Goal: Task Accomplishment & Management: Manage account settings

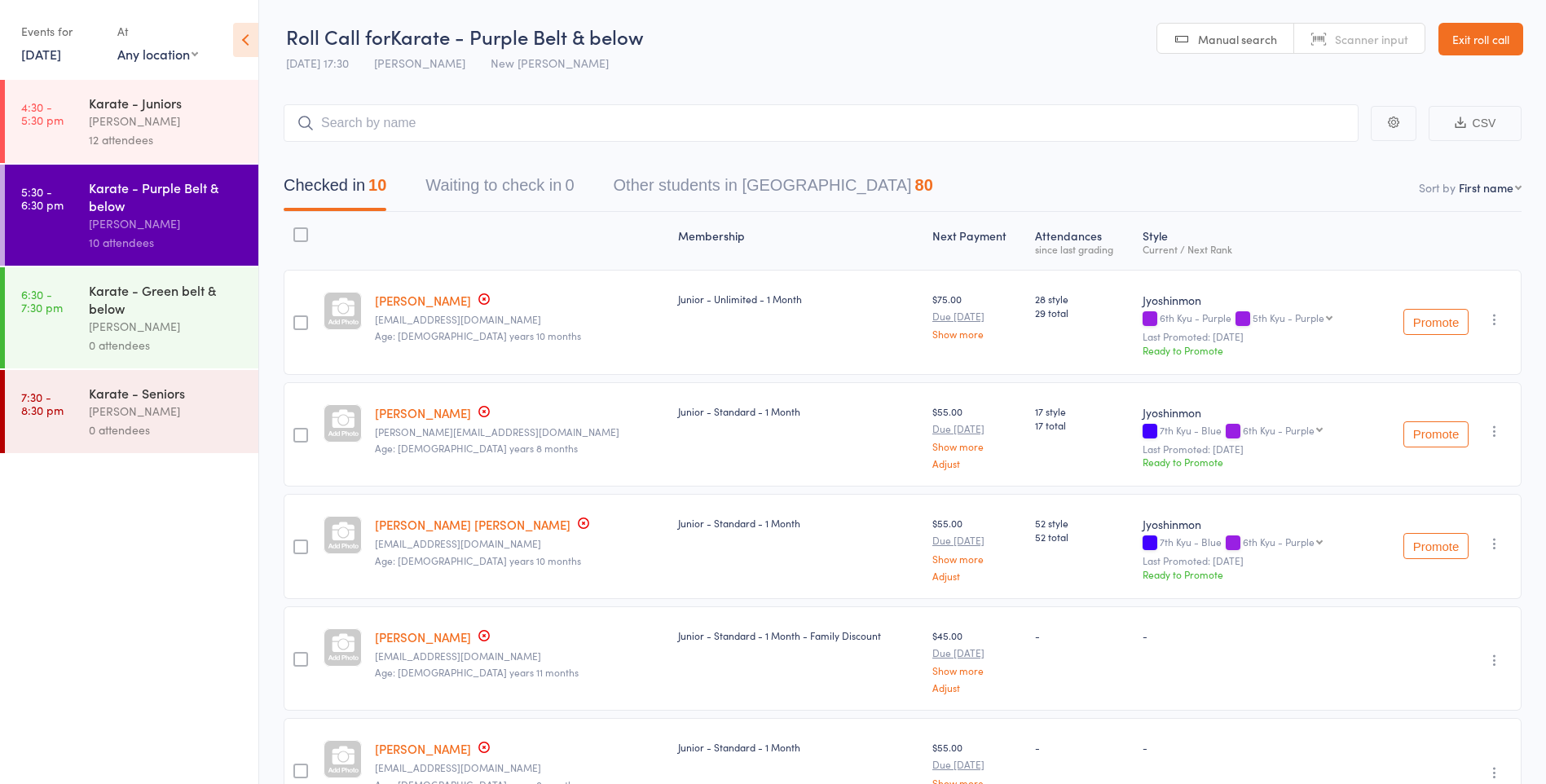
click at [162, 316] on div "Karate - Green belt & below" at bounding box center [167, 299] width 156 height 35
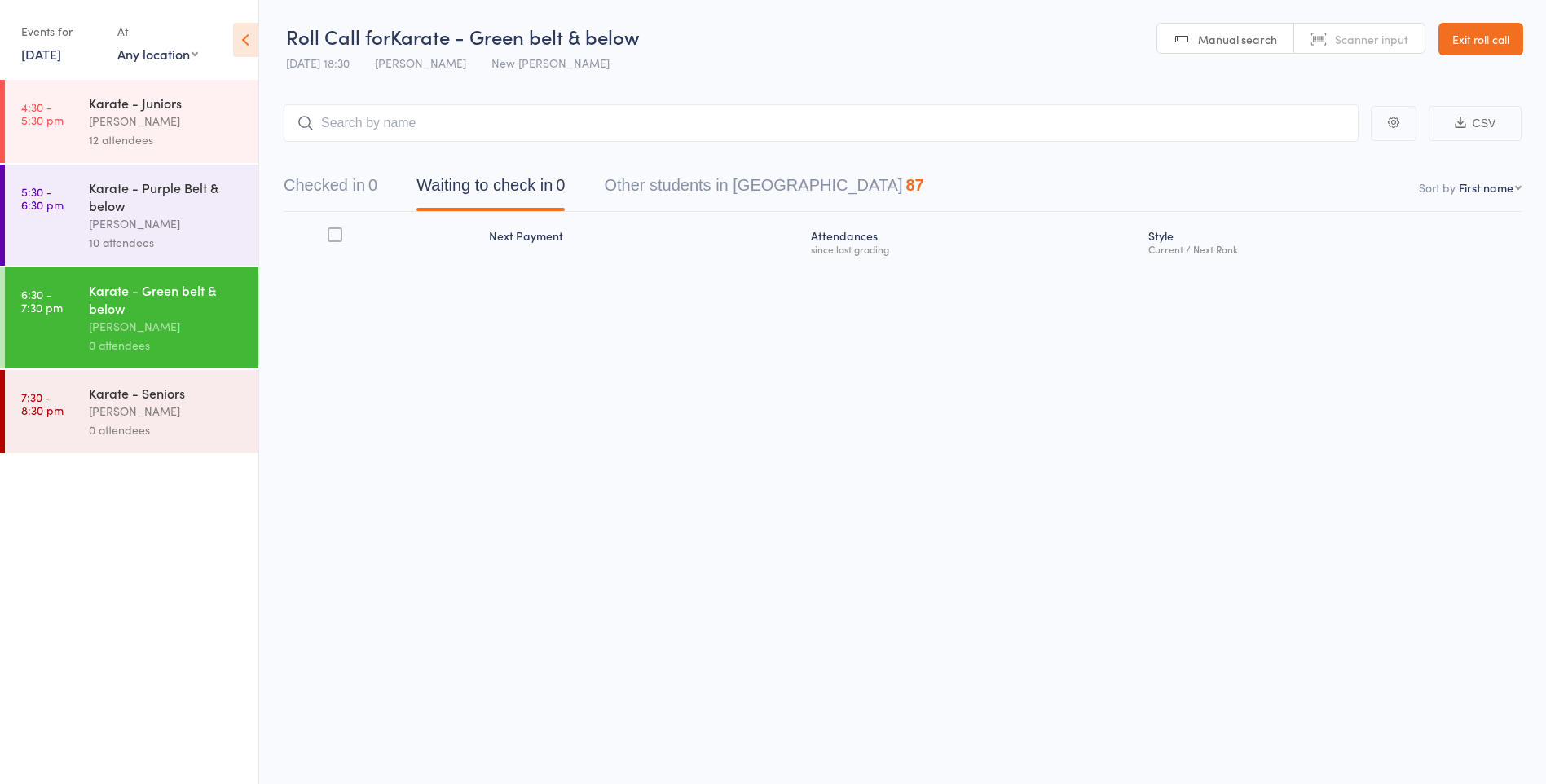
click at [413, 119] on input "search" at bounding box center [821, 123] width 1075 height 37
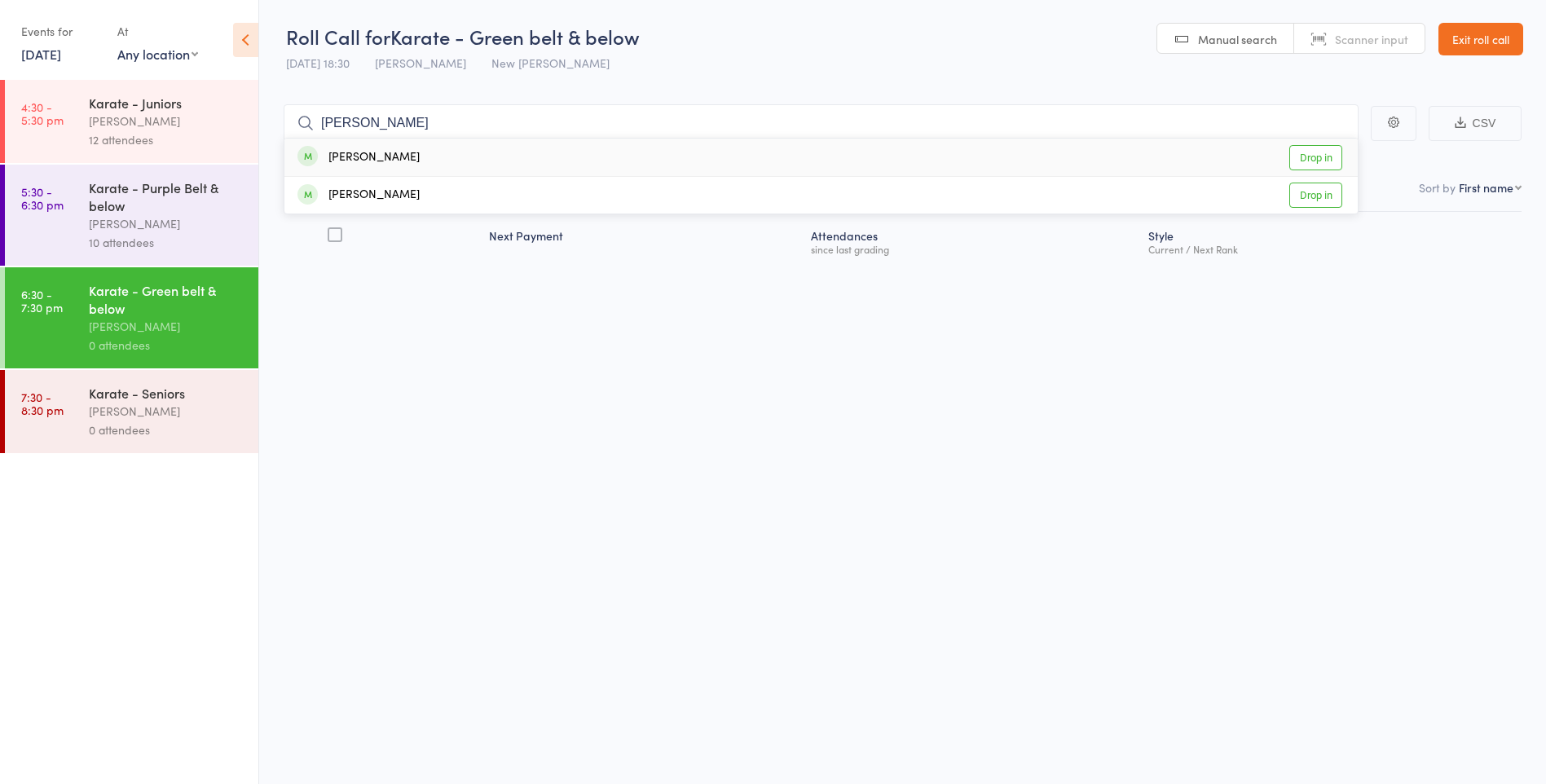
type input "tim"
click at [424, 161] on div "Tim Whittington Drop in" at bounding box center [821, 157] width 1073 height 37
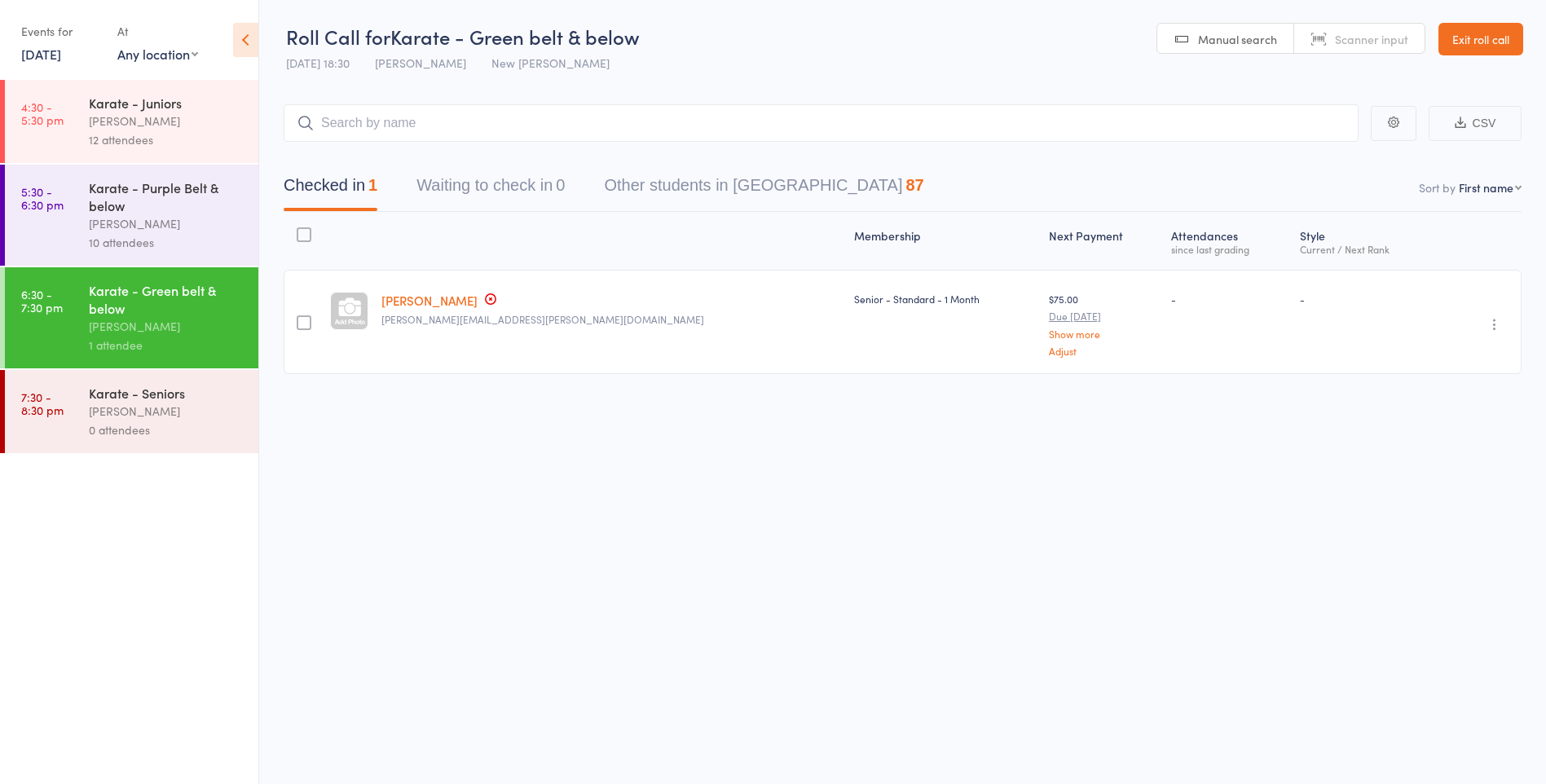
click at [165, 196] on div "Karate - Purple Belt & below" at bounding box center [167, 196] width 156 height 35
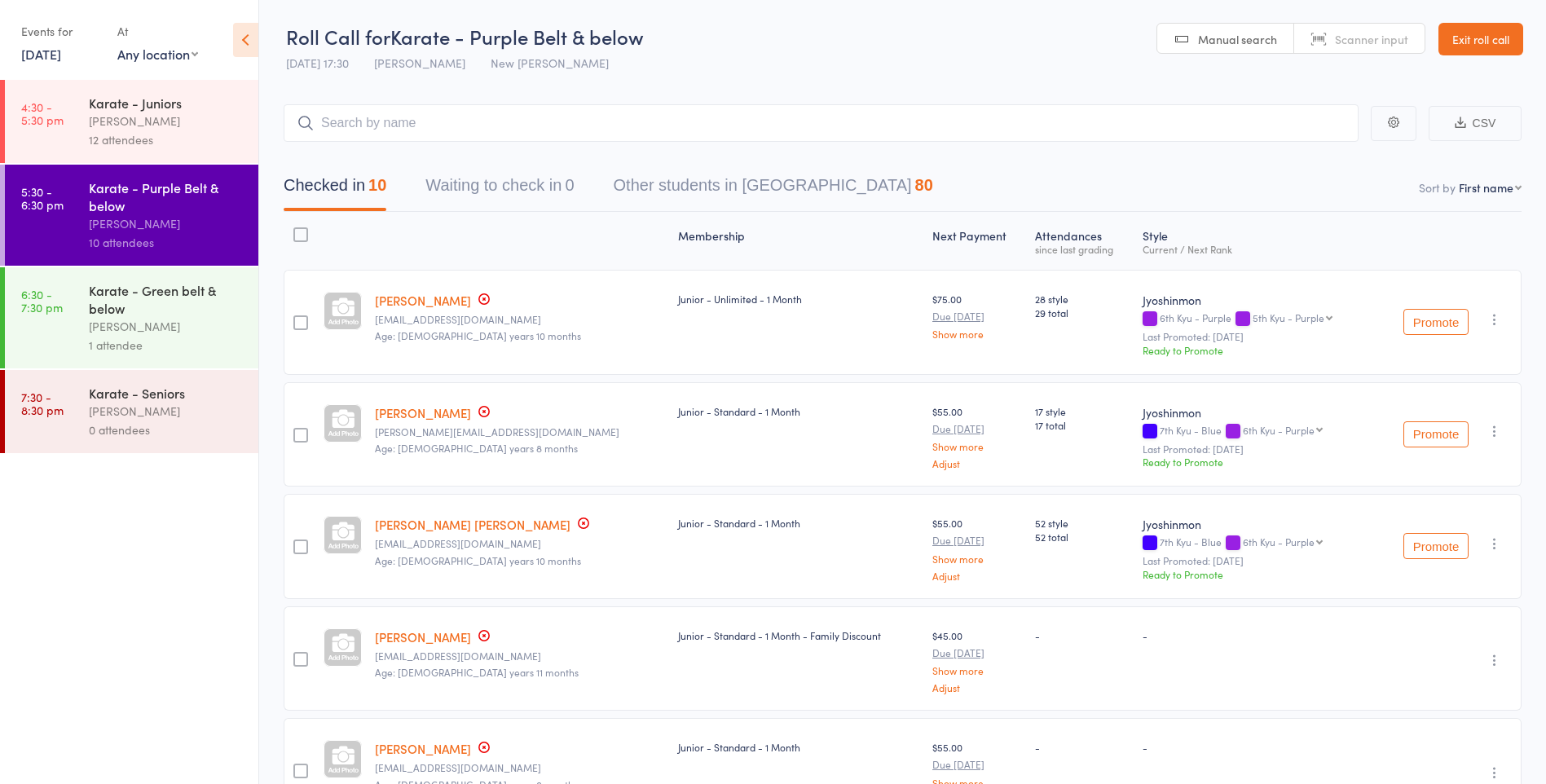
click at [494, 132] on input "search" at bounding box center [821, 123] width 1075 height 37
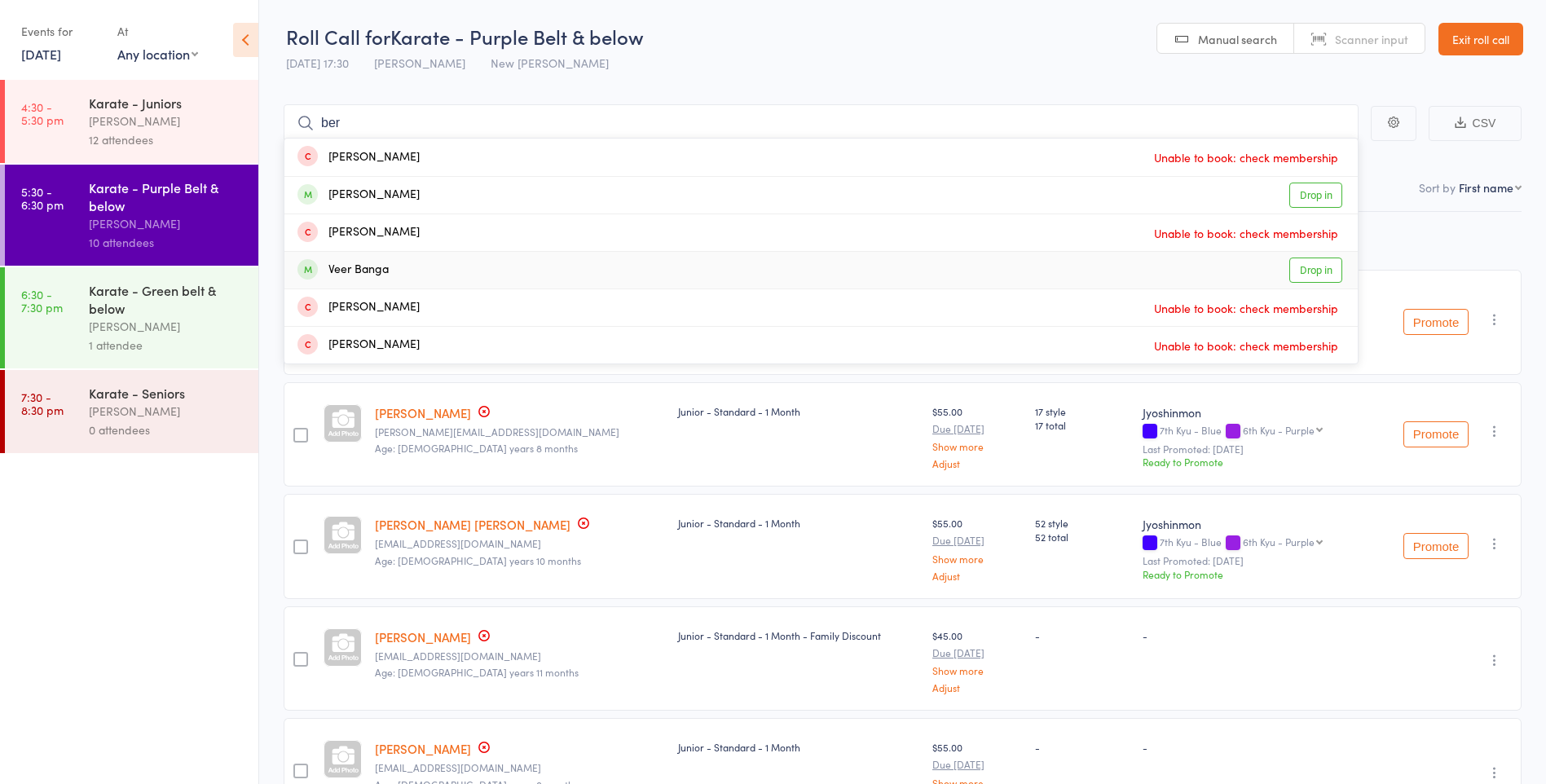
type input "ber"
click at [190, 524] on ul "4:30 - 5:30 pm Karate - Juniors David Bennett 12 attendees 5:30 - 6:30 pm Karat…" at bounding box center [129, 432] width 259 height 704
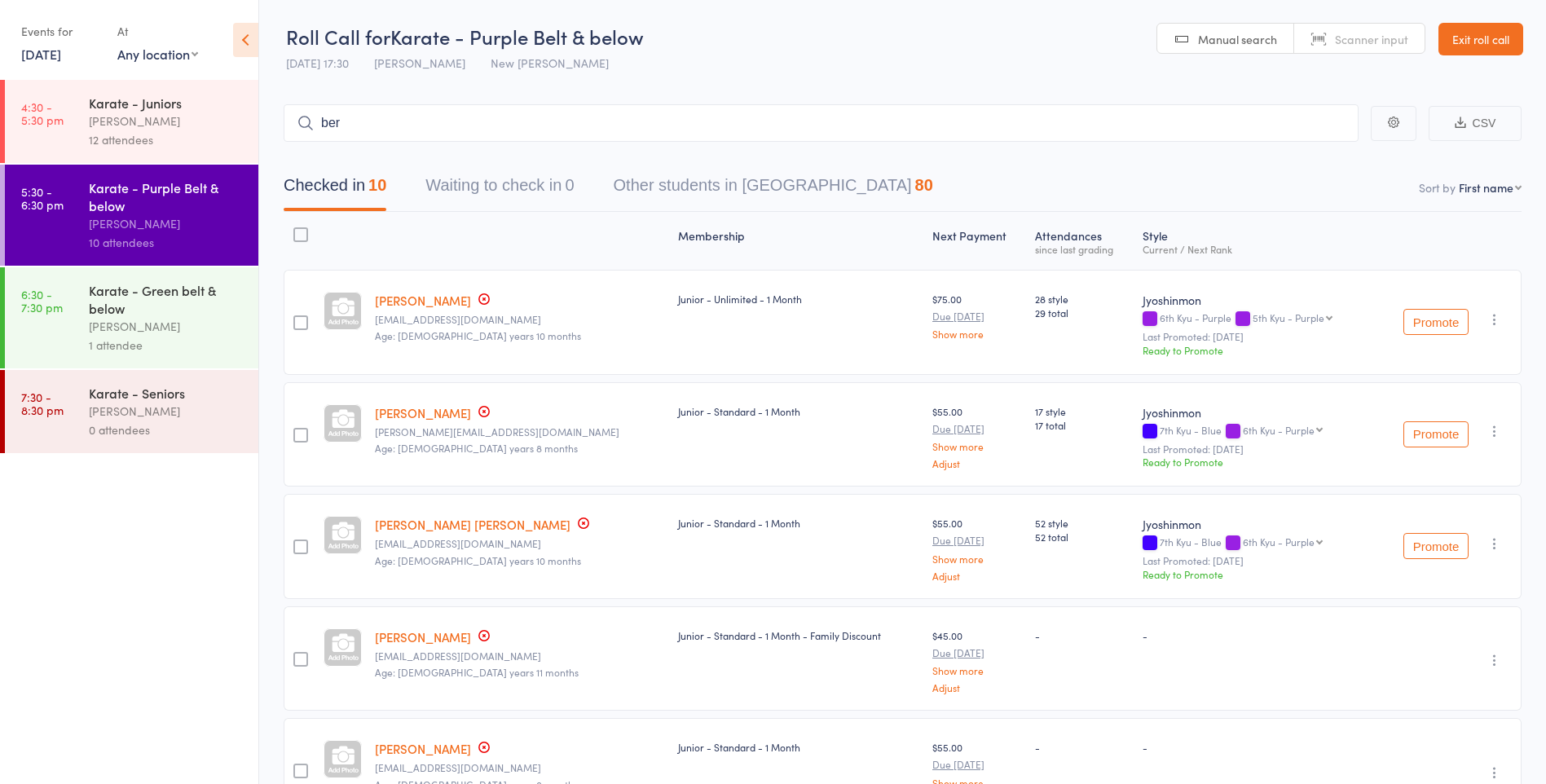
click at [186, 333] on div "[PERSON_NAME]" at bounding box center [167, 326] width 156 height 19
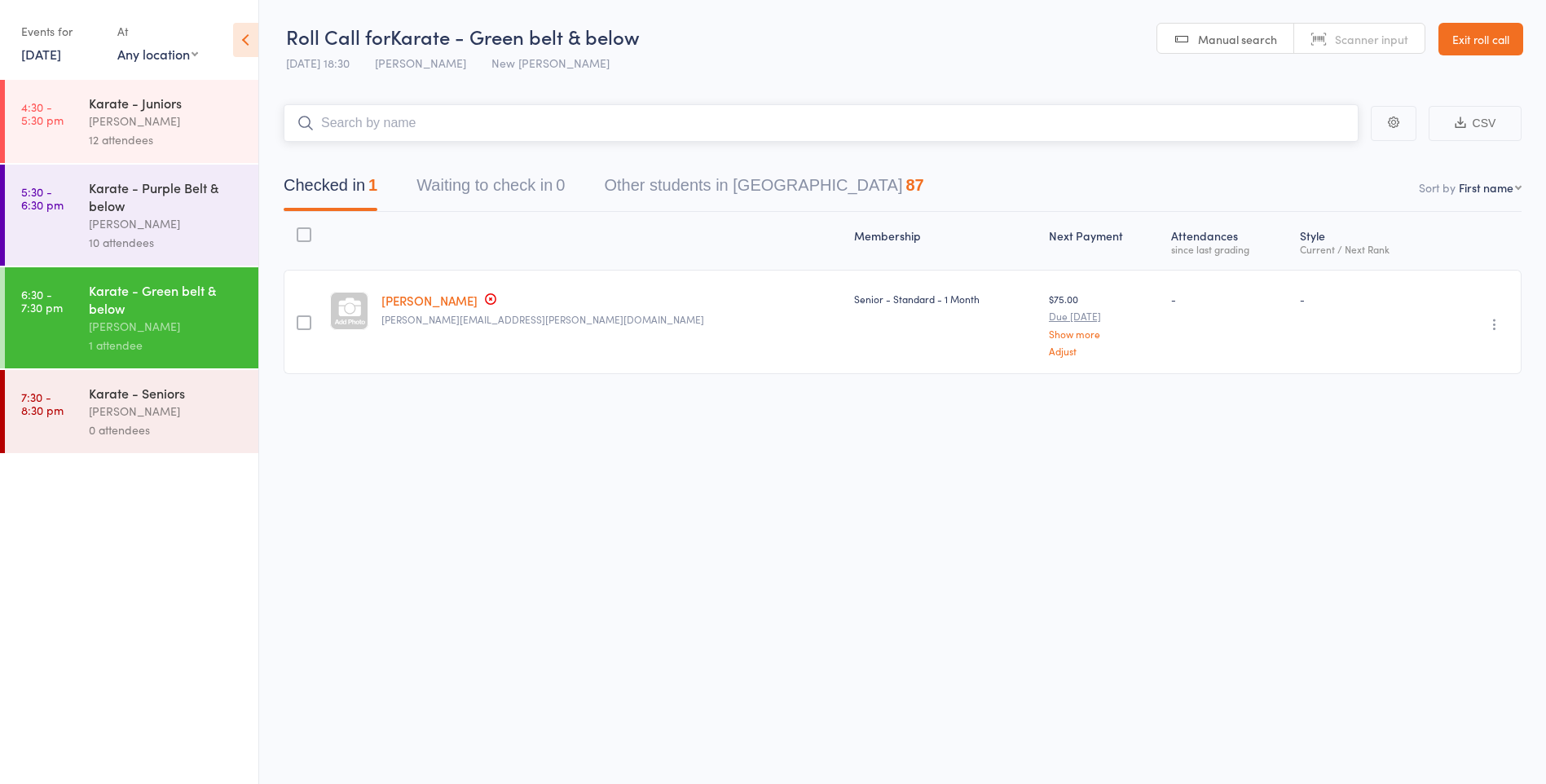
click at [384, 133] on input "search" at bounding box center [821, 123] width 1075 height 37
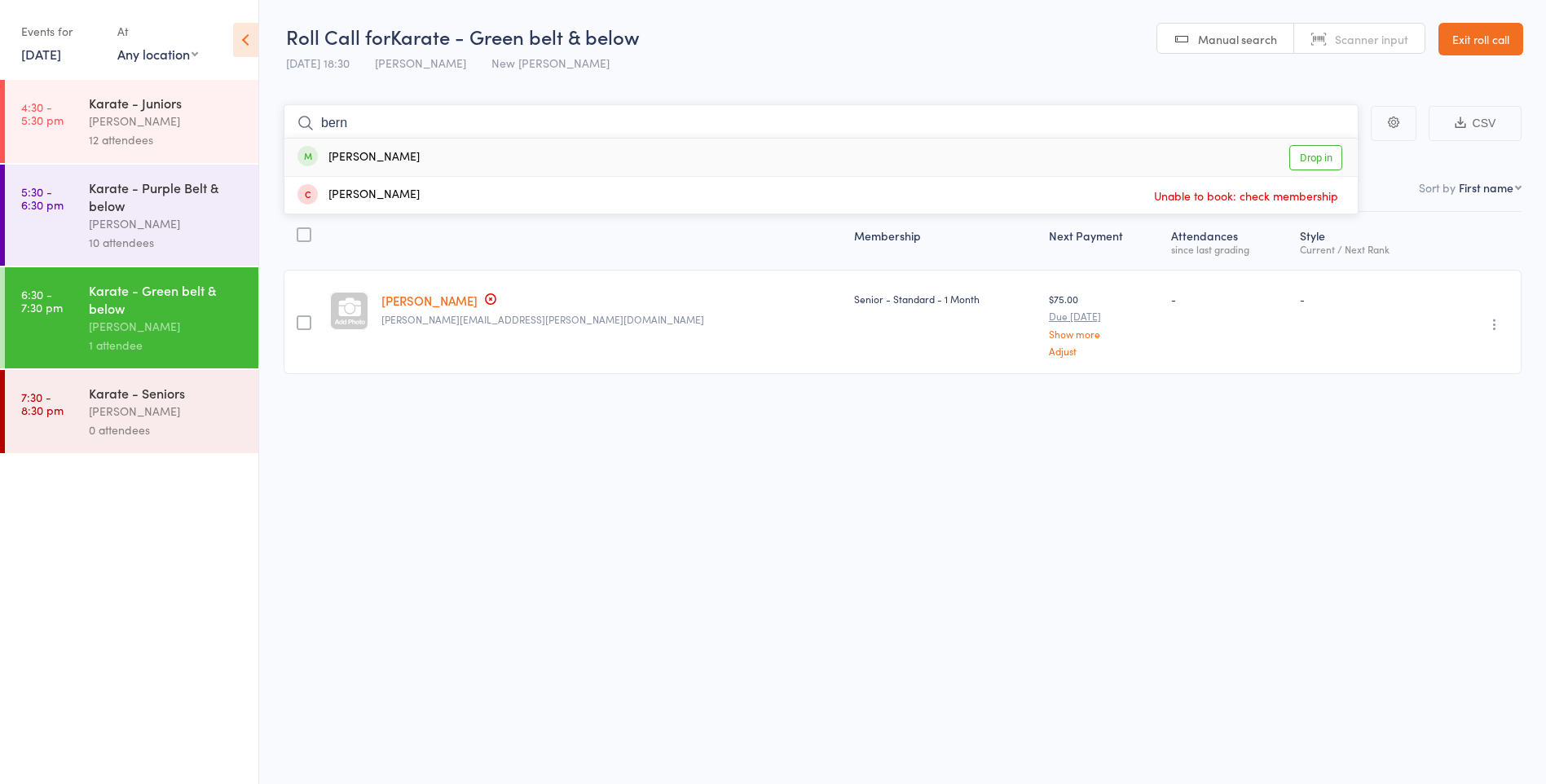
type input "bern"
click at [390, 158] on div "Bernard McDonald" at bounding box center [358, 157] width 122 height 19
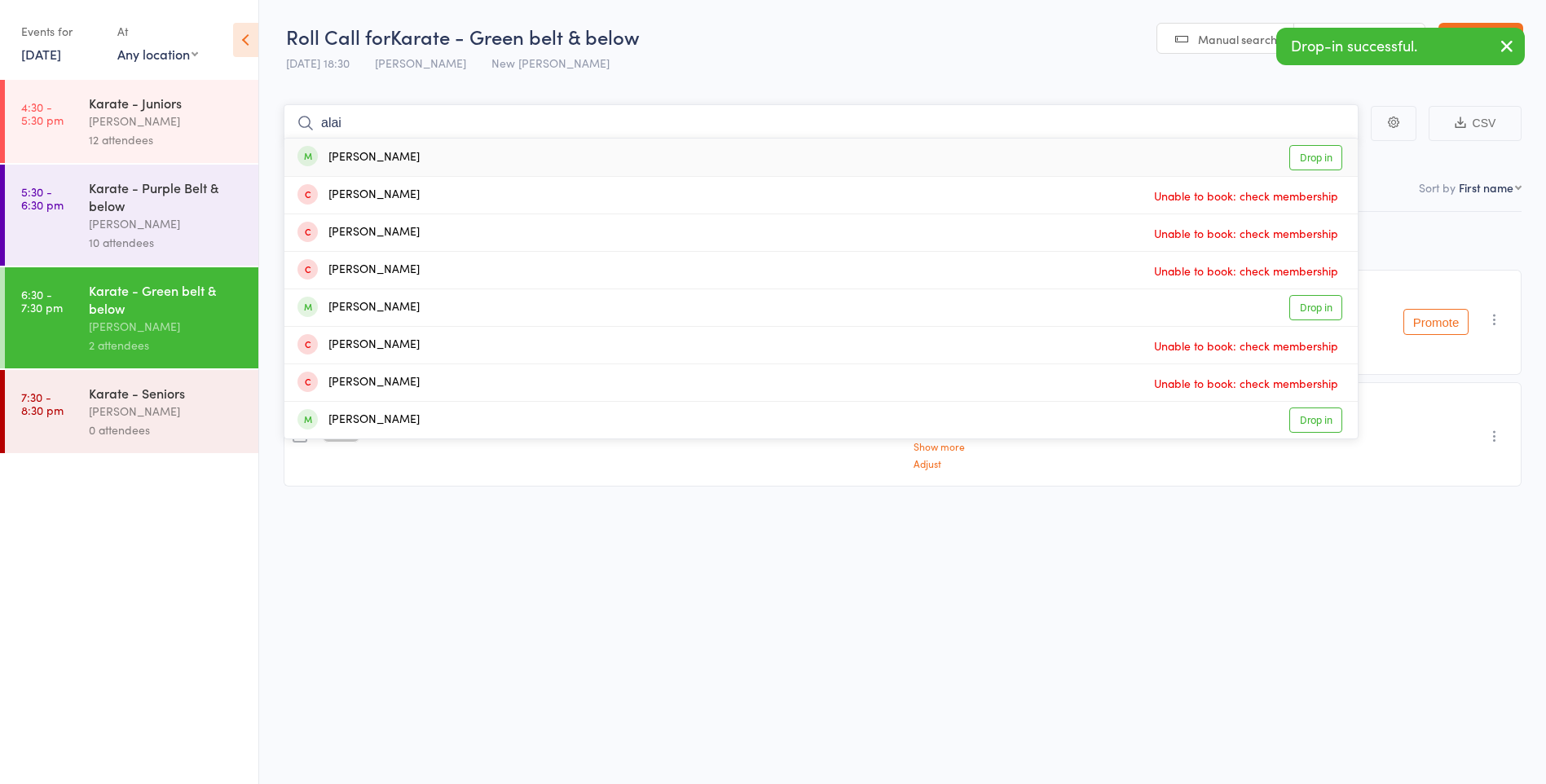
type input "alai"
click at [404, 158] on div "Alaina McDonald" at bounding box center [358, 157] width 122 height 19
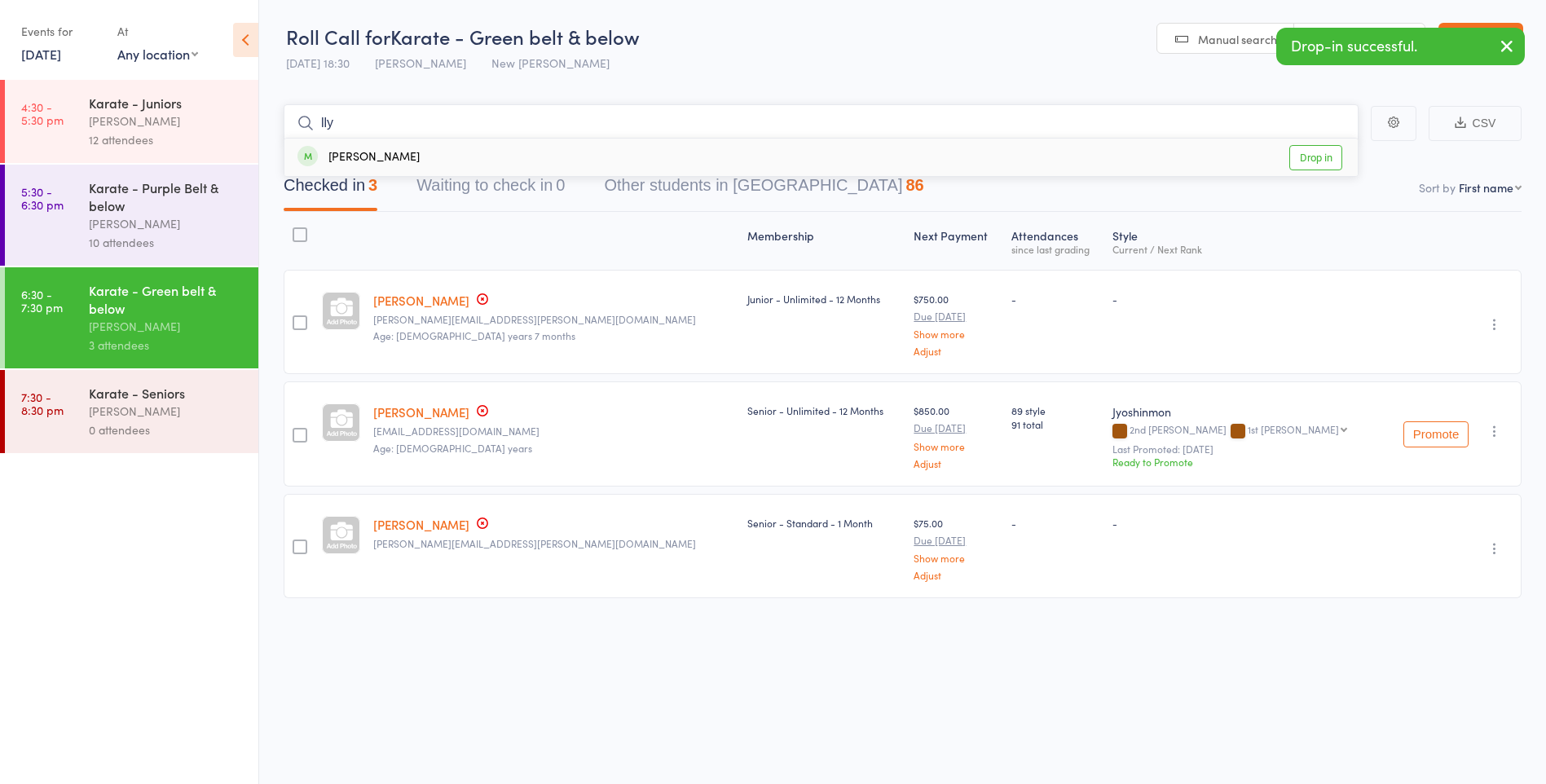
type input "lly"
click at [404, 158] on div "Llywelyn McDonald" at bounding box center [358, 157] width 122 height 19
type input "esra"
click at [404, 158] on div "Esra Soydinc Drop in" at bounding box center [821, 157] width 1073 height 37
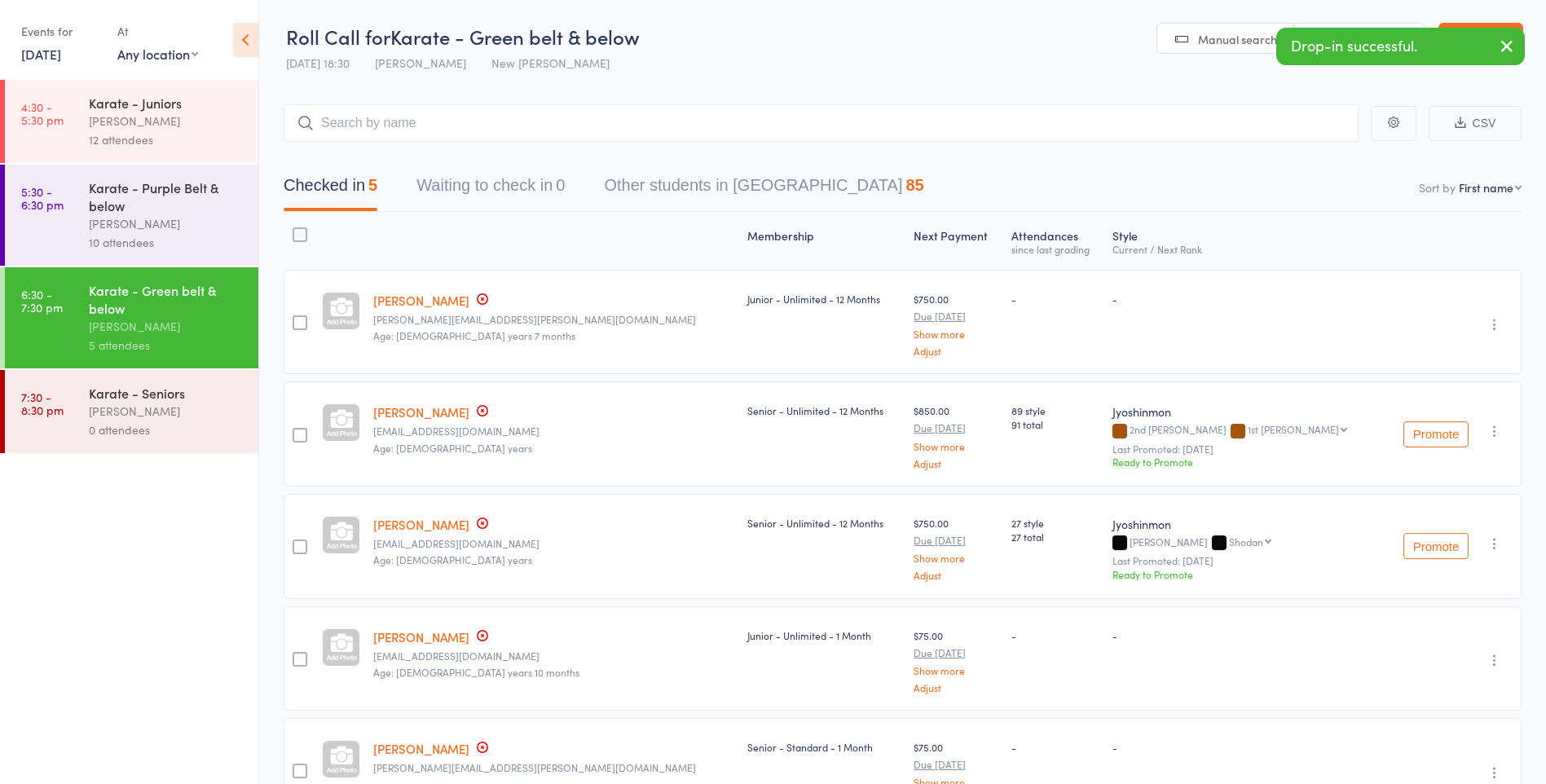
click at [209, 211] on div "Karate - Purple Belt & below" at bounding box center [167, 196] width 156 height 35
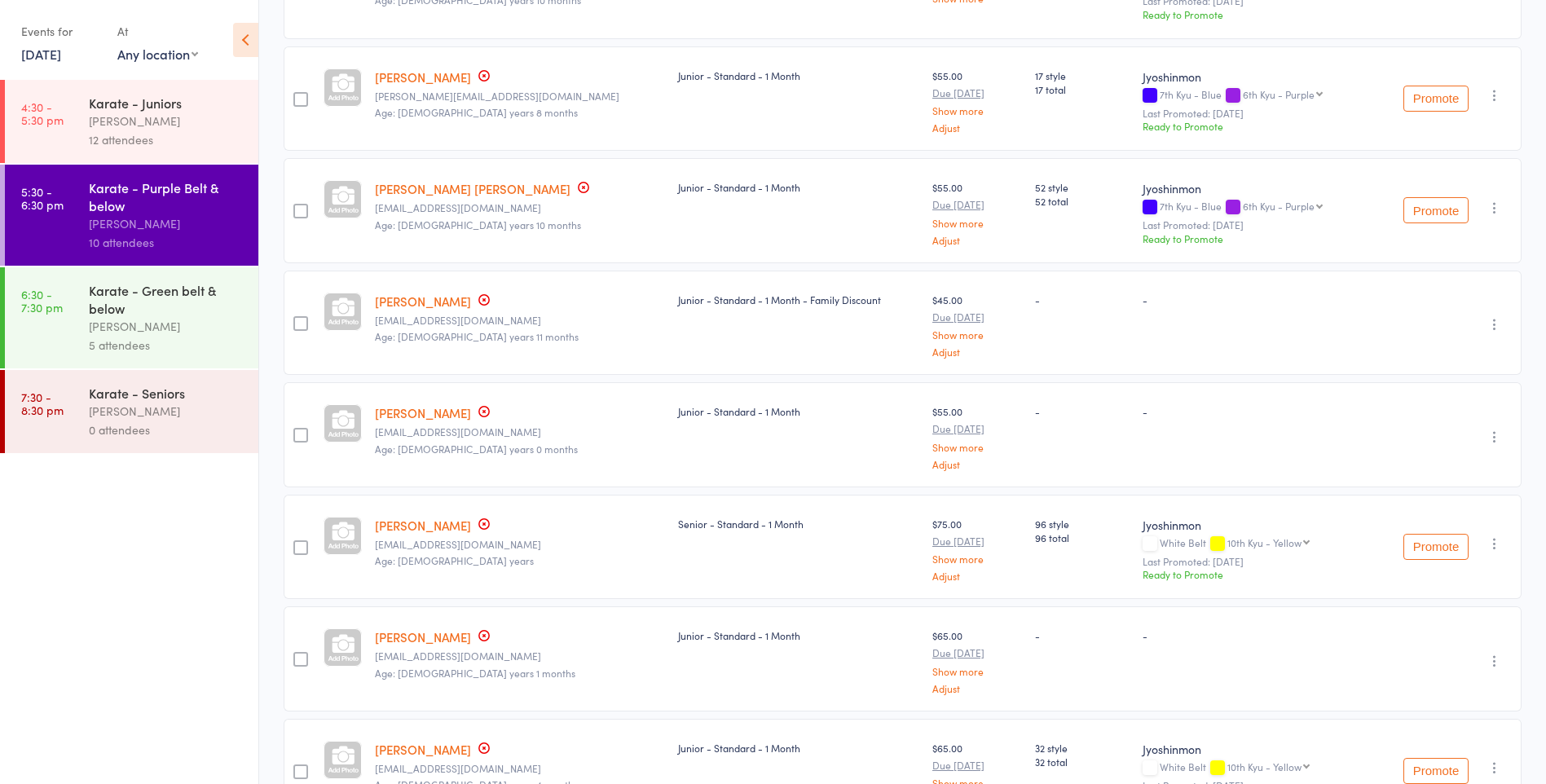
scroll to position [408, 0]
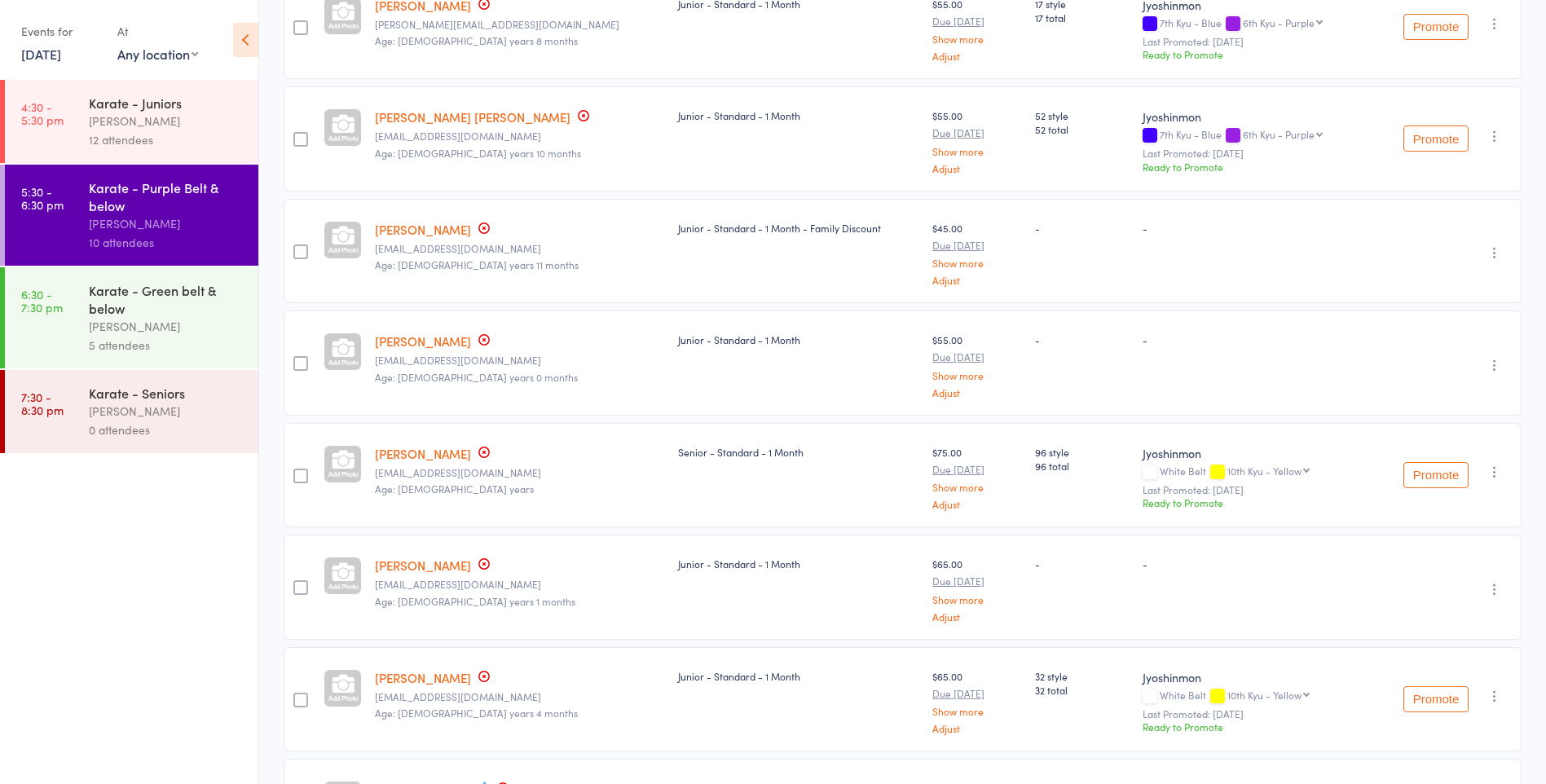
click at [1494, 467] on icon "button" at bounding box center [1495, 472] width 16 height 16
click at [1446, 628] on li "Remove" at bounding box center [1436, 634] width 134 height 22
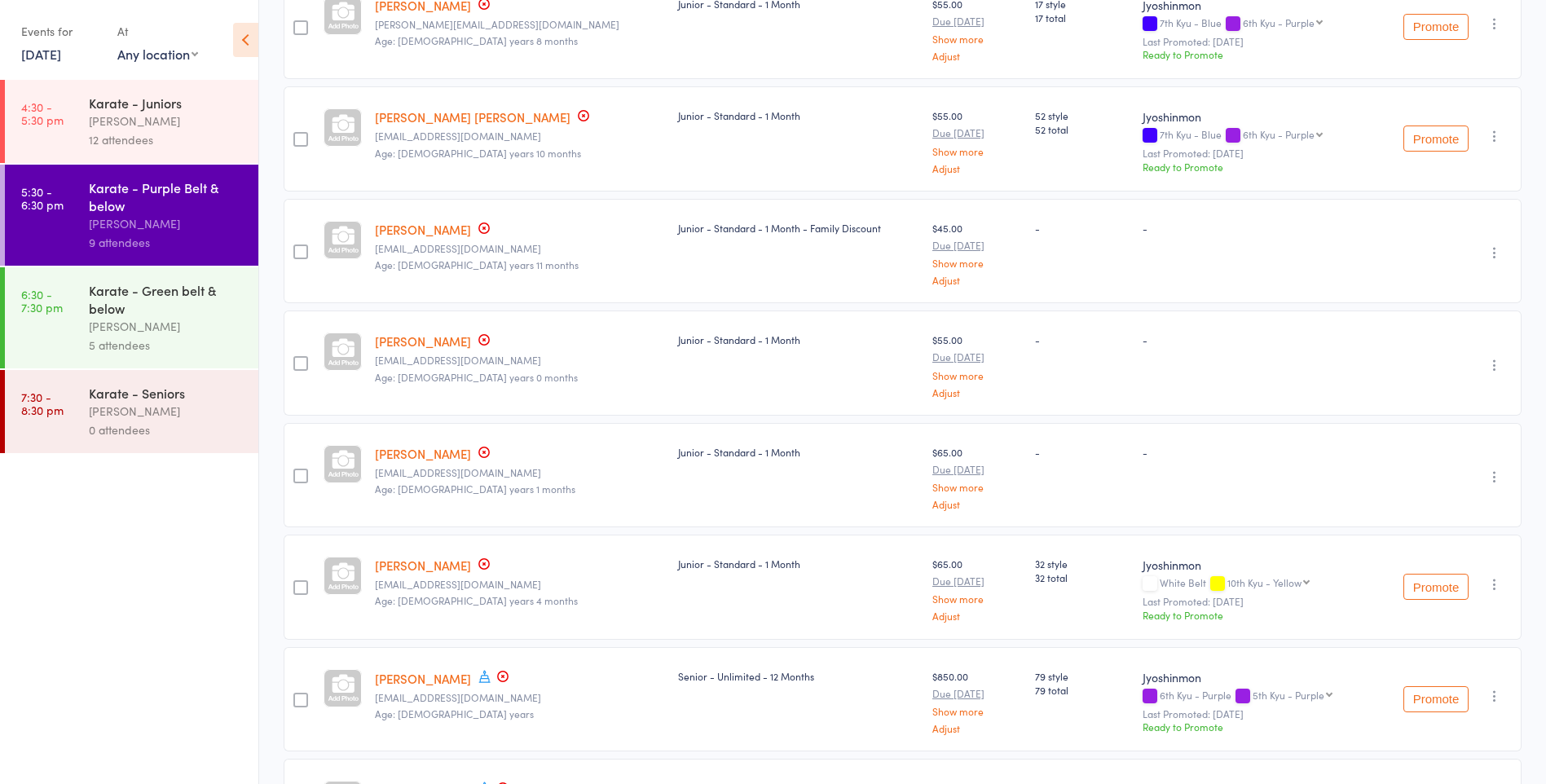
click at [213, 318] on div "[PERSON_NAME]" at bounding box center [167, 326] width 156 height 19
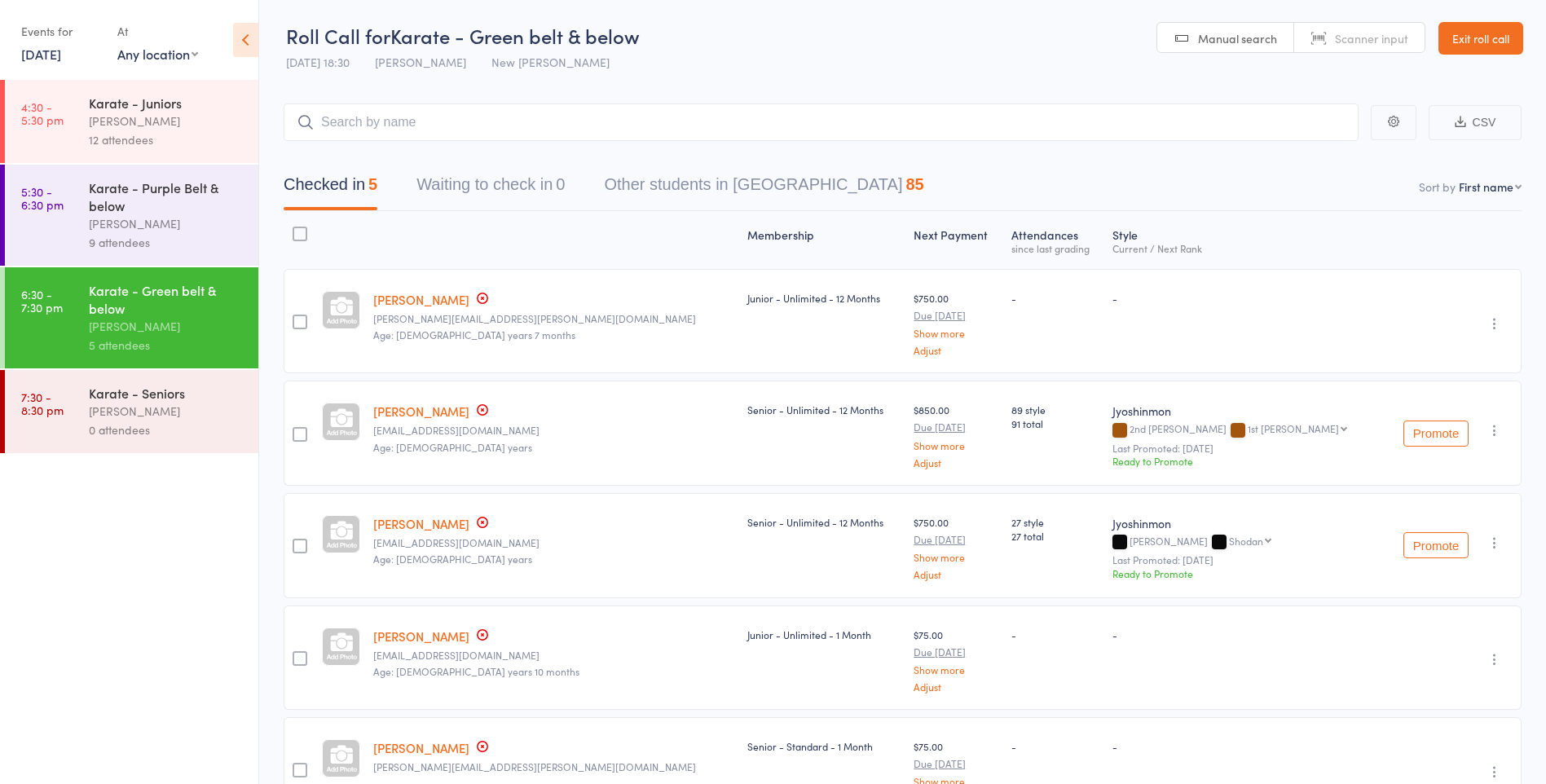
click at [410, 110] on input "search" at bounding box center [821, 122] width 1075 height 37
type input "jeff"
click at [405, 151] on div "Jeffrey Chen Drop in" at bounding box center [821, 156] width 1073 height 37
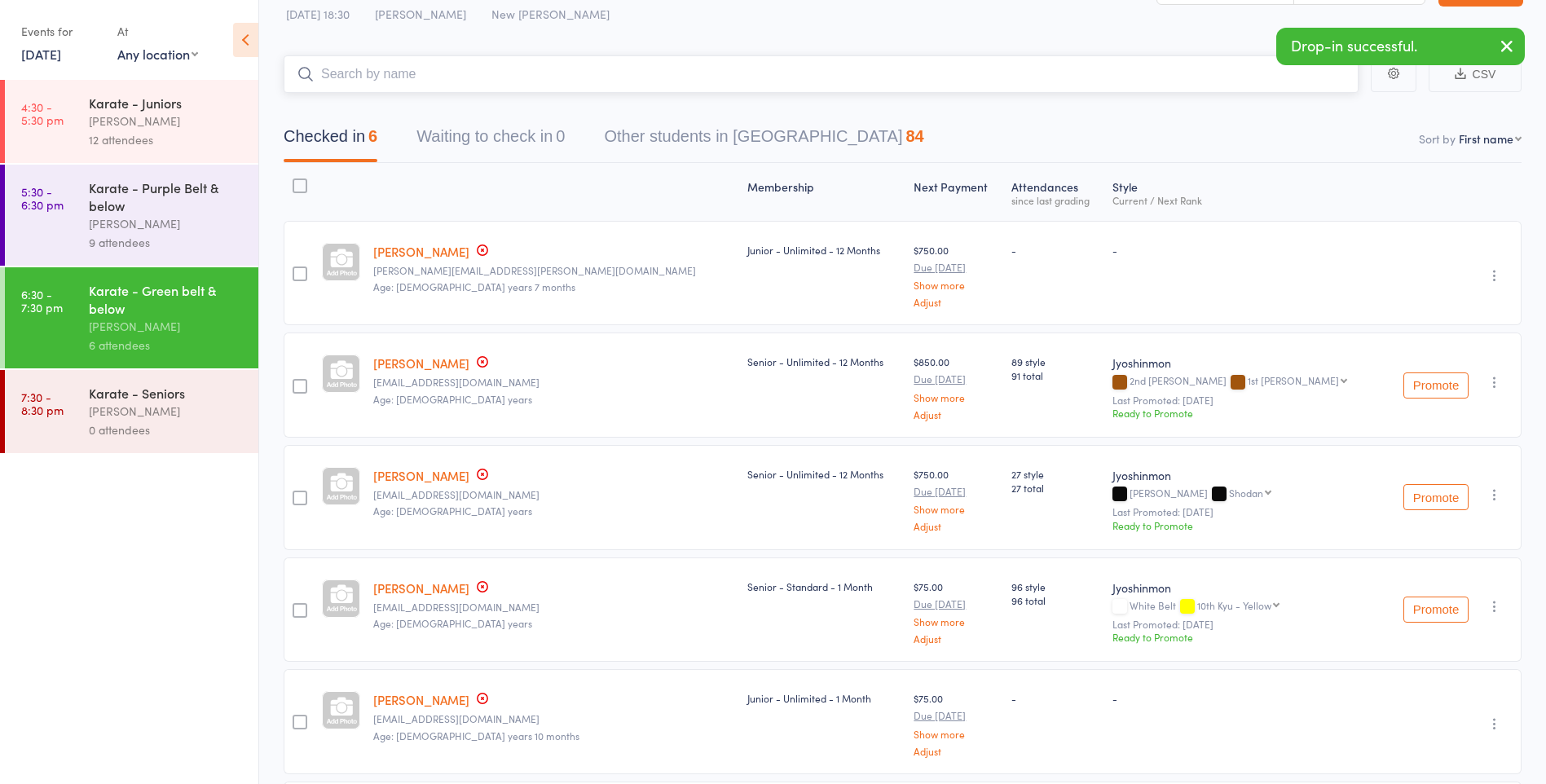
scroll to position [223, 0]
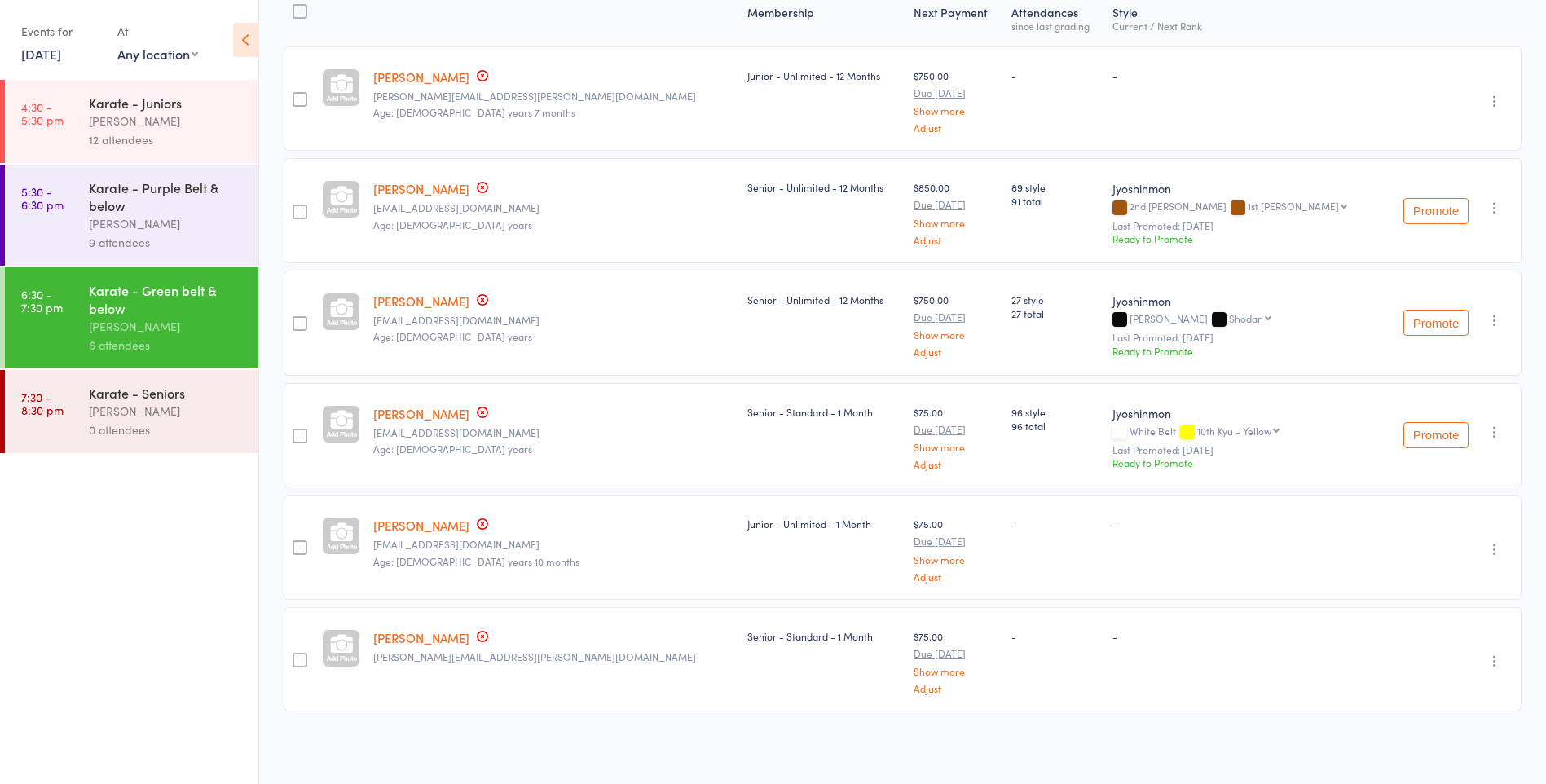
click at [1496, 663] on icon "button" at bounding box center [1495, 660] width 16 height 16
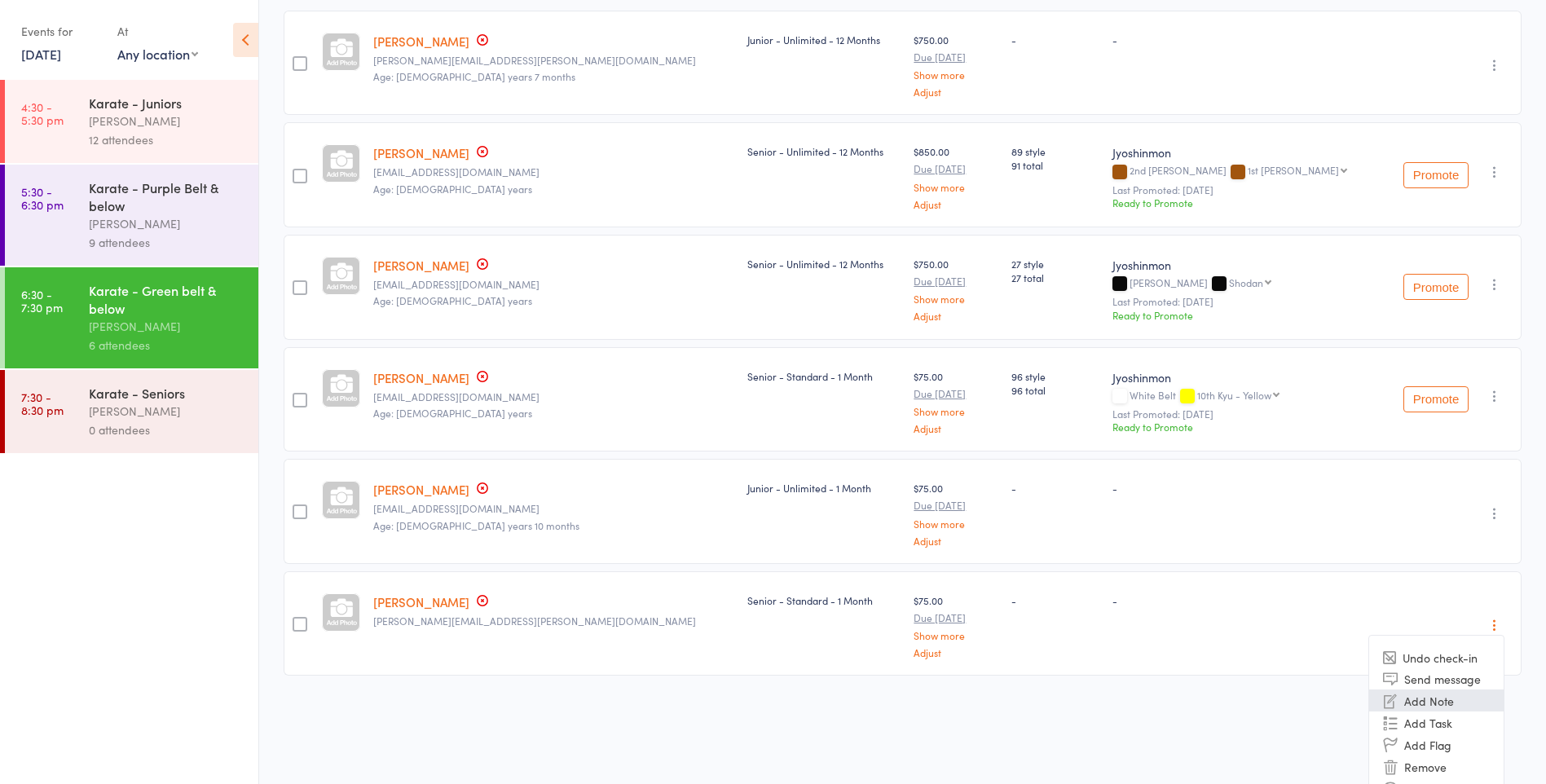
scroll to position [286, 0]
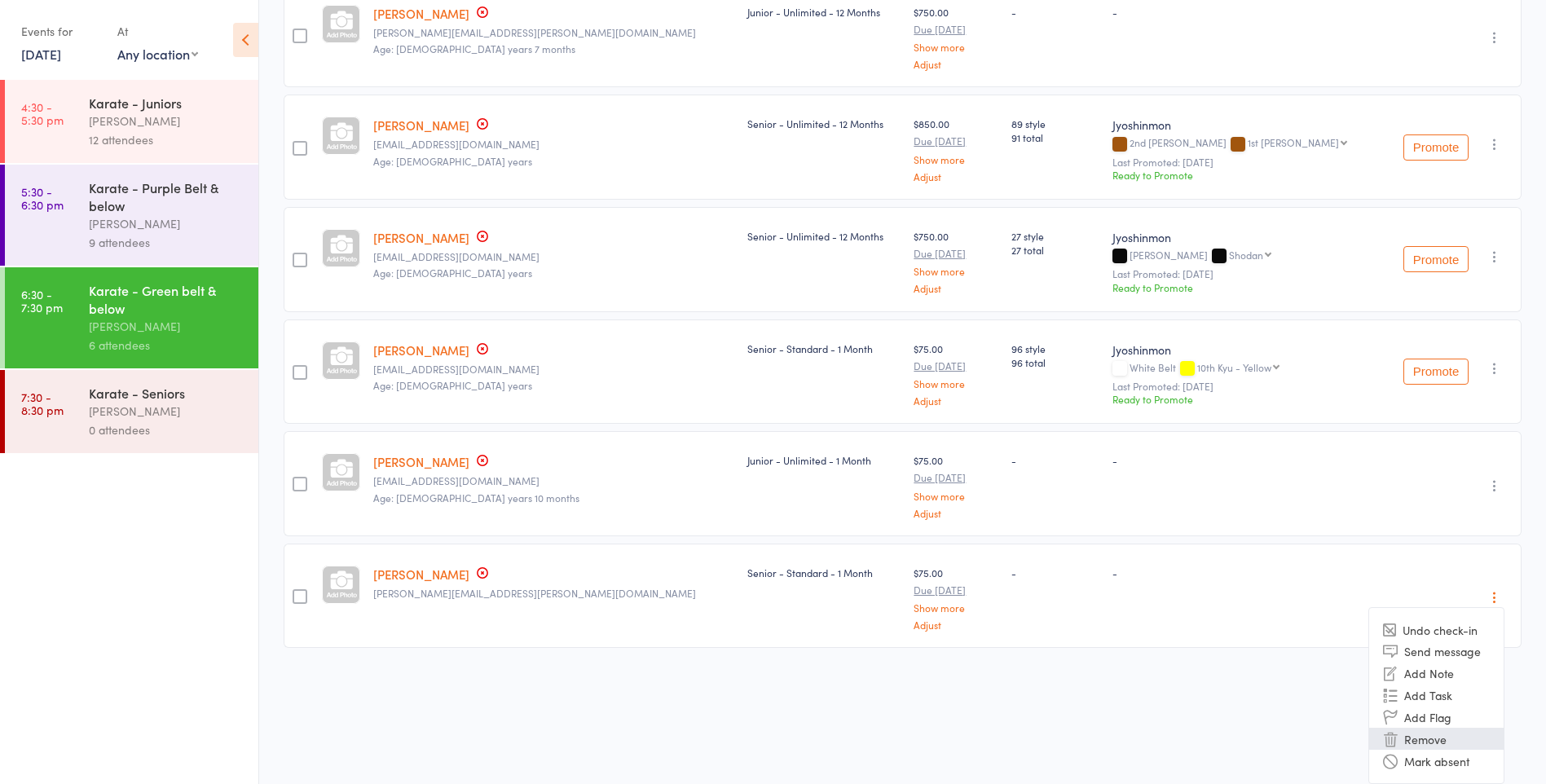
click at [1468, 738] on li "Remove" at bounding box center [1436, 738] width 134 height 22
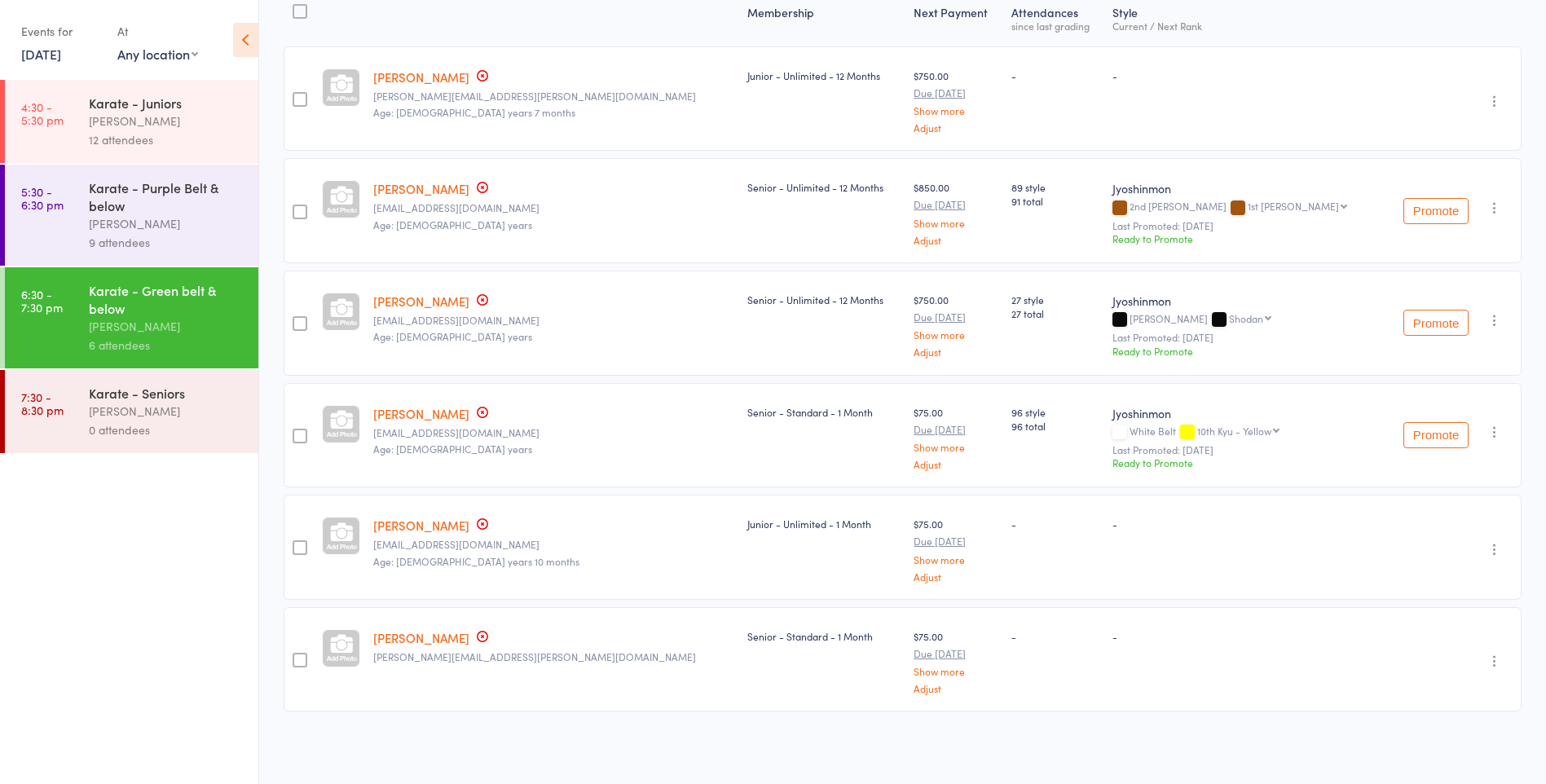
scroll to position [112, 0]
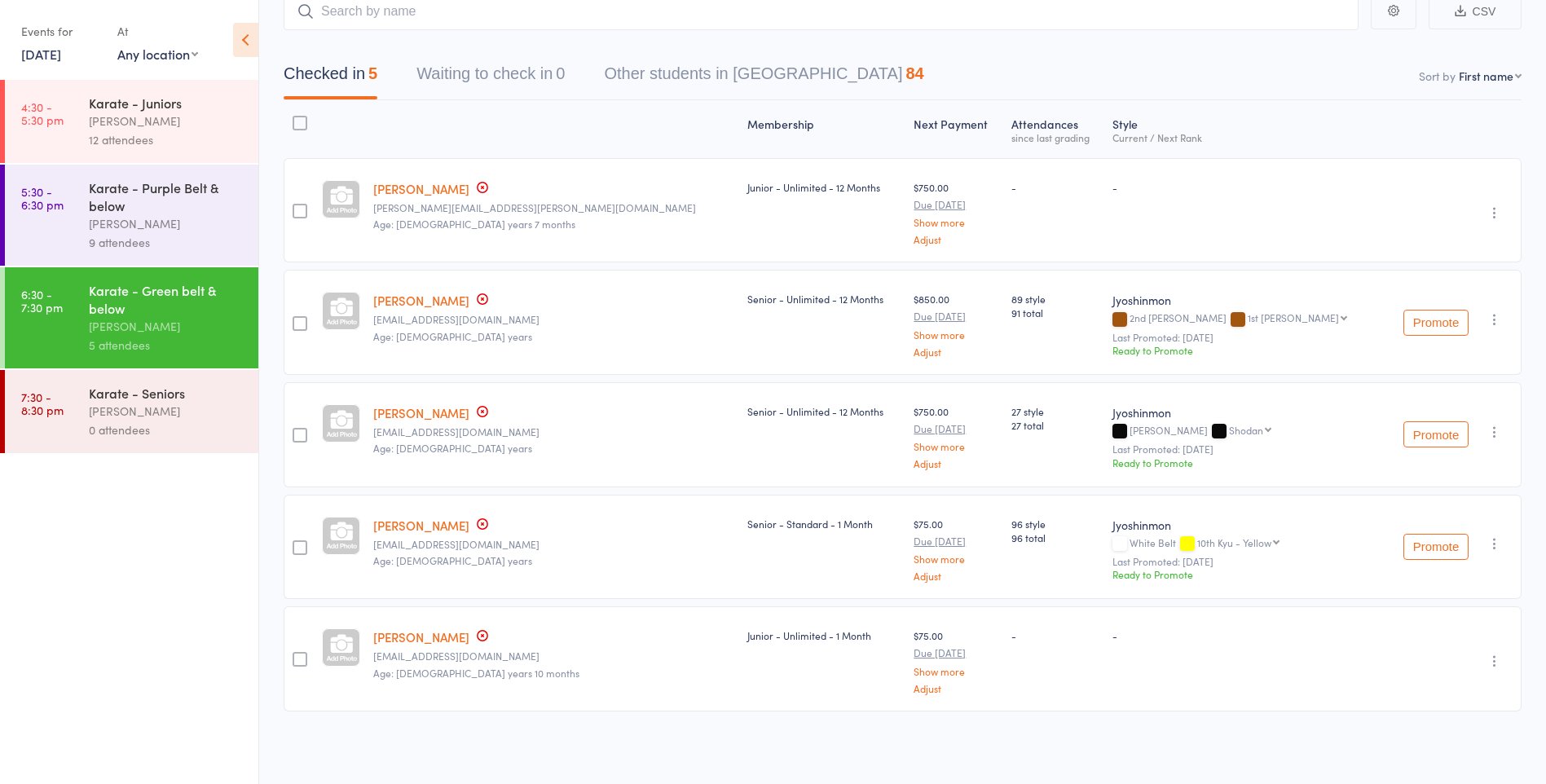
click at [119, 395] on div "Karate - Seniors" at bounding box center [167, 393] width 156 height 18
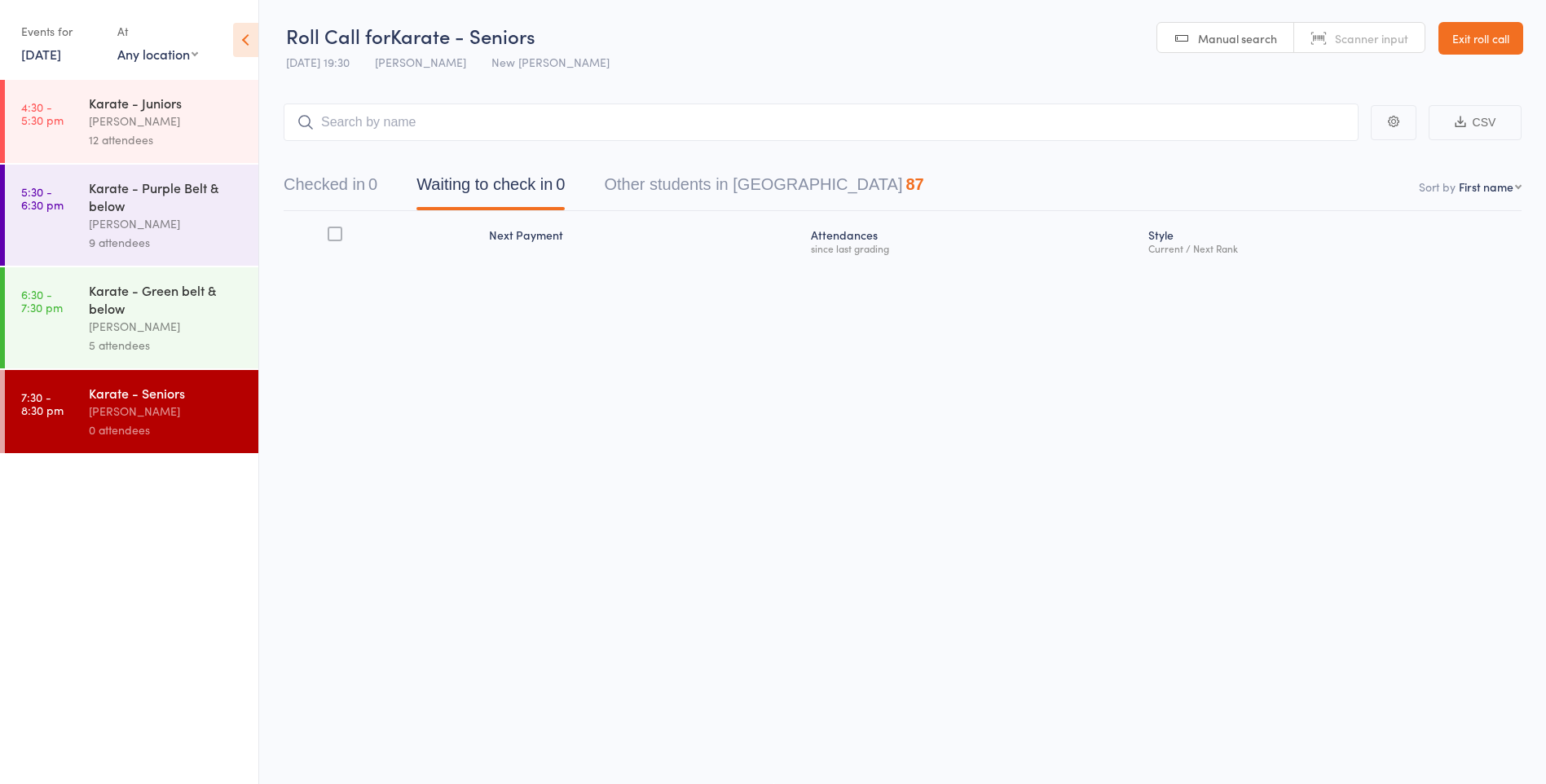
click at [388, 121] on input "search" at bounding box center [821, 122] width 1075 height 37
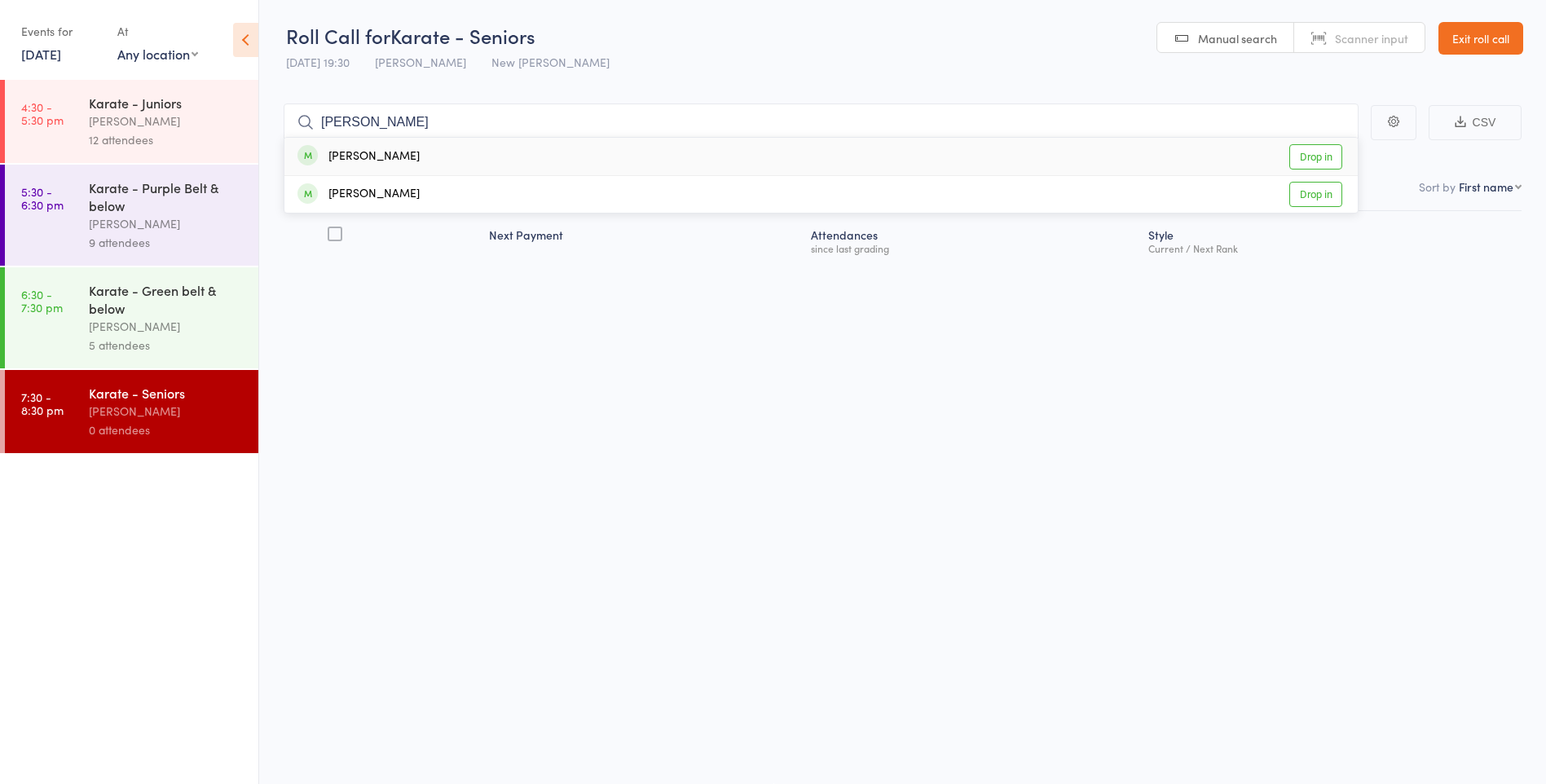
type input "tim"
click at [410, 161] on div "[PERSON_NAME]" at bounding box center [358, 157] width 122 height 19
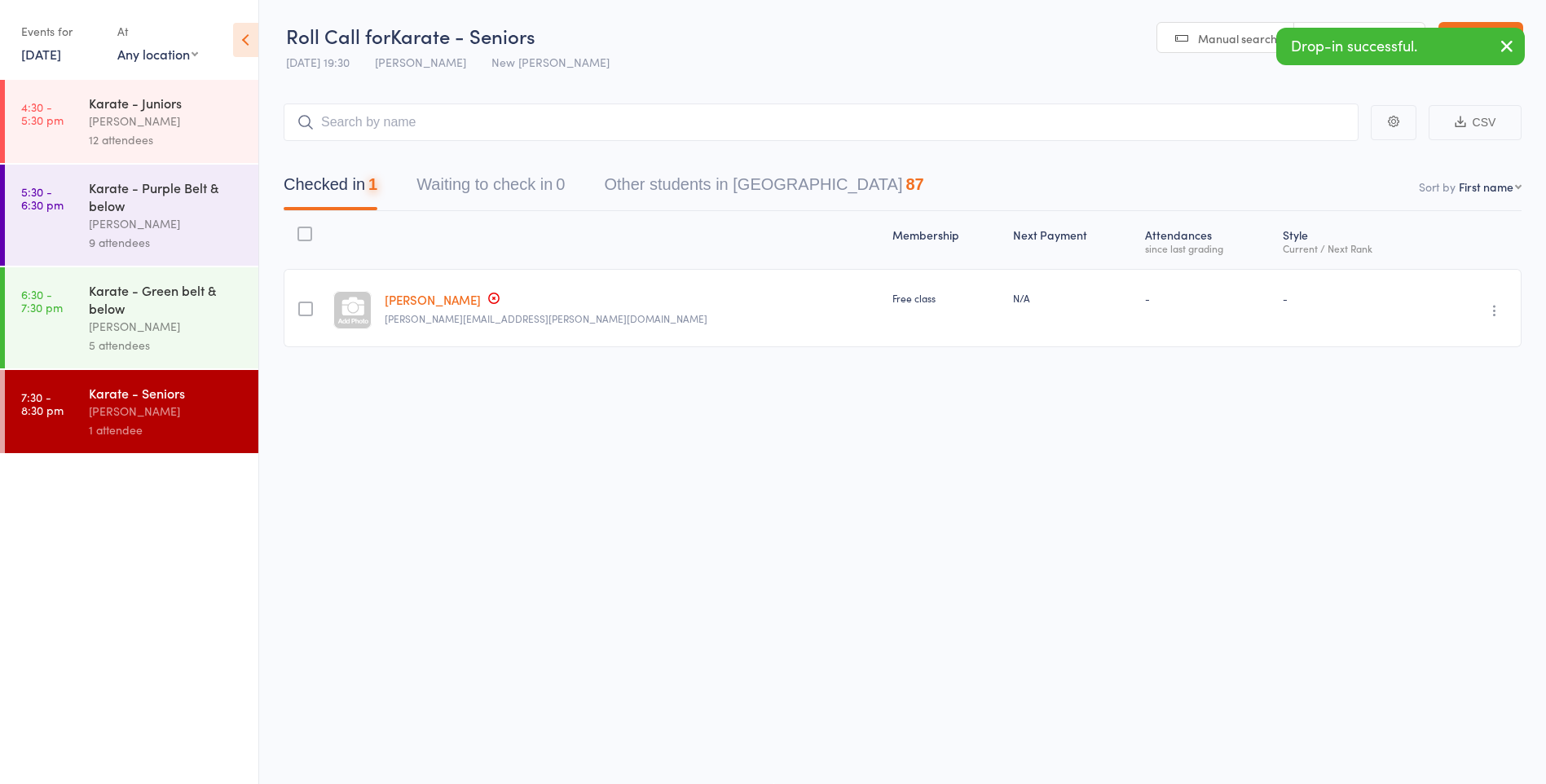
click at [196, 306] on div "Karate - Green belt & below" at bounding box center [167, 299] width 156 height 35
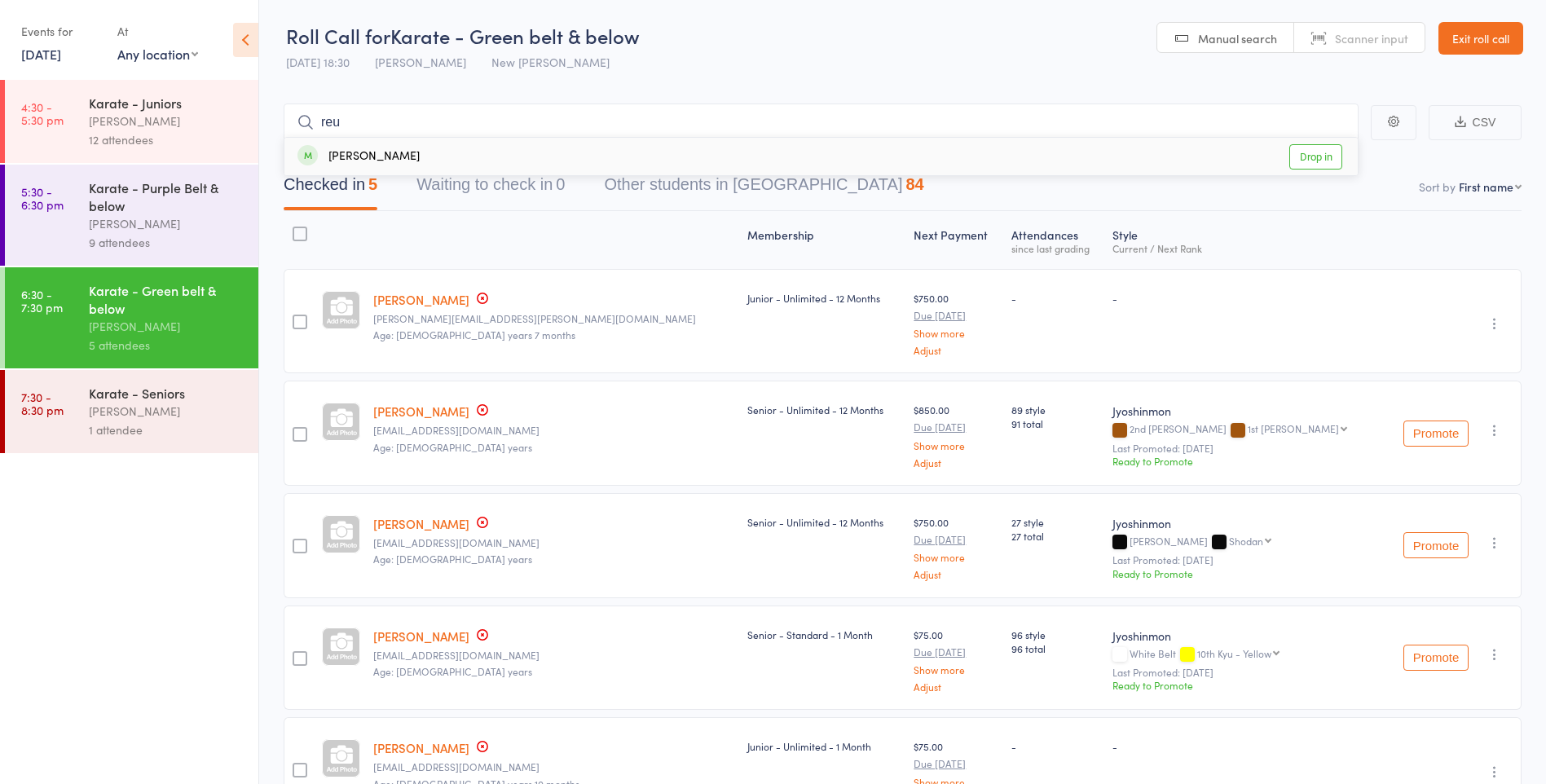
type input "reu"
click at [416, 160] on div "[PERSON_NAME]" at bounding box center [358, 157] width 122 height 19
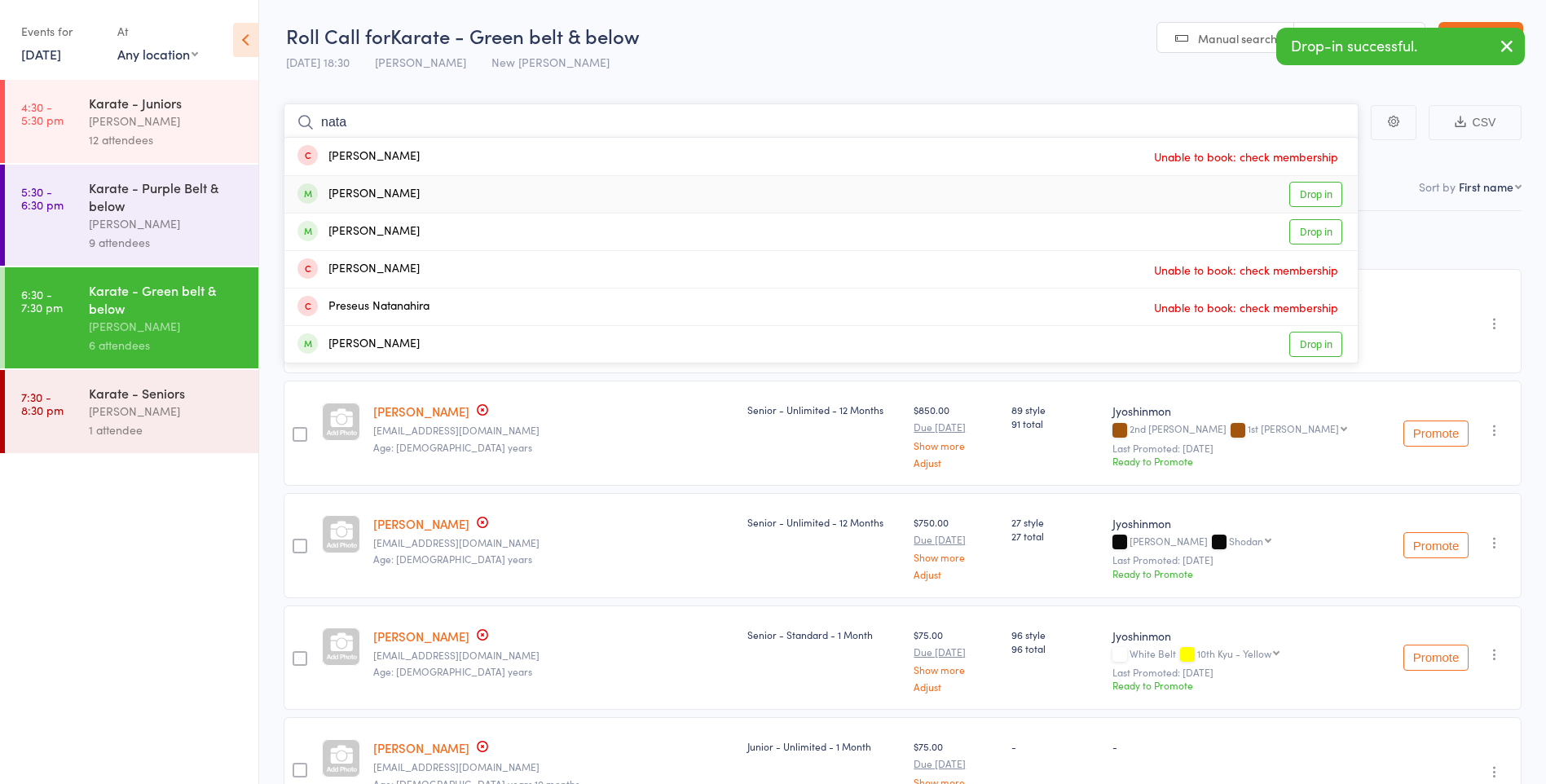
type input "nata"
click at [422, 189] on div "Natalie Levi Drop in" at bounding box center [821, 194] width 1073 height 36
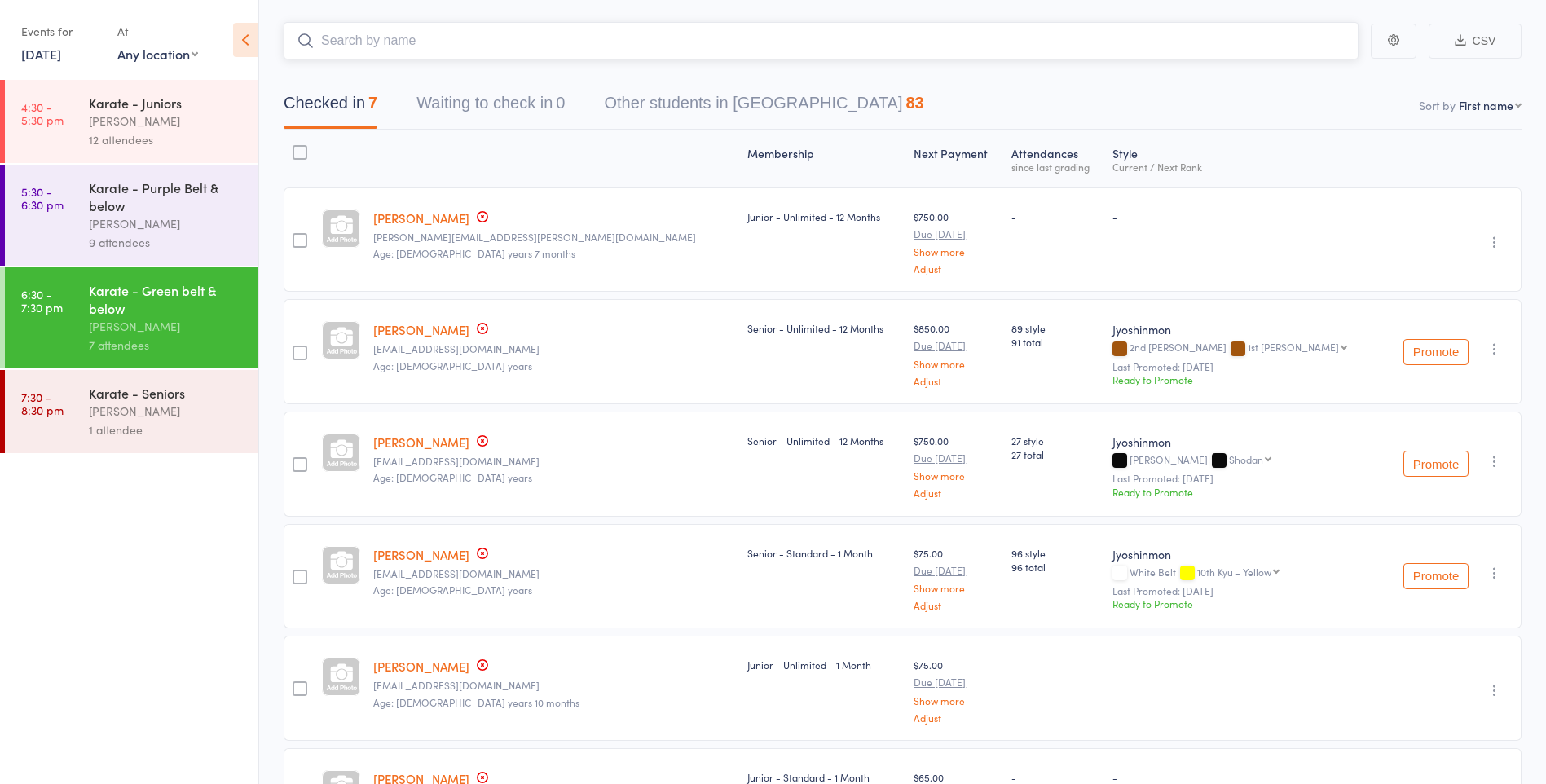
scroll to position [164, 0]
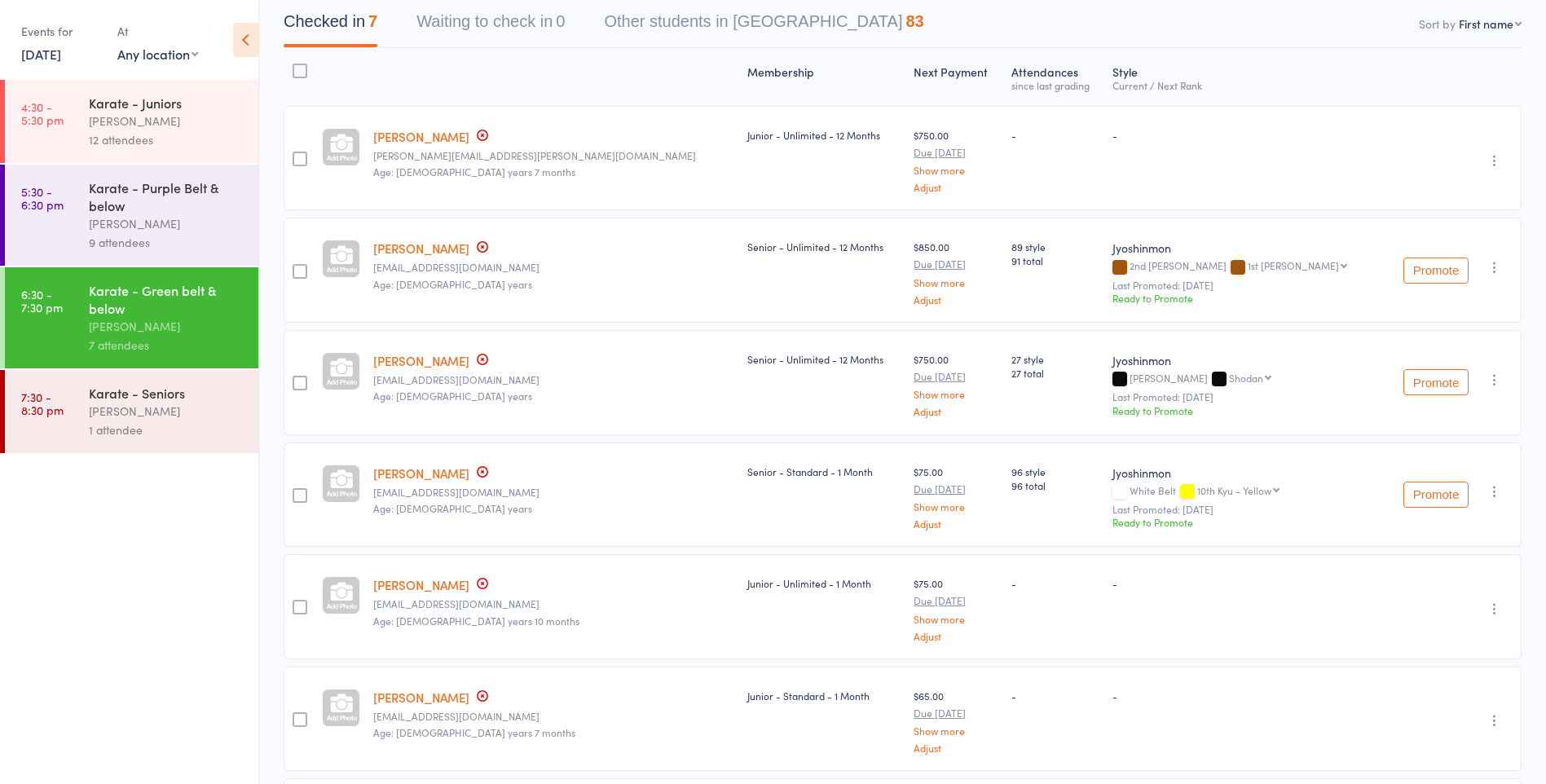
click at [1420, 498] on button "Promote" at bounding box center [1436, 495] width 65 height 26
click at [409, 474] on link "Jeffrey Chen" at bounding box center [421, 473] width 96 height 17
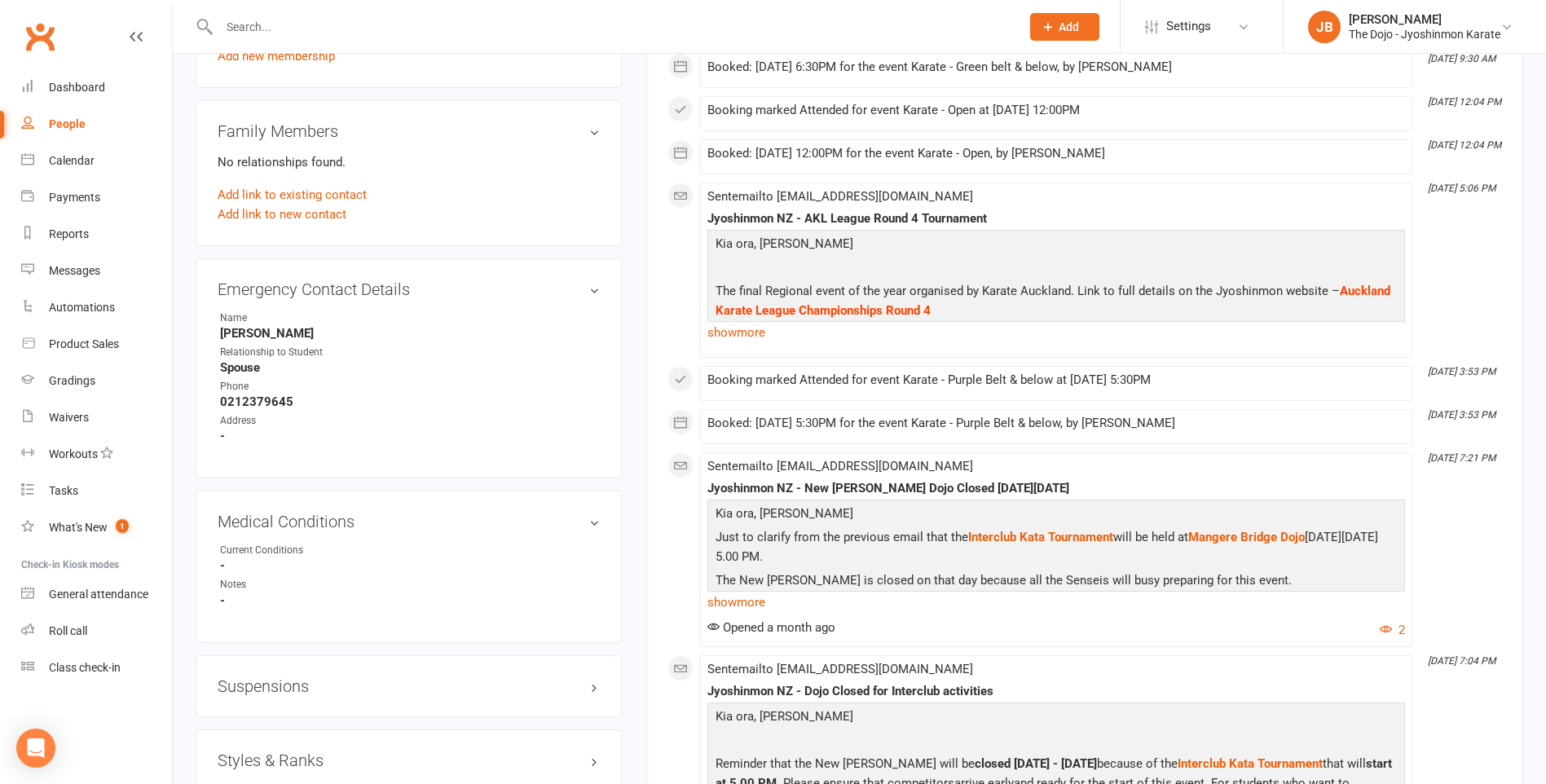
scroll to position [1141, 0]
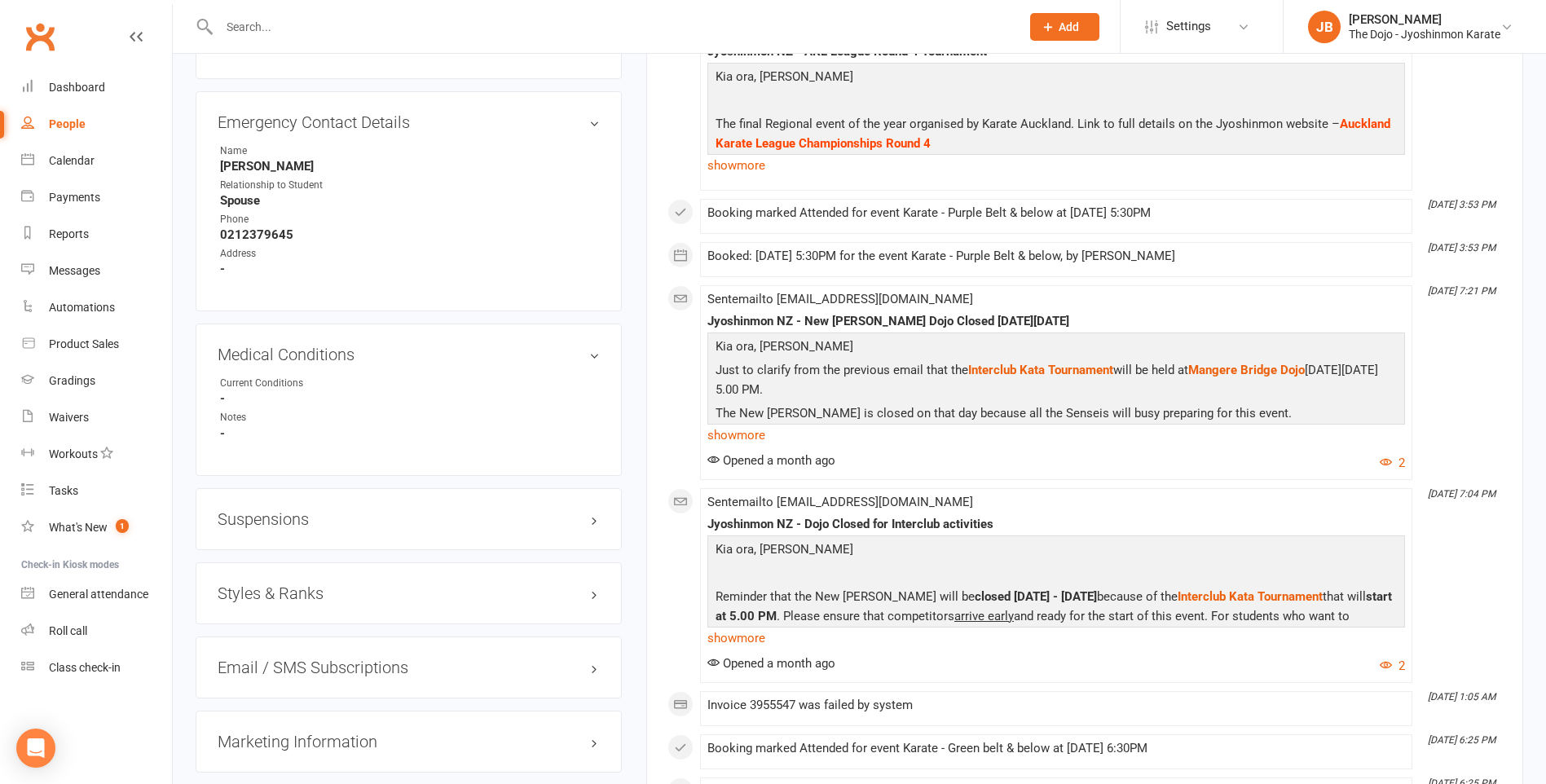
click at [604, 597] on div "Styles & Ranks" at bounding box center [409, 594] width 427 height 62
click at [591, 593] on h3 "Styles & Ranks" at bounding box center [409, 593] width 383 height 18
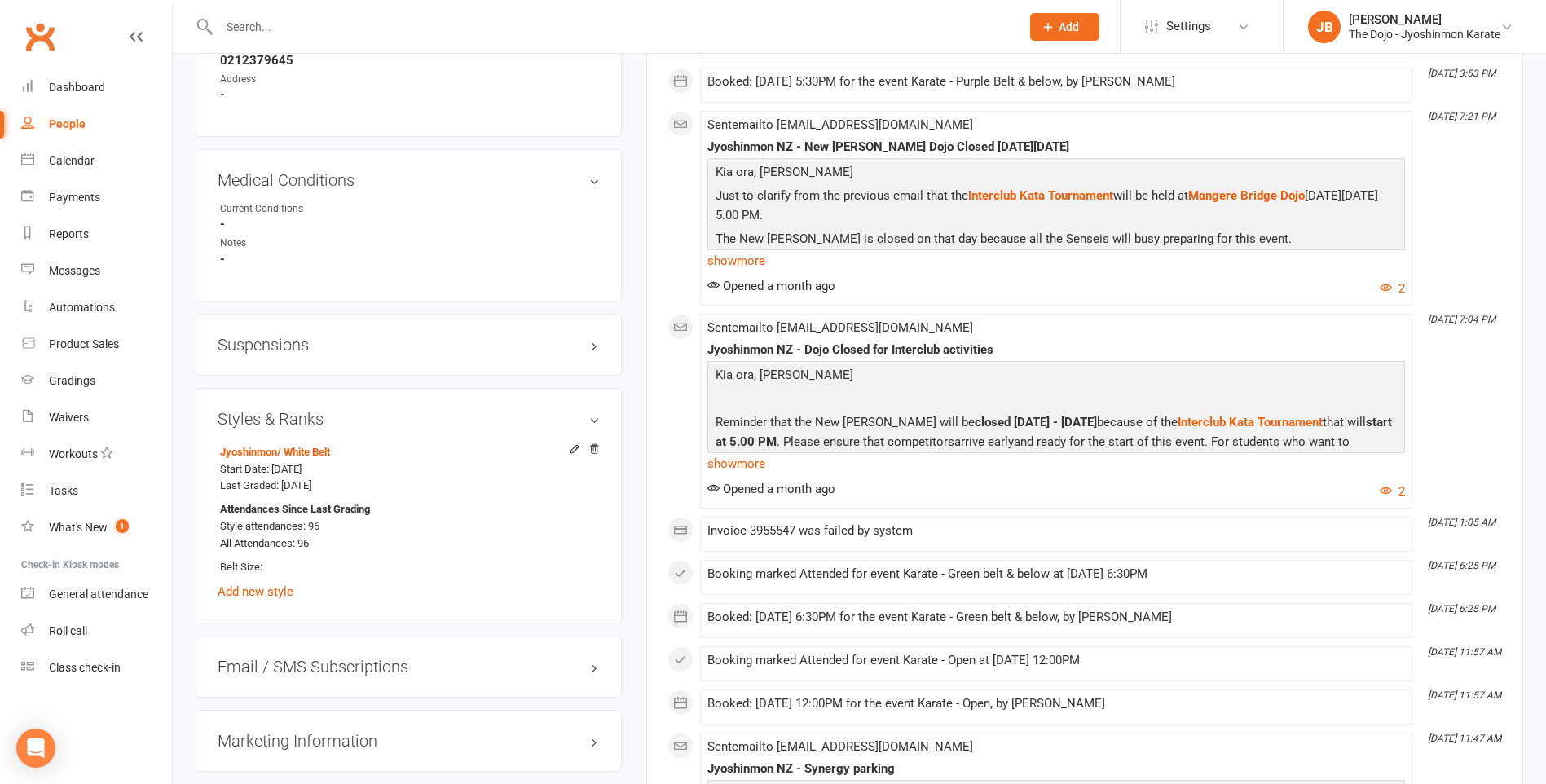
scroll to position [1385, 0]
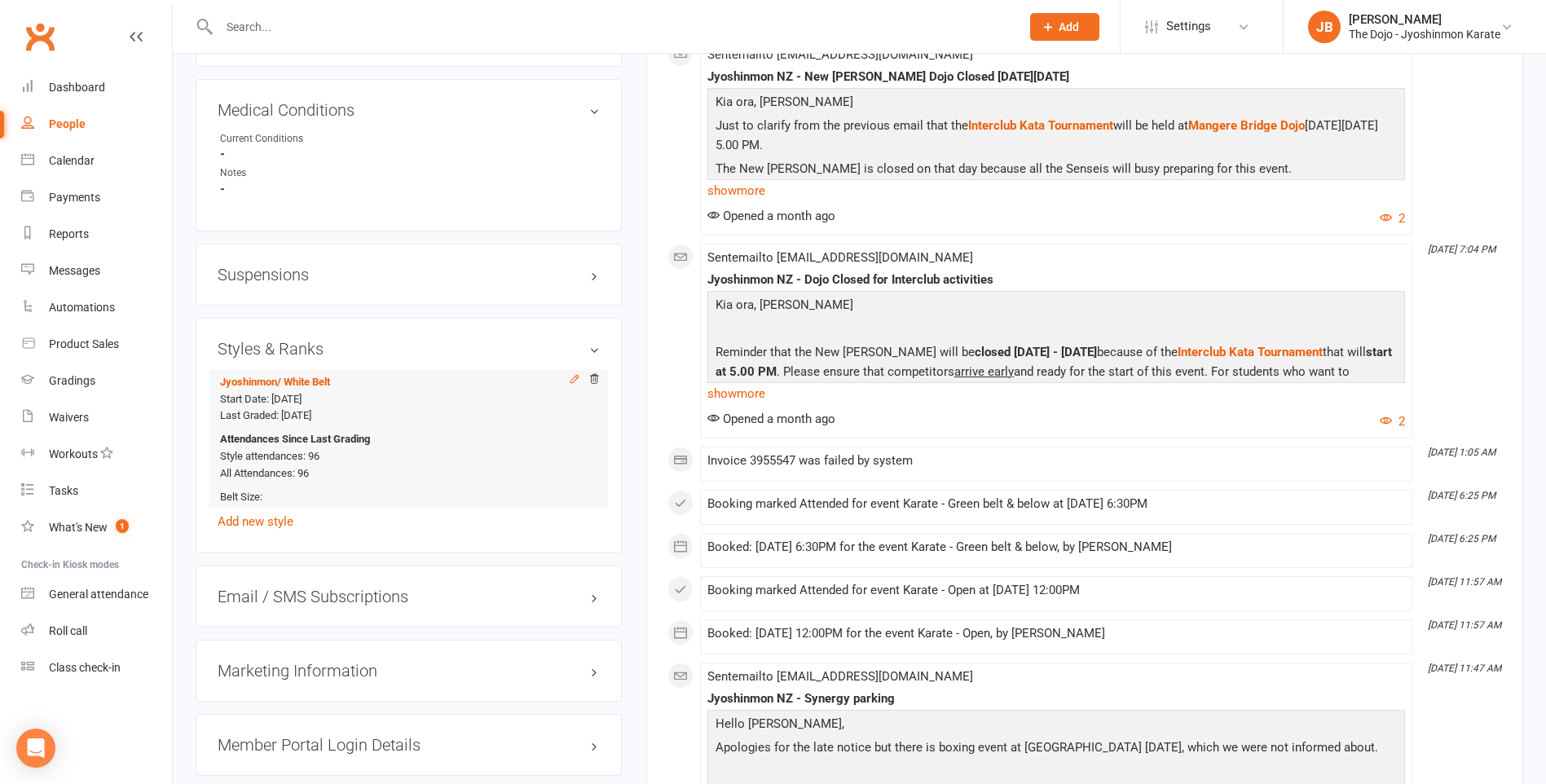
click at [572, 378] on icon at bounding box center [574, 378] width 7 height 7
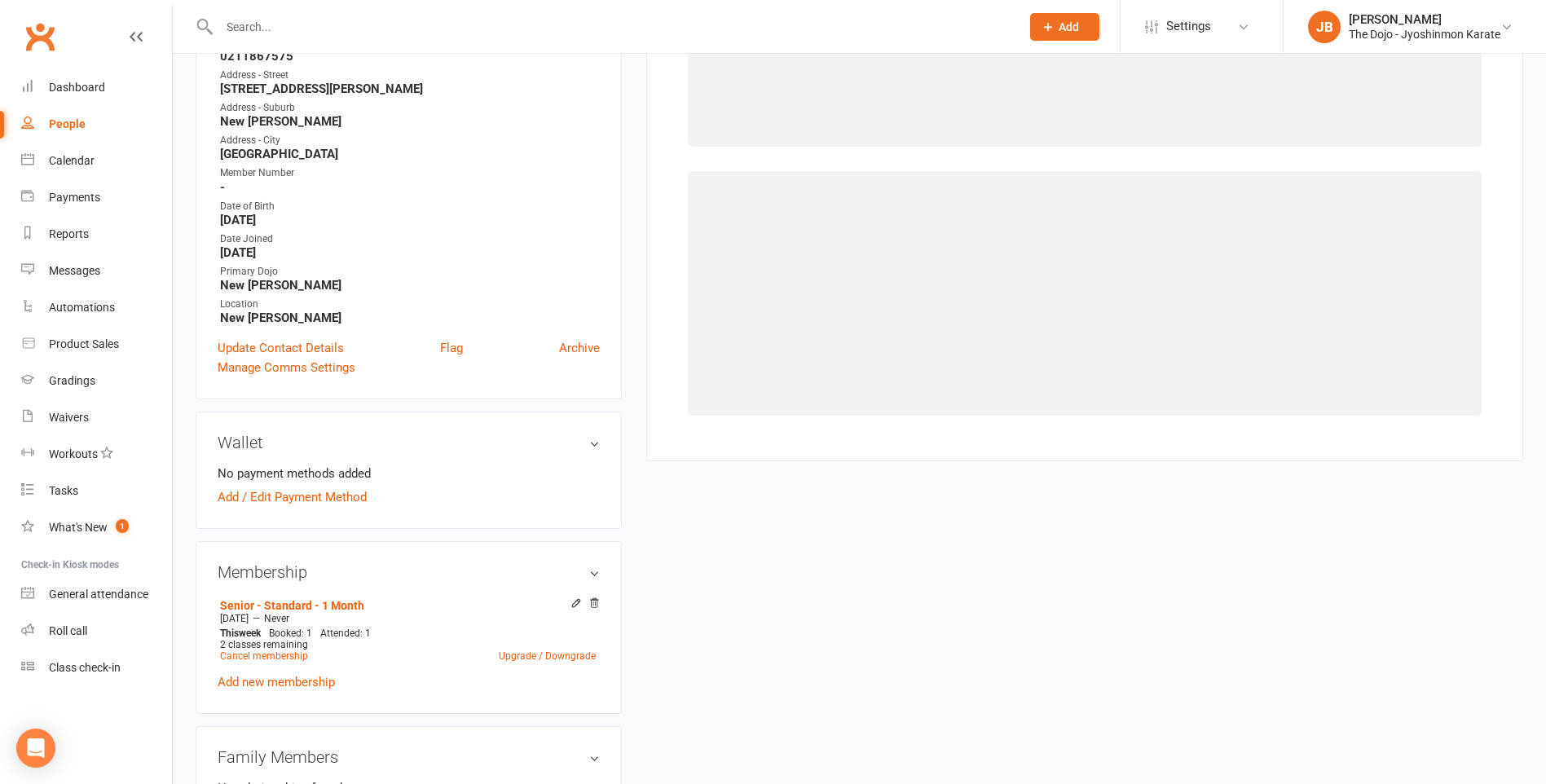
select select "780"
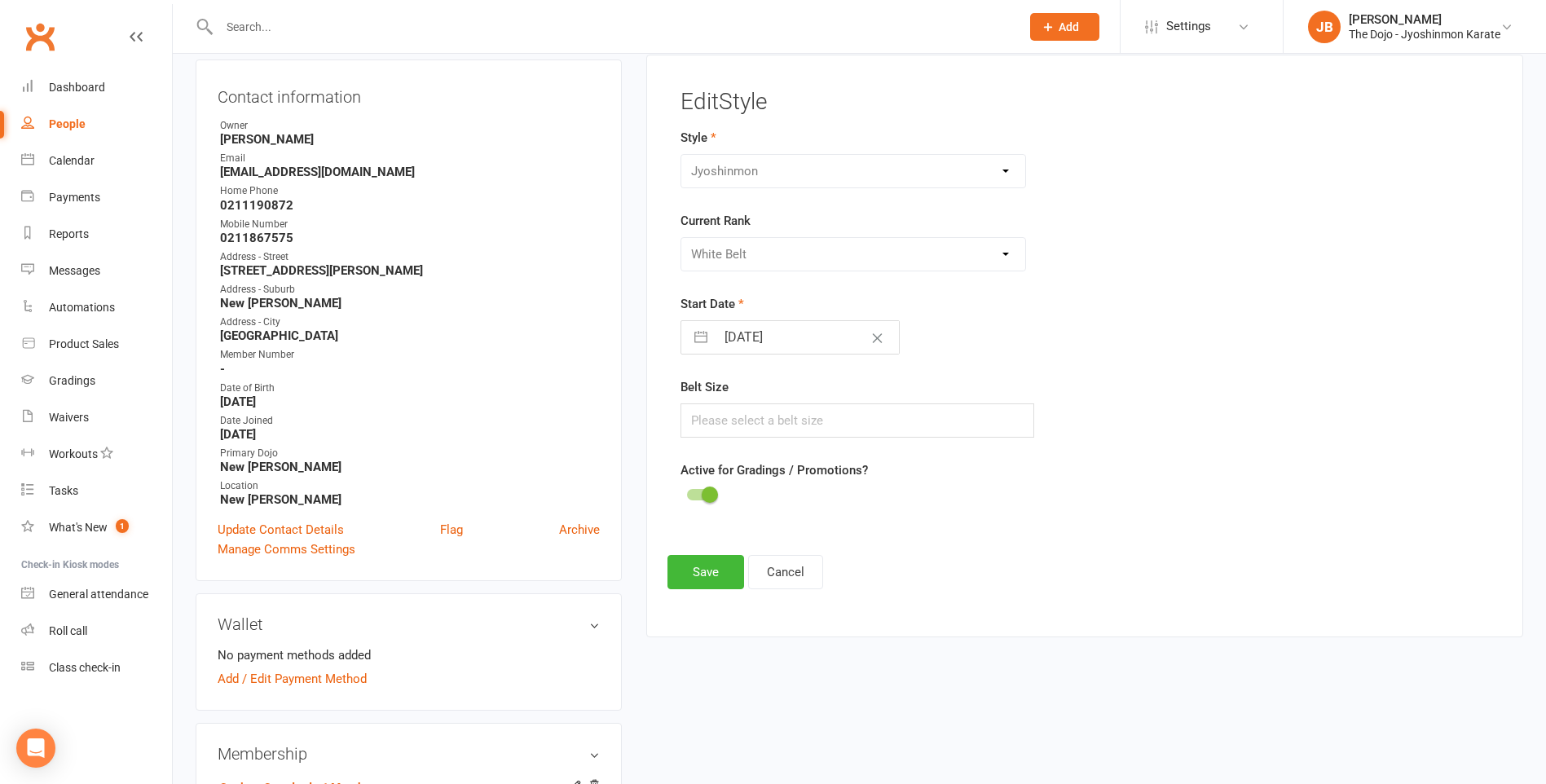
scroll to position [139, 0]
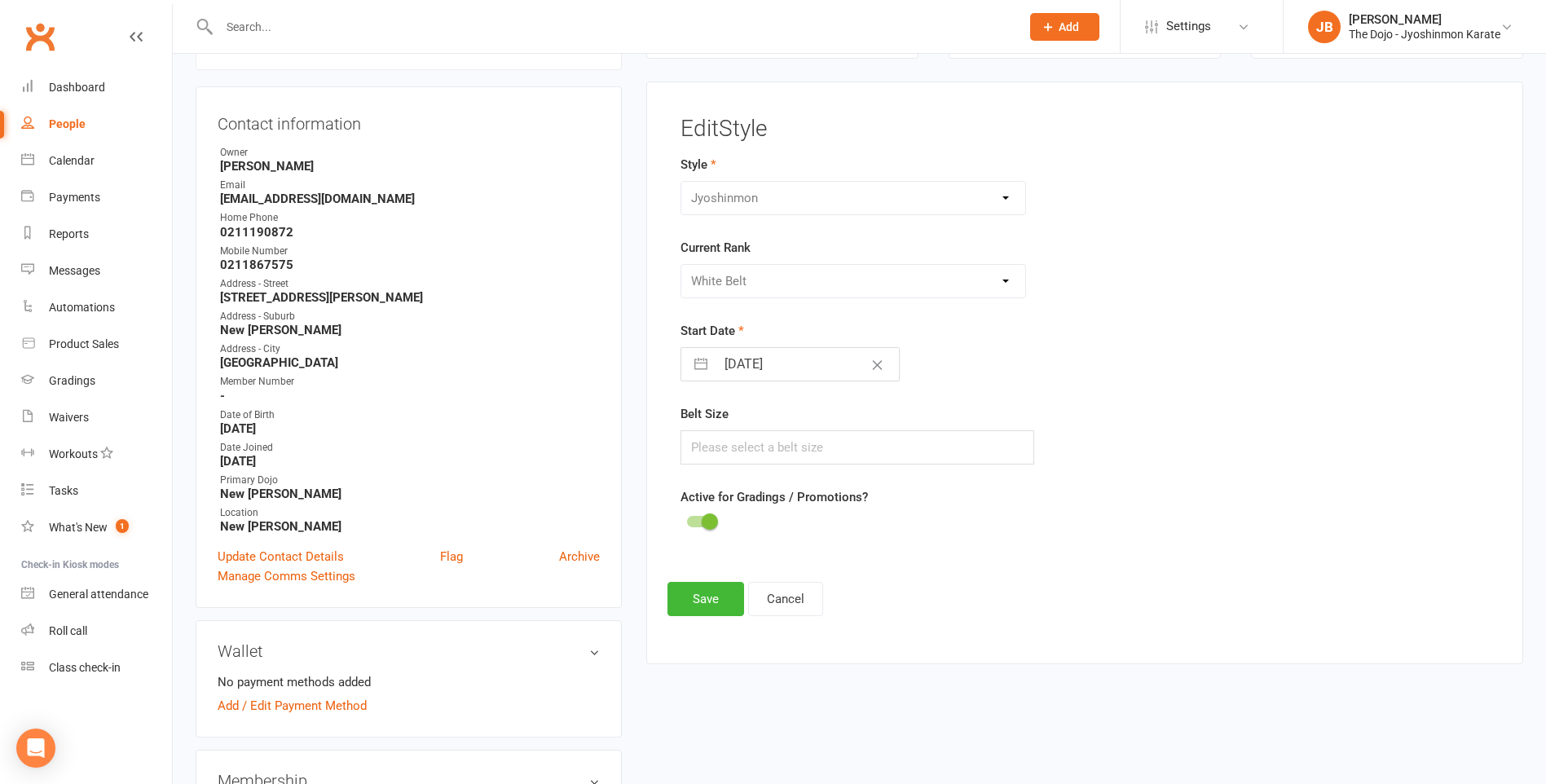
click at [1009, 276] on div "Please Select Starting Rank White Belt 10th Kyu - Yellow 9th Kyu - Yellow 8th K…" at bounding box center [853, 281] width 345 height 35
click at [1005, 281] on div "Please Select Starting Rank White Belt 10th Kyu - Yellow 9th Kyu - Yellow 8th K…" at bounding box center [853, 281] width 345 height 35
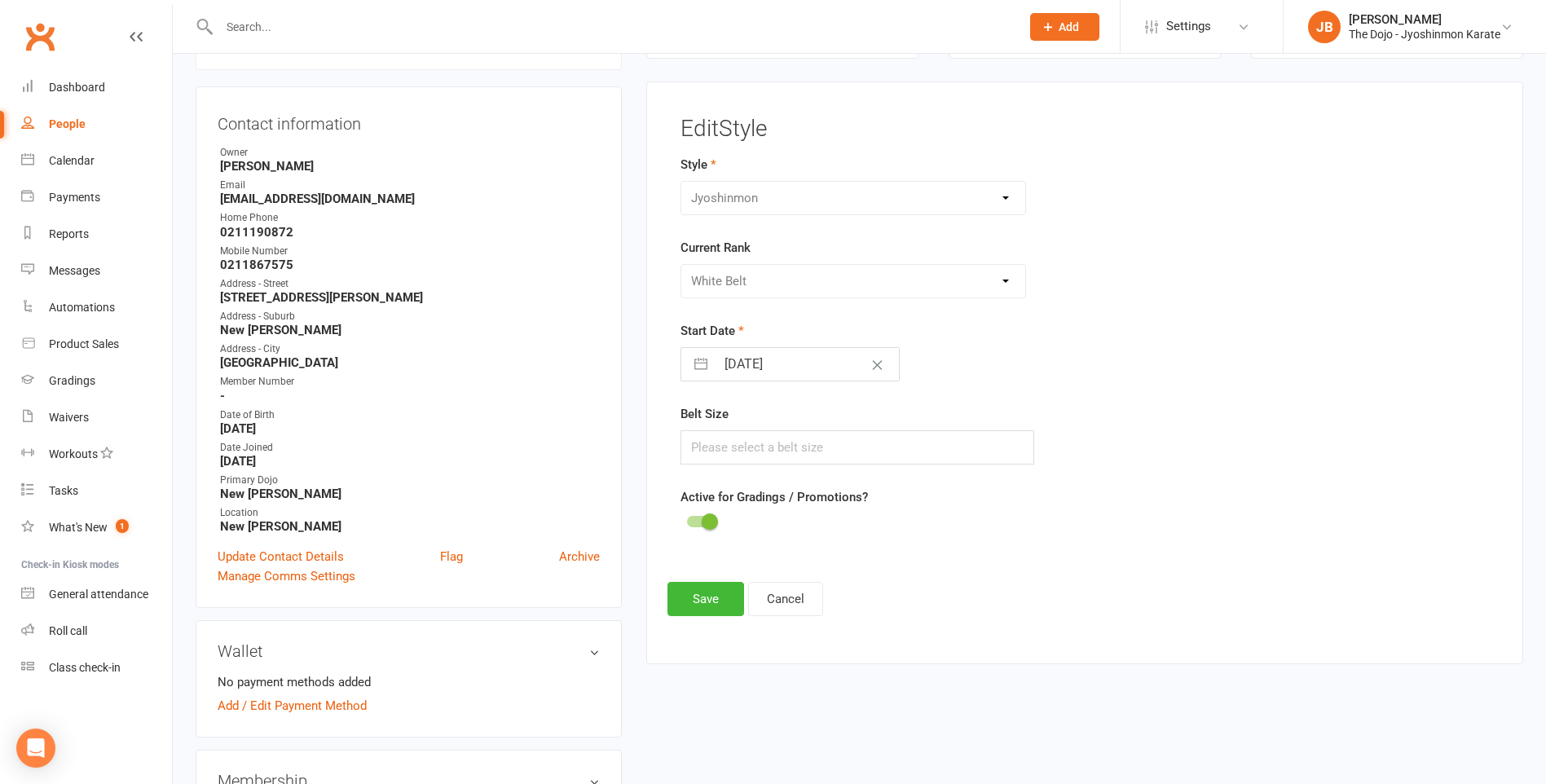
click at [1005, 281] on div "Please Select Starting Rank White Belt 10th Kyu - Yellow 9th Kyu - Yellow 8th K…" at bounding box center [853, 281] width 345 height 35
click at [89, 634] on link "Roll call" at bounding box center [96, 631] width 151 height 36
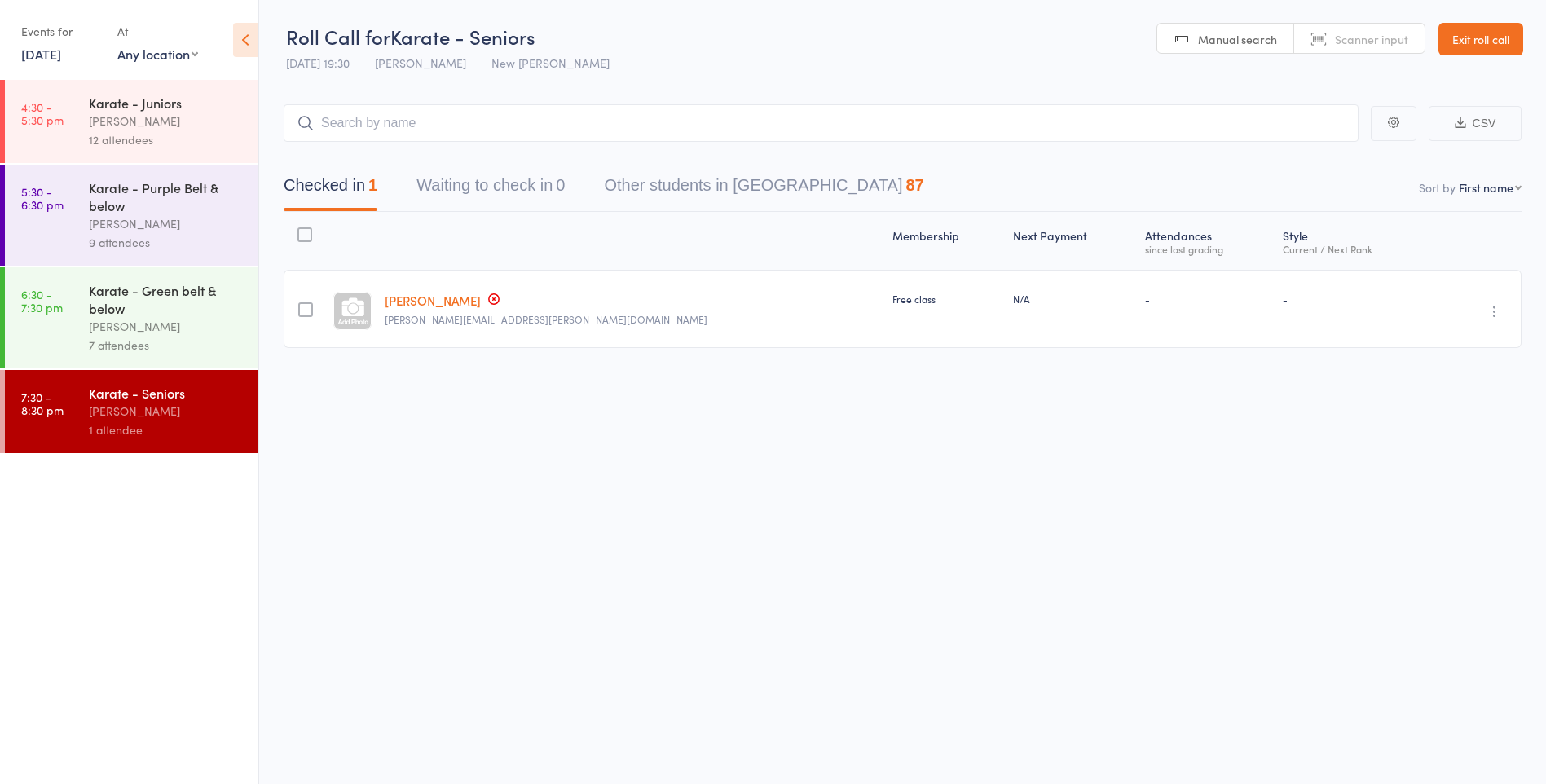
click at [1469, 38] on link "Exit roll call" at bounding box center [1481, 39] width 85 height 33
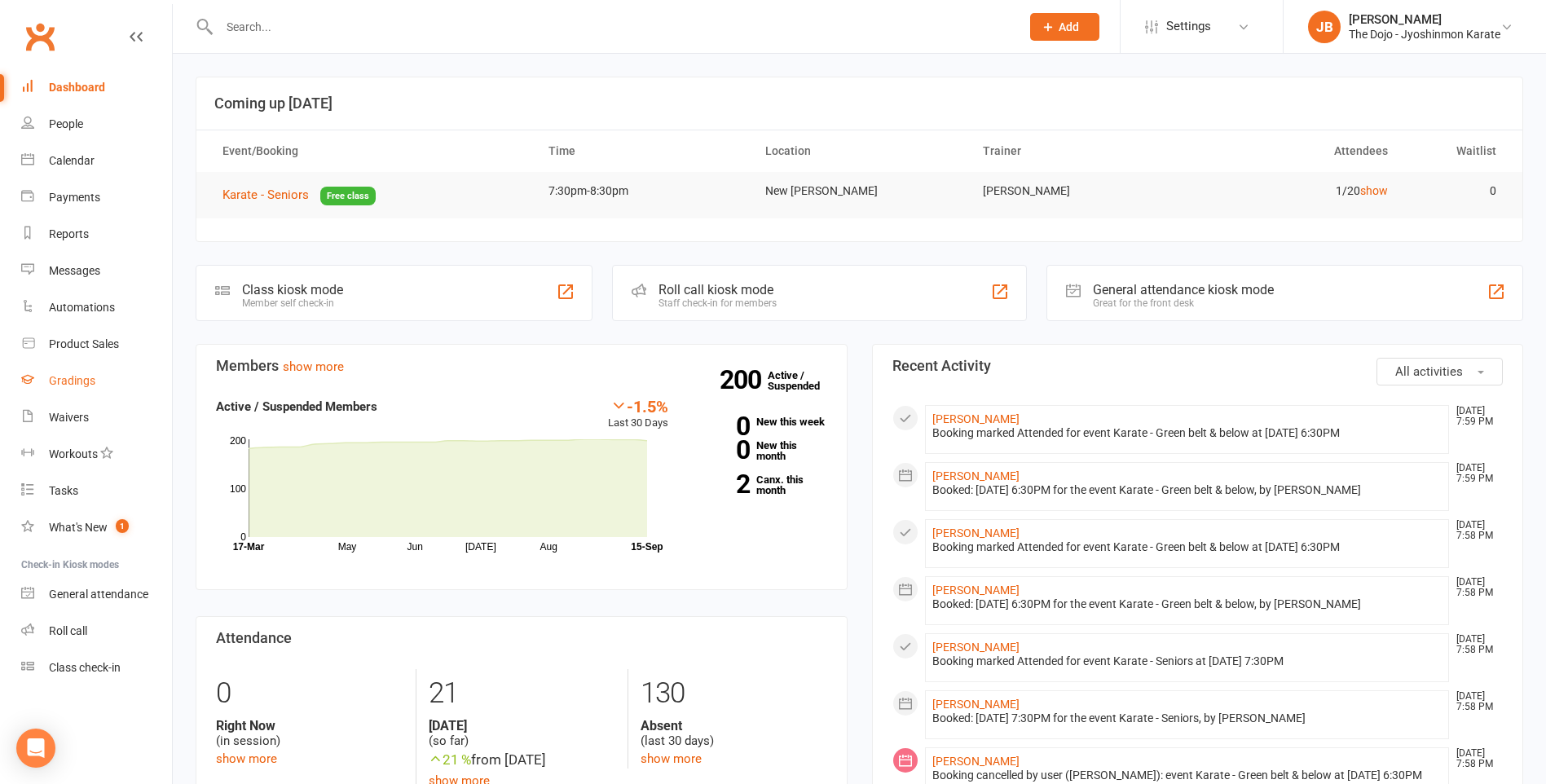
click at [80, 383] on div "Gradings" at bounding box center [73, 380] width 47 height 13
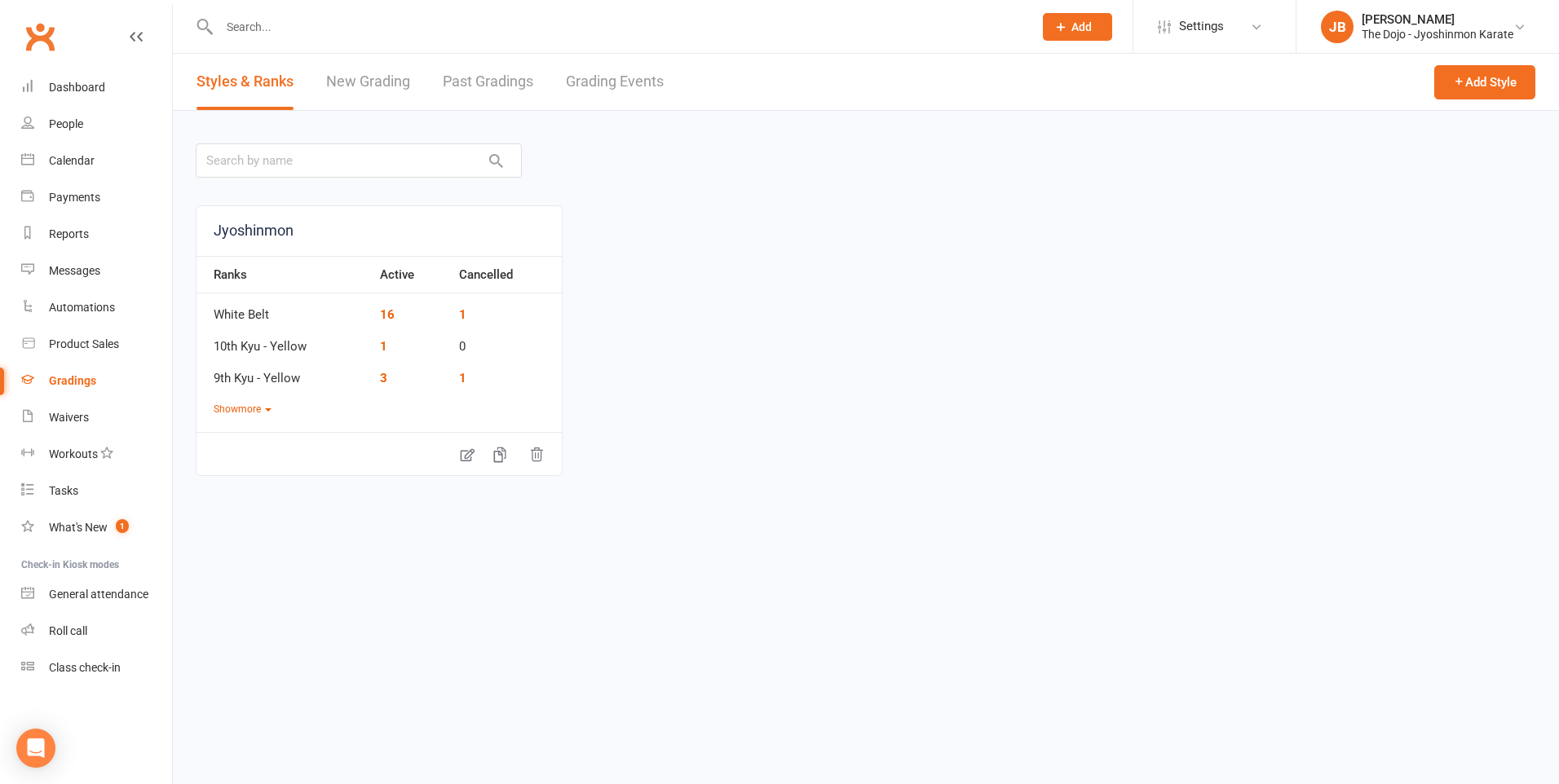
click at [387, 79] on link "New Grading" at bounding box center [368, 81] width 84 height 56
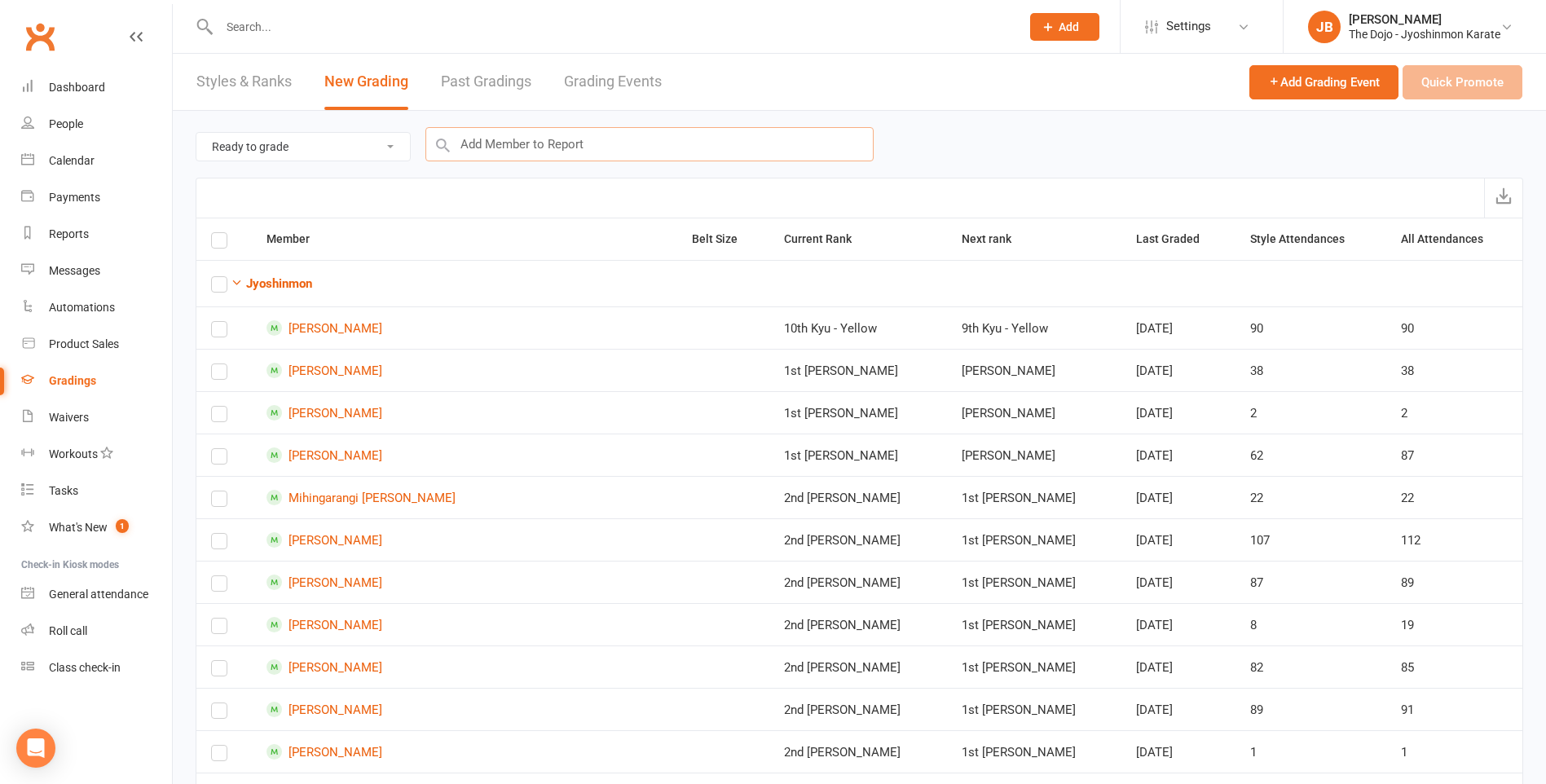
click at [562, 144] on input "text" at bounding box center [650, 145] width 448 height 35
type input "jeff"
click at [581, 172] on div "Jeffrey Chen : Jyoshinmon (Current Rank: White Belt ) - Ready to grade" at bounding box center [628, 175] width 391 height 20
click at [1472, 81] on button "Quick Promote" at bounding box center [1463, 82] width 119 height 35
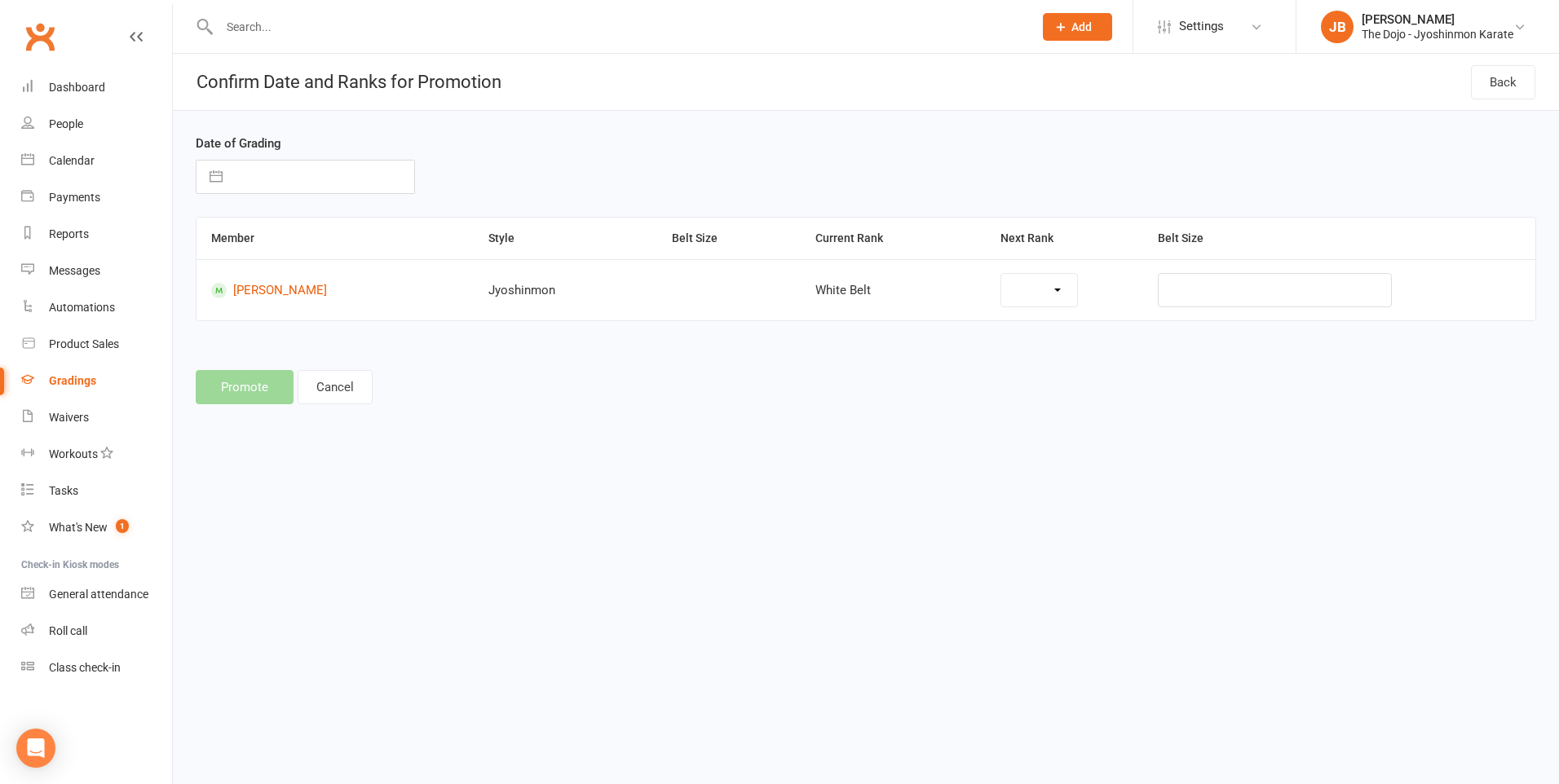
select select "781"
click at [1071, 293] on select "10th Kyu - Yellow 9th Kyu - Yellow 8th Kyu - Orange 7th Kyu - Blue 6th Kyu - Pu…" at bounding box center [989, 290] width 174 height 33
select select "13976"
click at [222, 382] on div "Promote Cancel" at bounding box center [866, 388] width 1340 height 35
click at [953, 289] on select "10th Kyu - Yellow 9th Kyu - Yellow 8th Kyu - Orange 7th Kyu - Blue 6th Kyu - Pu…" at bounding box center [989, 290] width 174 height 33
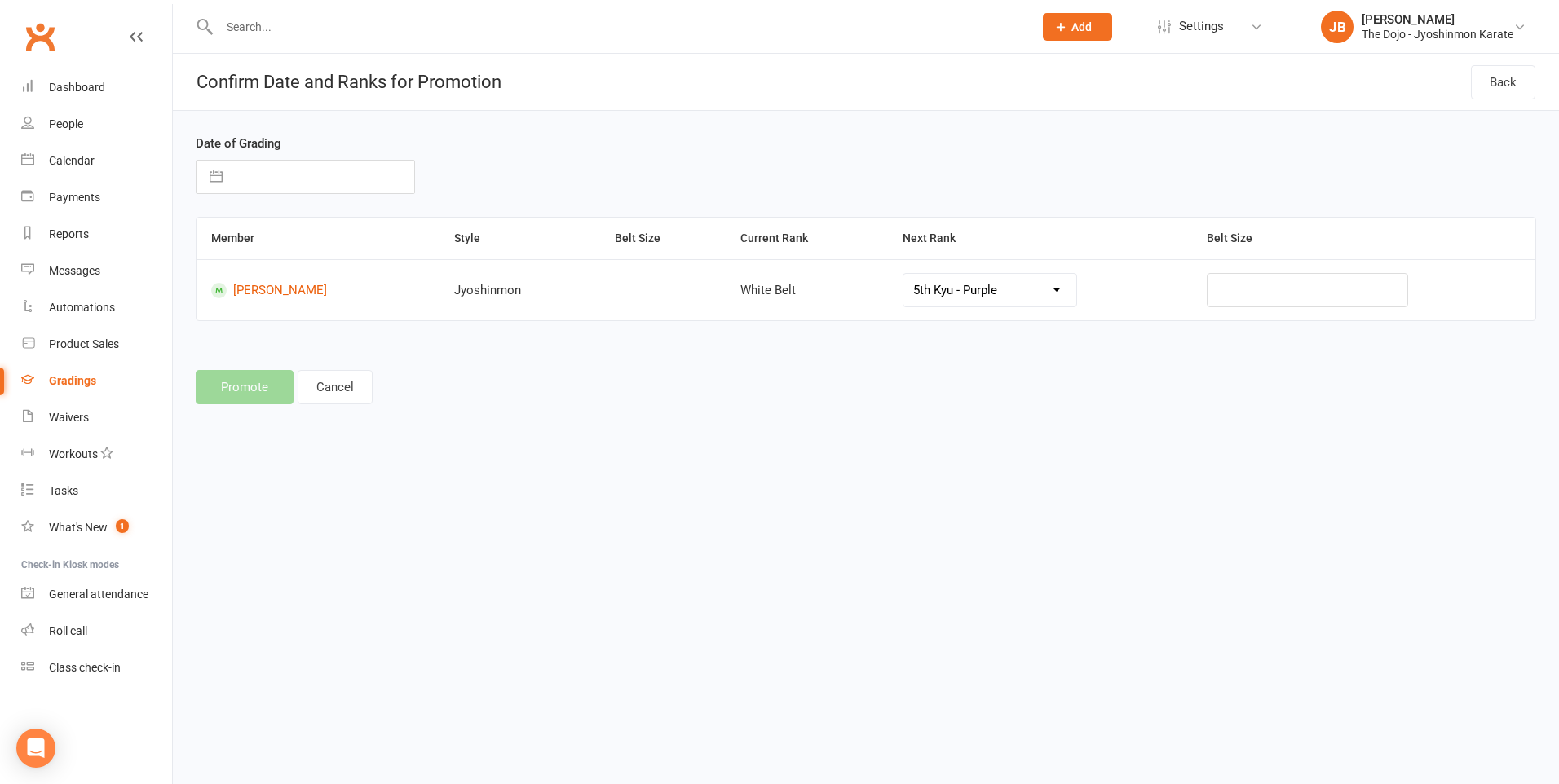
click at [843, 335] on div "Member Style Belt Size Current Rank Next Rank Belt Size Jeffrey Chen Jyoshinmon…" at bounding box center [866, 280] width 1340 height 127
click at [958, 303] on select "10th Kyu - Yellow 9th Kyu - Yellow 8th Kyu - Orange 7th Kyu - Blue 6th Kyu - Pu…" at bounding box center [989, 290] width 174 height 33
click at [876, 354] on div "Date of Grading Navigate forward to interact with the calendar and select a dat…" at bounding box center [866, 270] width 1386 height 319
click at [981, 288] on select "10th Kyu - Yellow 9th Kyu - Yellow 8th Kyu - Orange 7th Kyu - Blue 6th Kyu - Pu…" at bounding box center [989, 290] width 174 height 33
click at [972, 326] on div "Member Style Belt Size Current Rank Next Rank Belt Size Jeffrey Chen Jyoshinmon…" at bounding box center [866, 280] width 1340 height 127
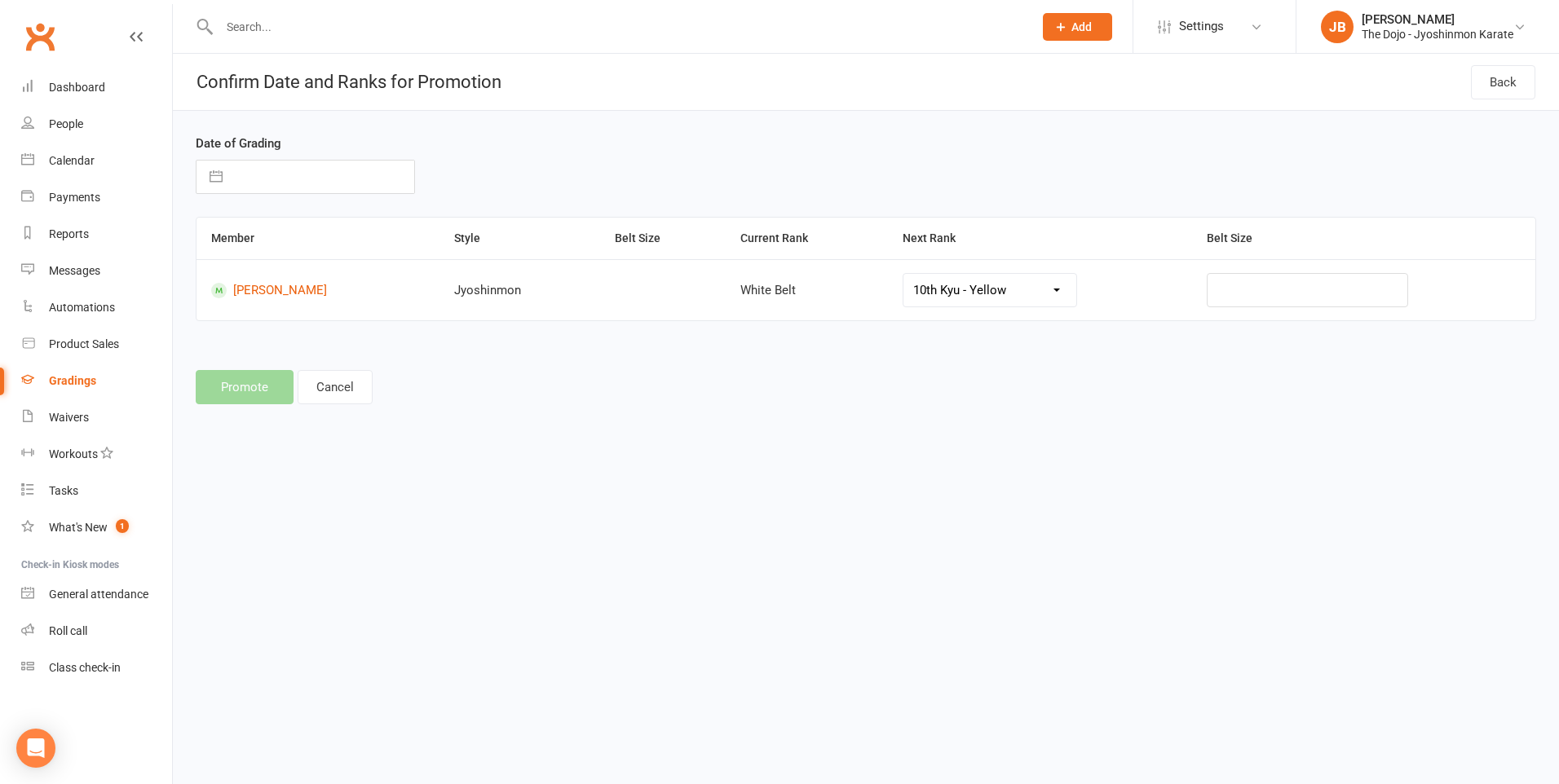
click at [1005, 284] on select "10th Kyu - Yellow 9th Kyu - Yellow 8th Kyu - Orange 7th Kyu - Blue 6th Kyu - Pu…" at bounding box center [989, 290] width 174 height 33
select select "13976"
click at [77, 631] on div "Roll call" at bounding box center [68, 630] width 38 height 13
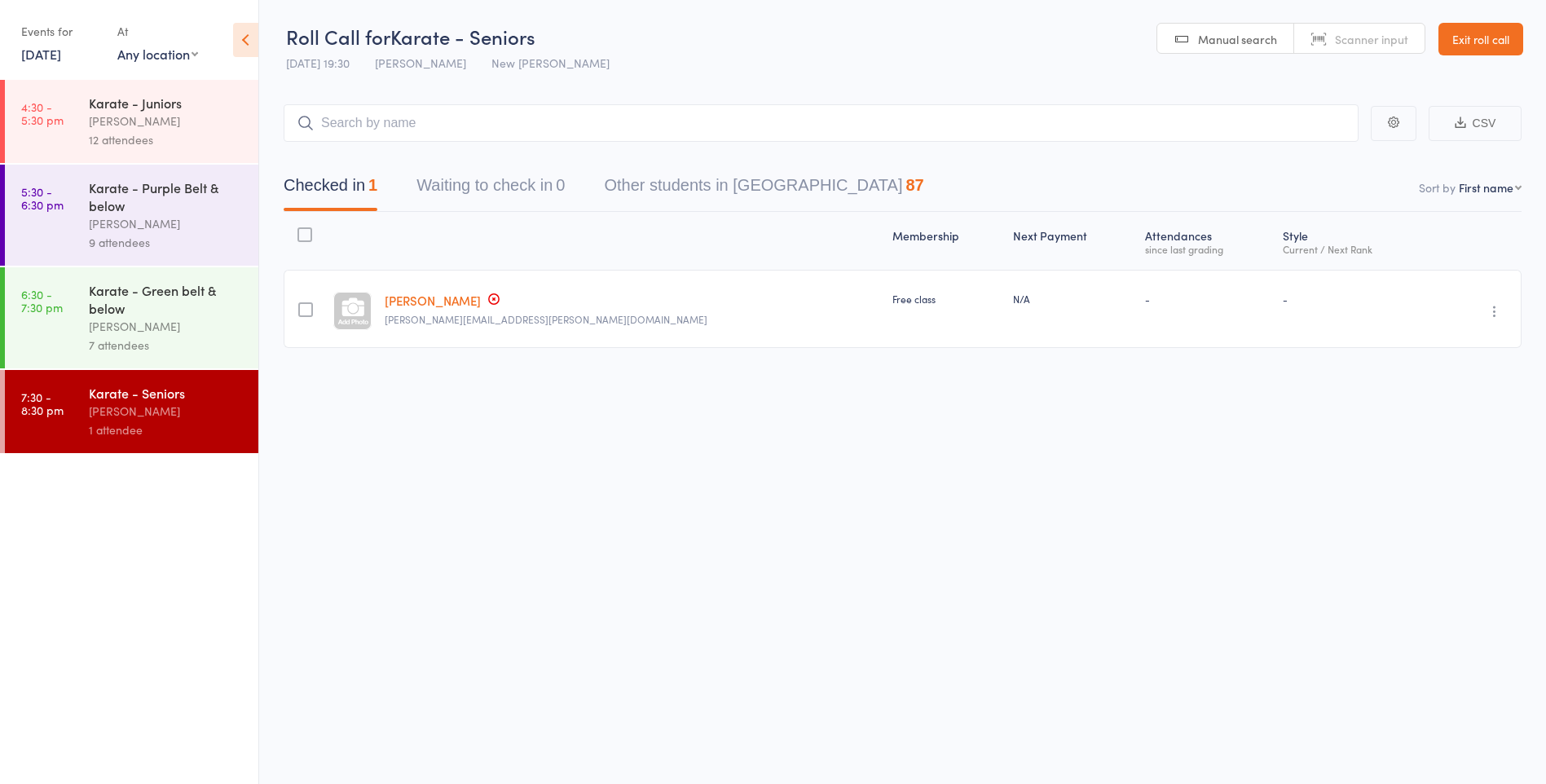
click at [122, 344] on div "7 attendees" at bounding box center [167, 345] width 156 height 19
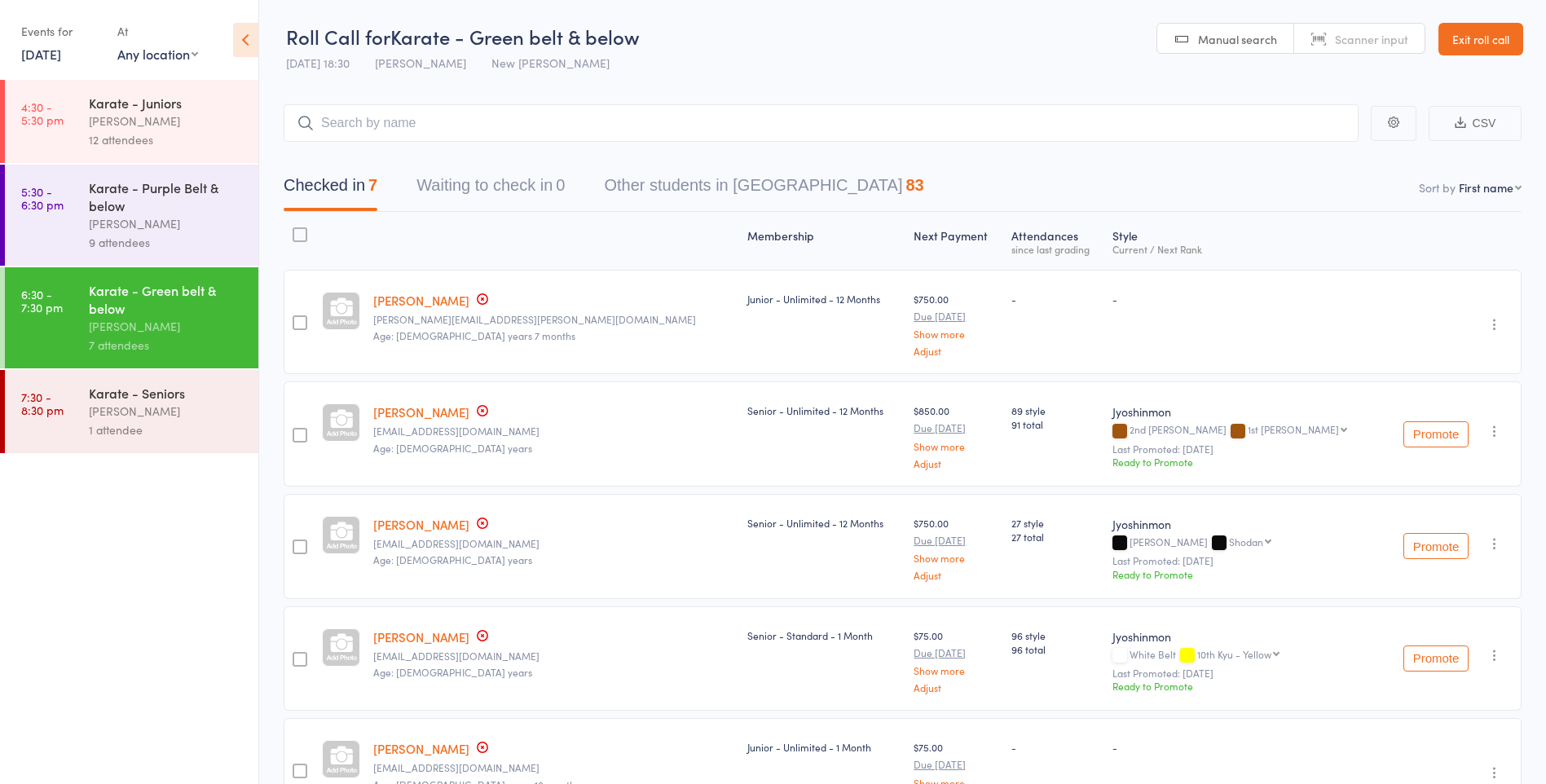
click at [1497, 655] on icon "button" at bounding box center [1495, 655] width 16 height 16
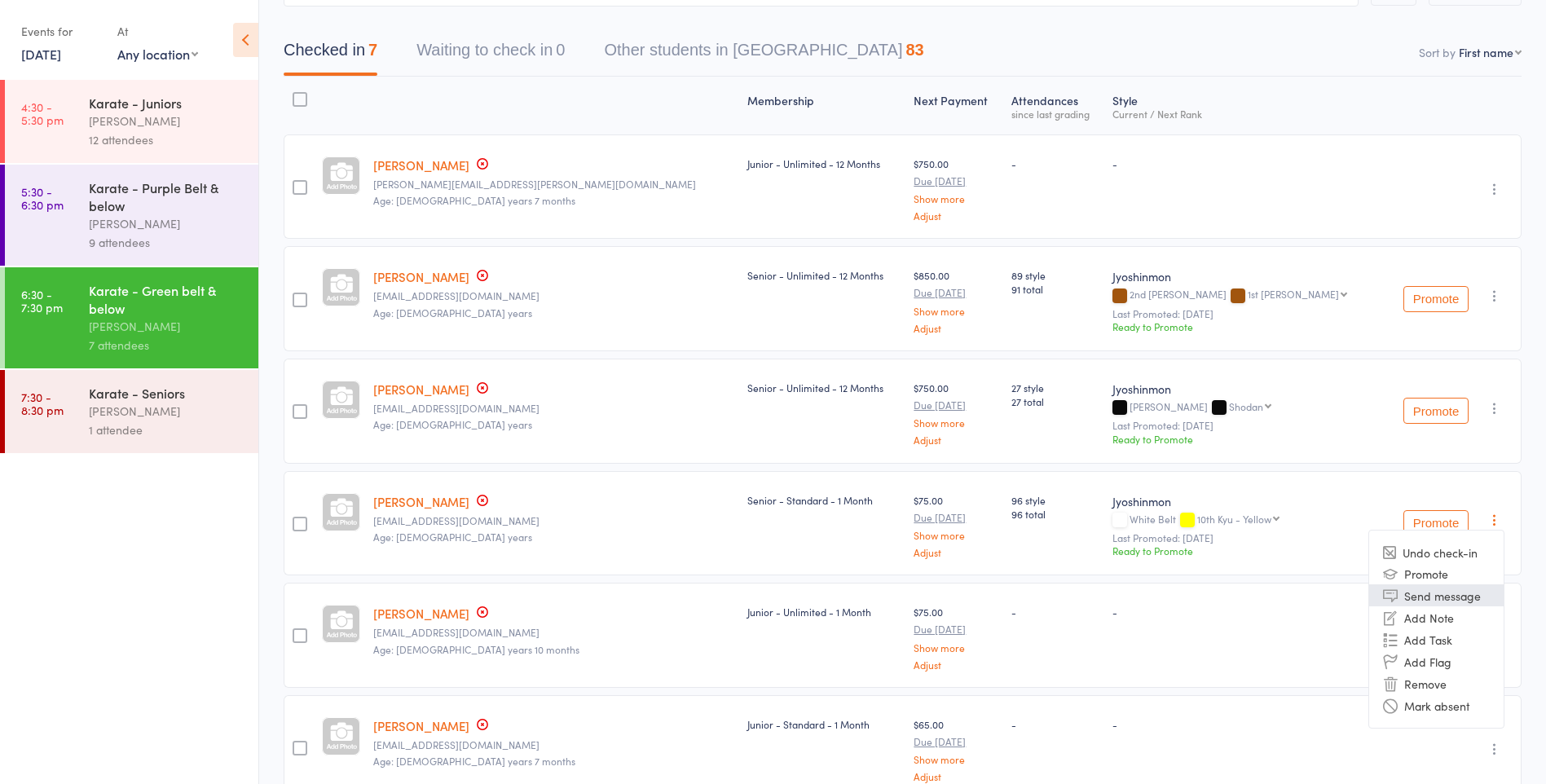
scroll to position [163, 0]
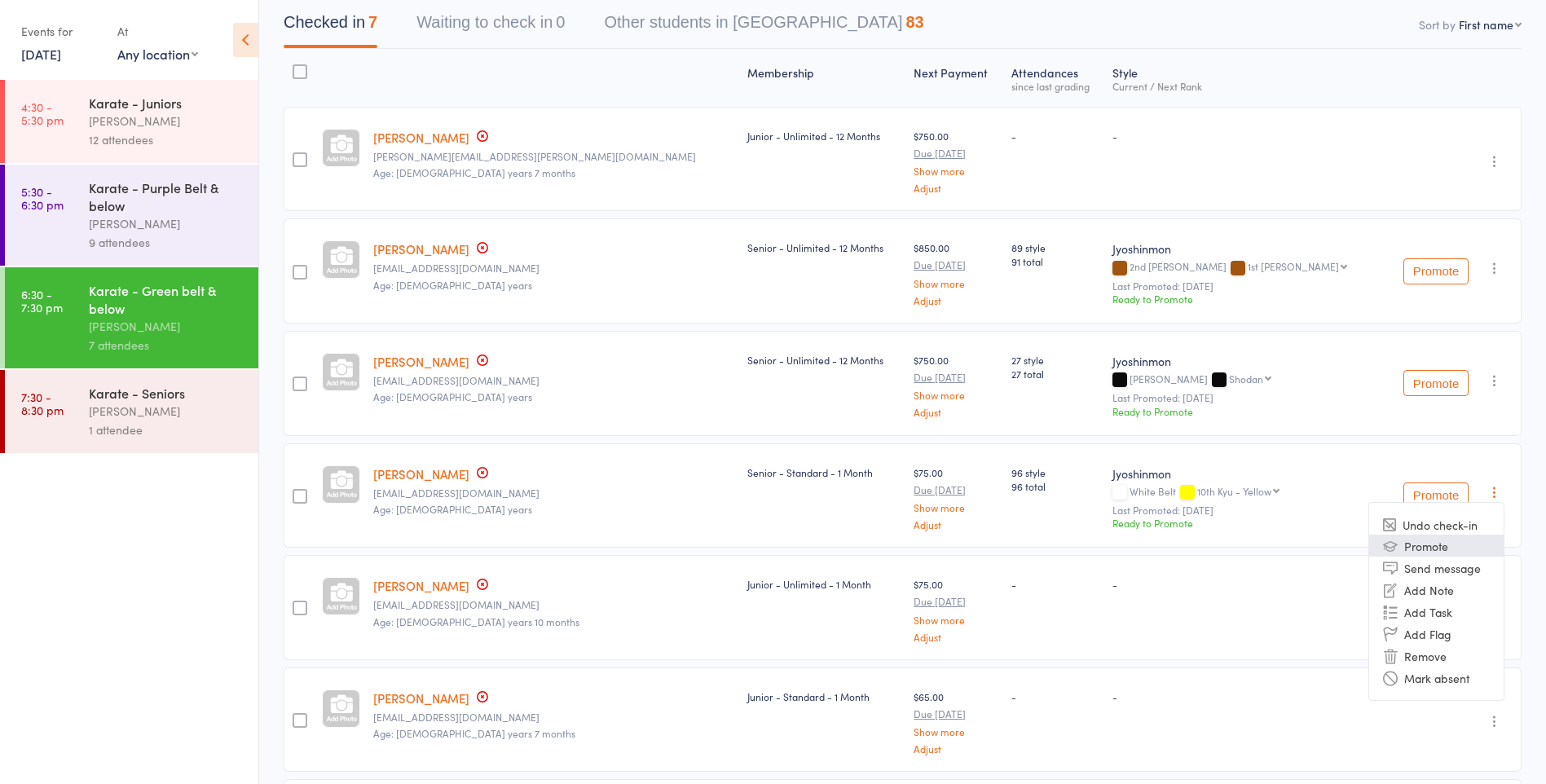
click at [1418, 548] on li "Promote" at bounding box center [1436, 545] width 134 height 22
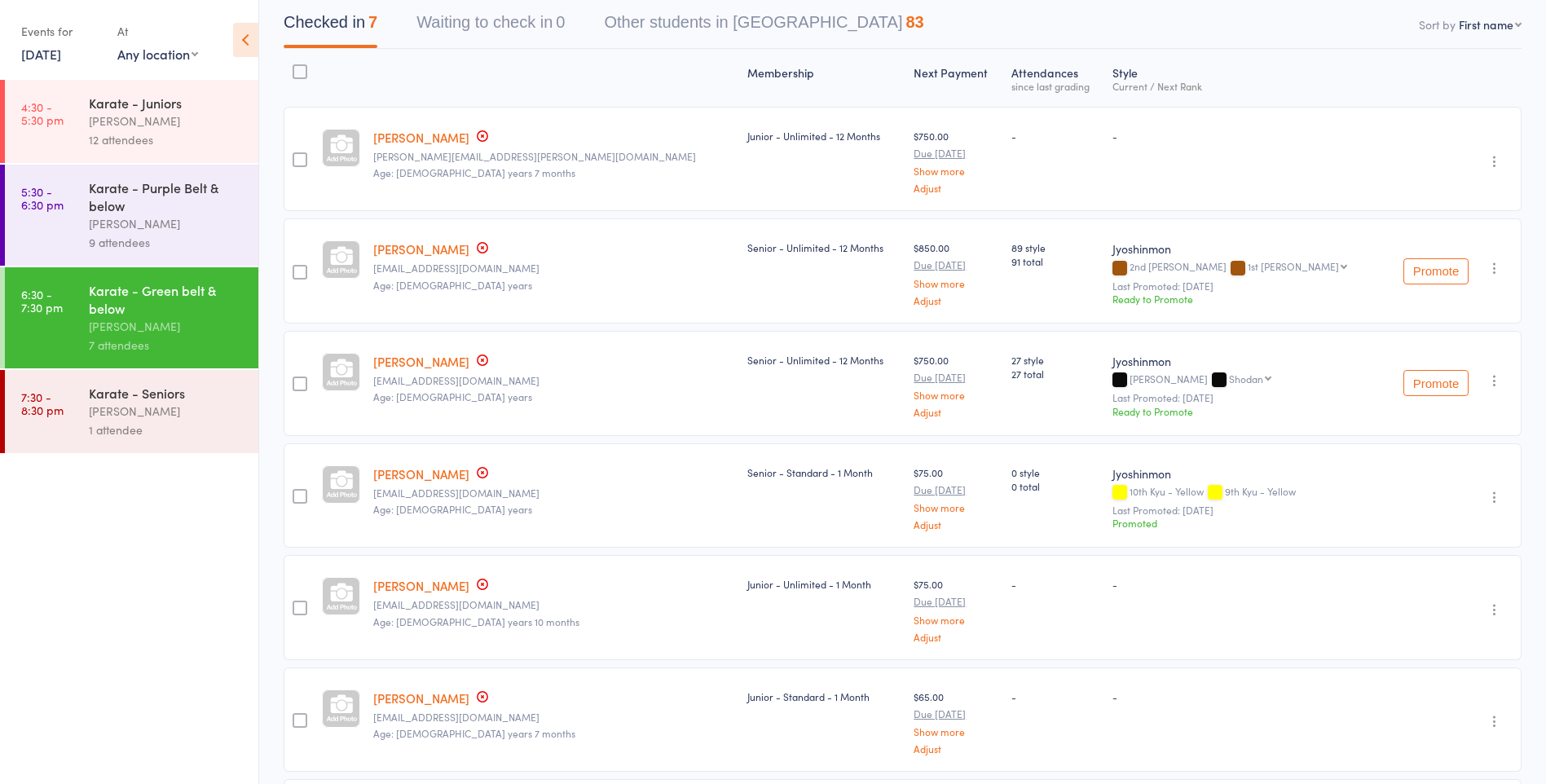
click at [1496, 497] on icon "button" at bounding box center [1495, 497] width 16 height 16
click at [1112, 524] on div "Promoted" at bounding box center [1244, 523] width 263 height 14
click at [1495, 494] on icon "button" at bounding box center [1495, 497] width 16 height 16
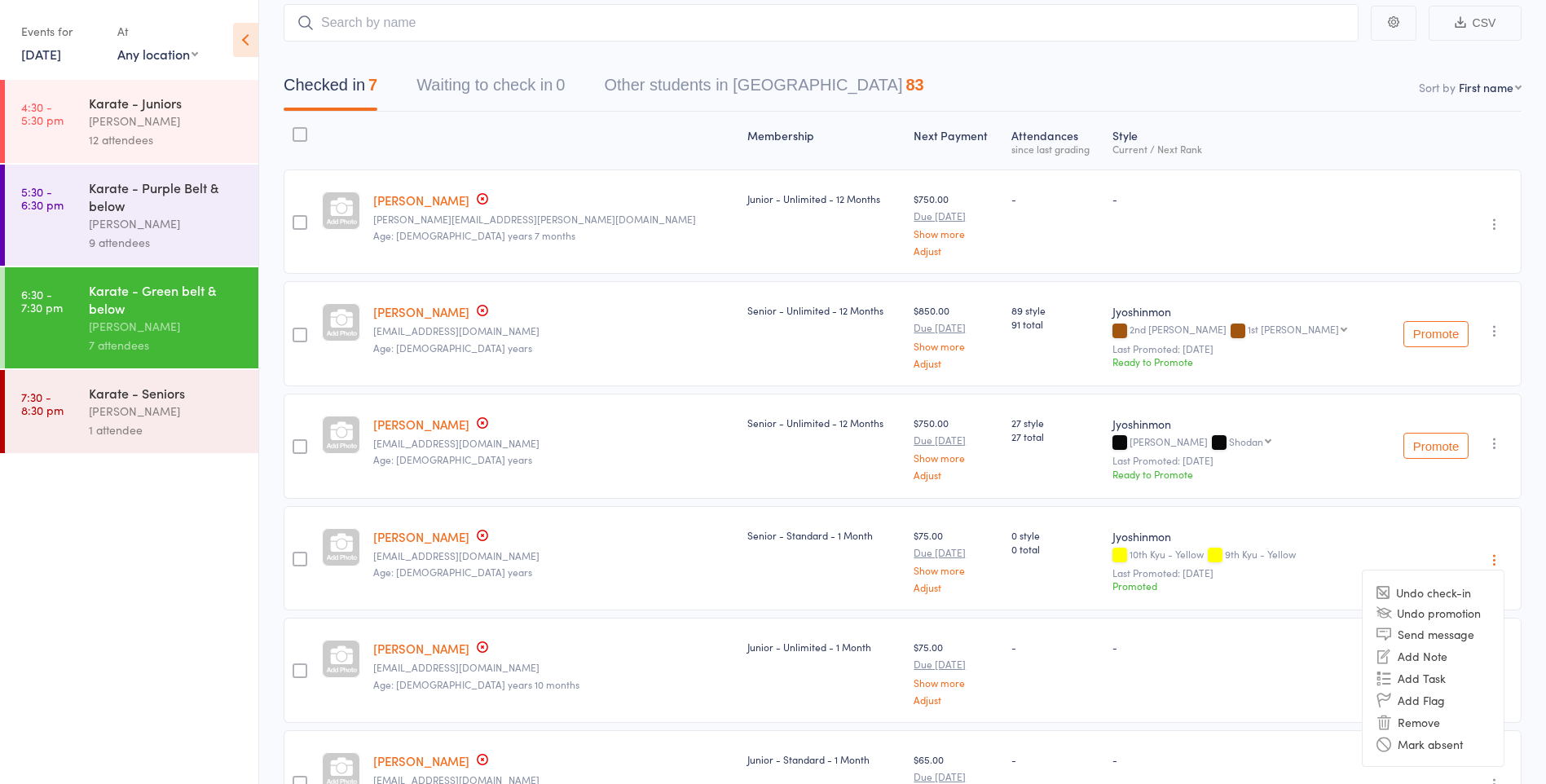
scroll to position [0, 0]
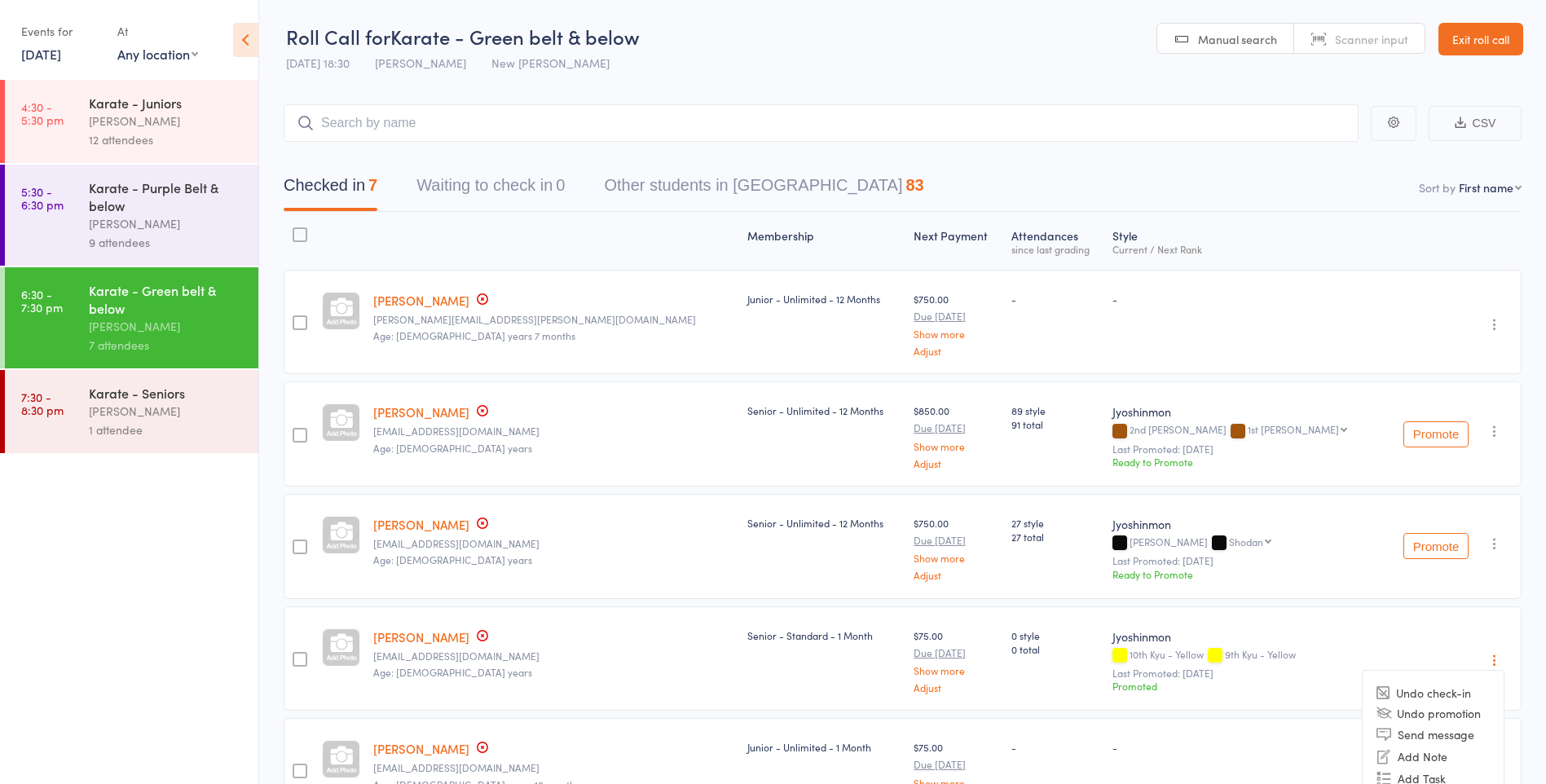
click at [1491, 43] on link "Exit roll call" at bounding box center [1481, 39] width 85 height 33
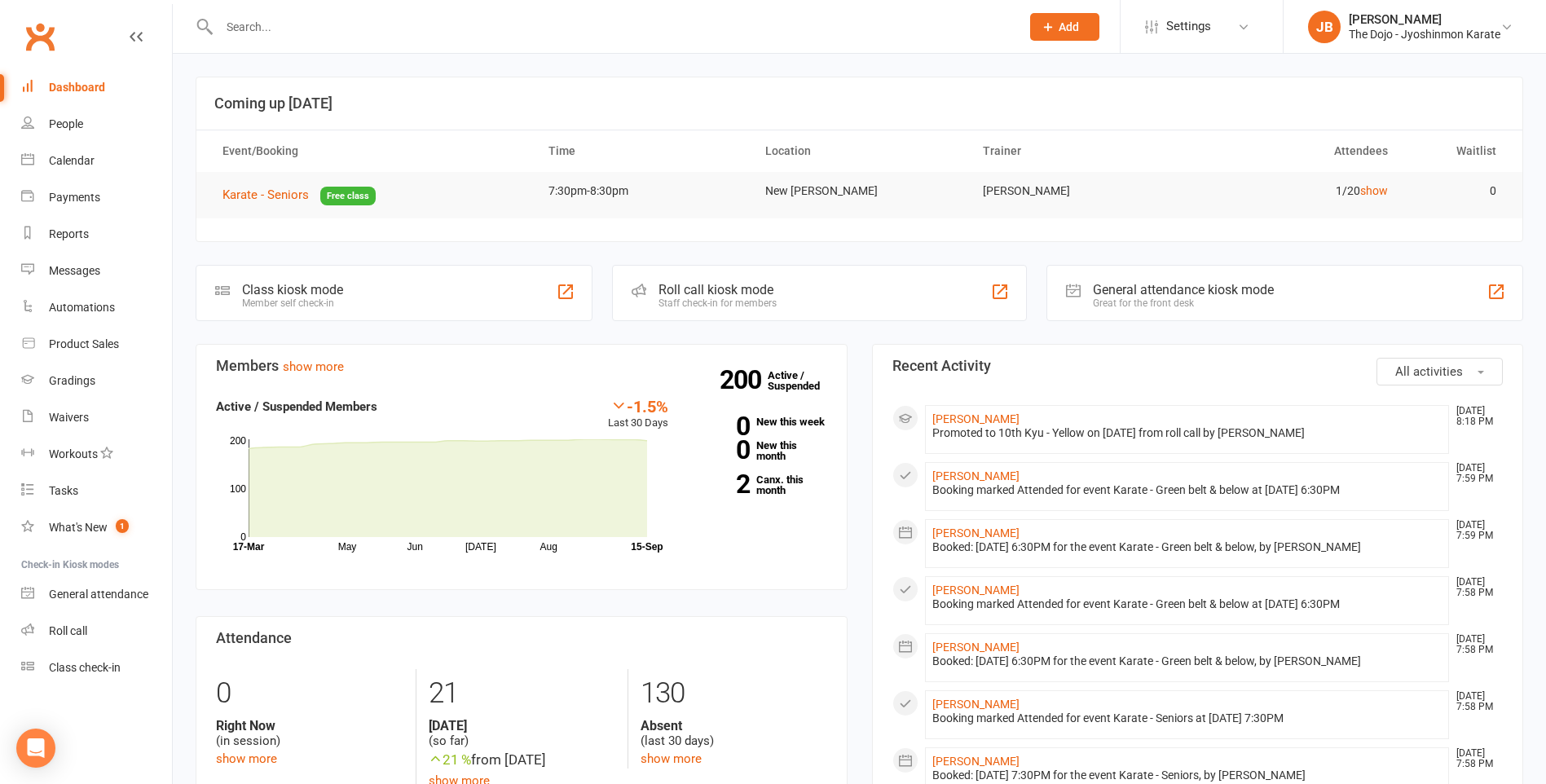
click at [345, 29] on input "text" at bounding box center [612, 27] width 795 height 22
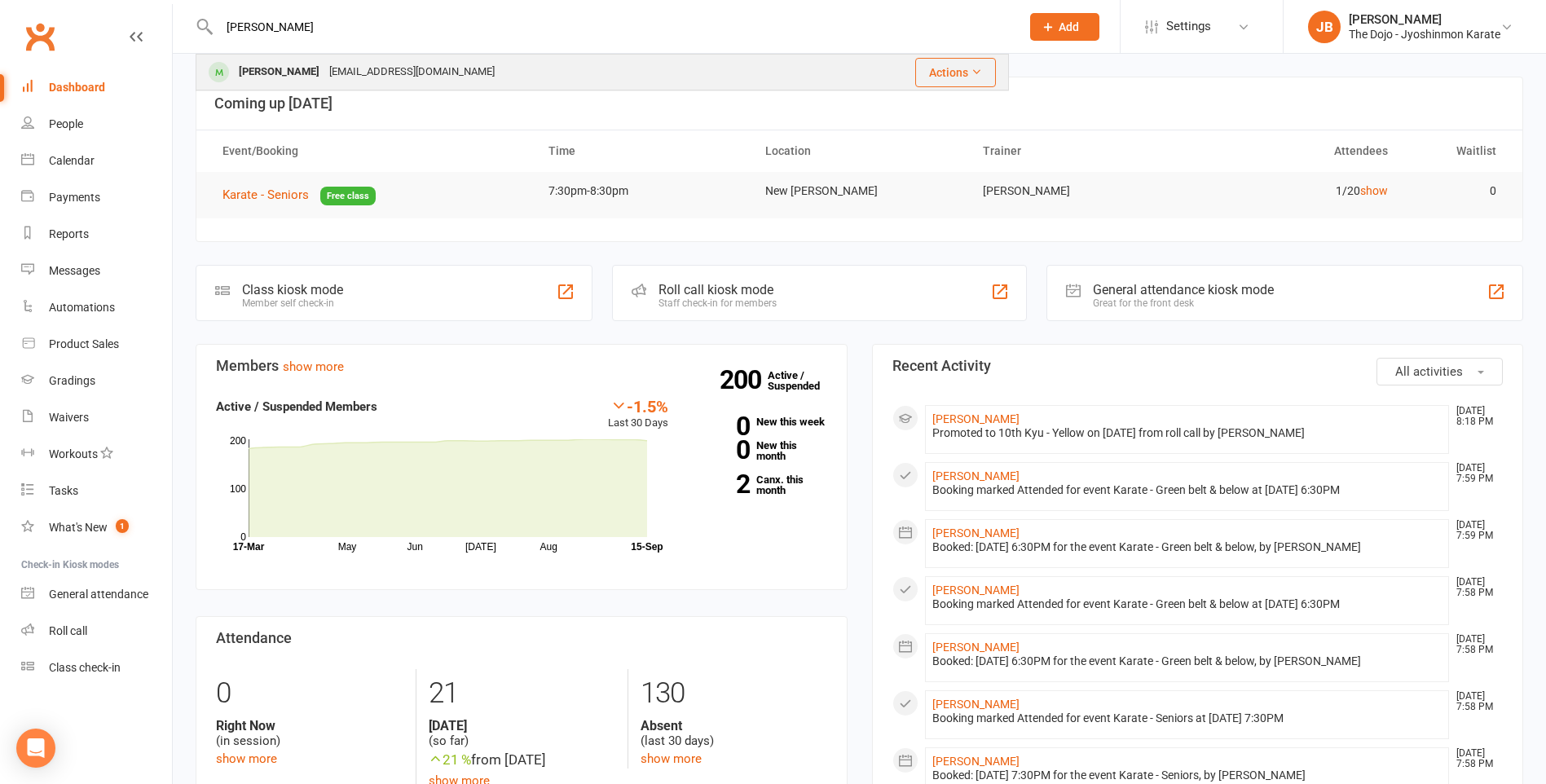
type input "jeff"
click at [380, 74] on div "jeffrey790514@gmail.com" at bounding box center [412, 72] width 175 height 23
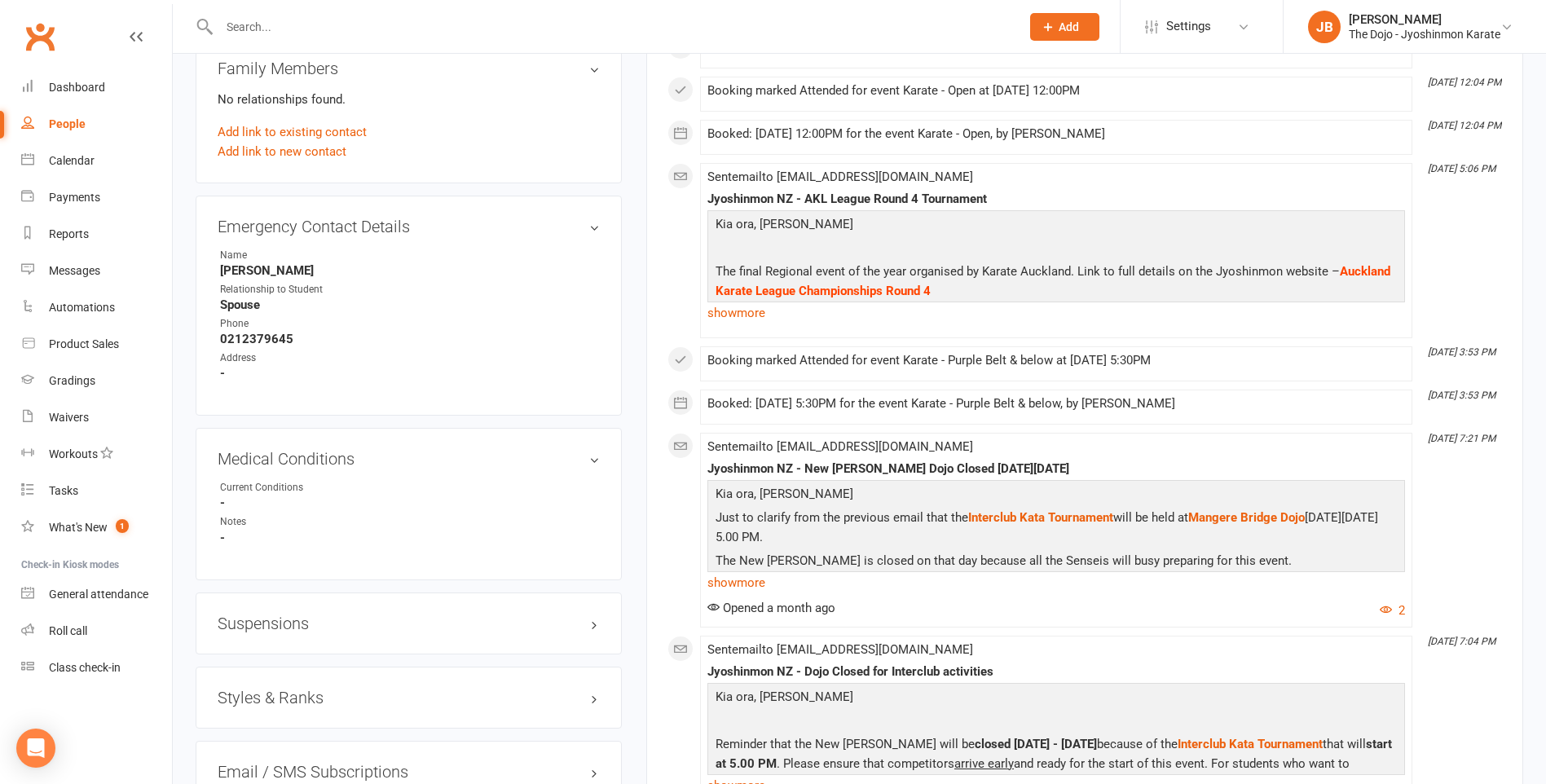
scroll to position [1223, 0]
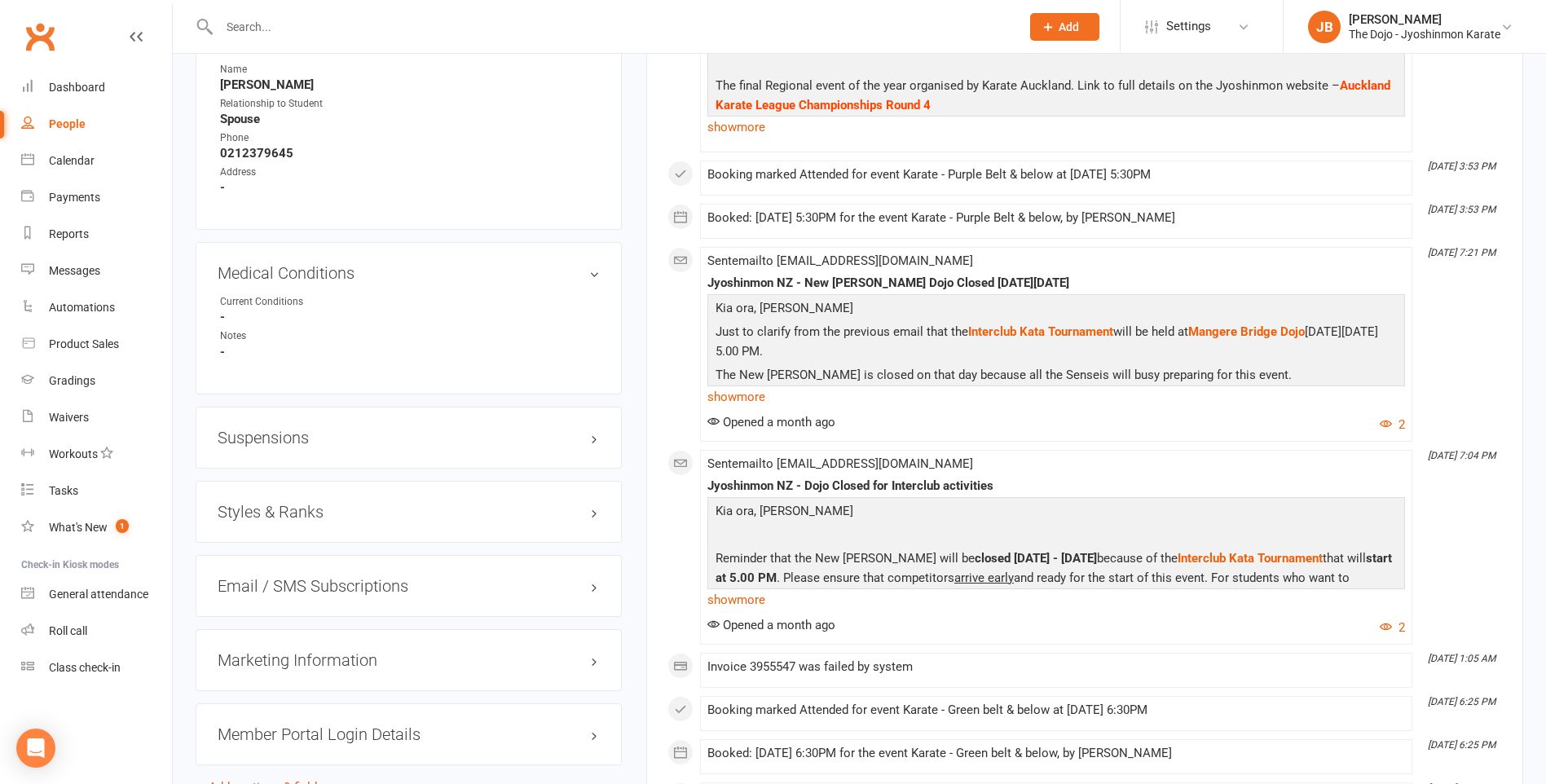
click at [590, 516] on h3 "Styles & Ranks" at bounding box center [409, 511] width 383 height 18
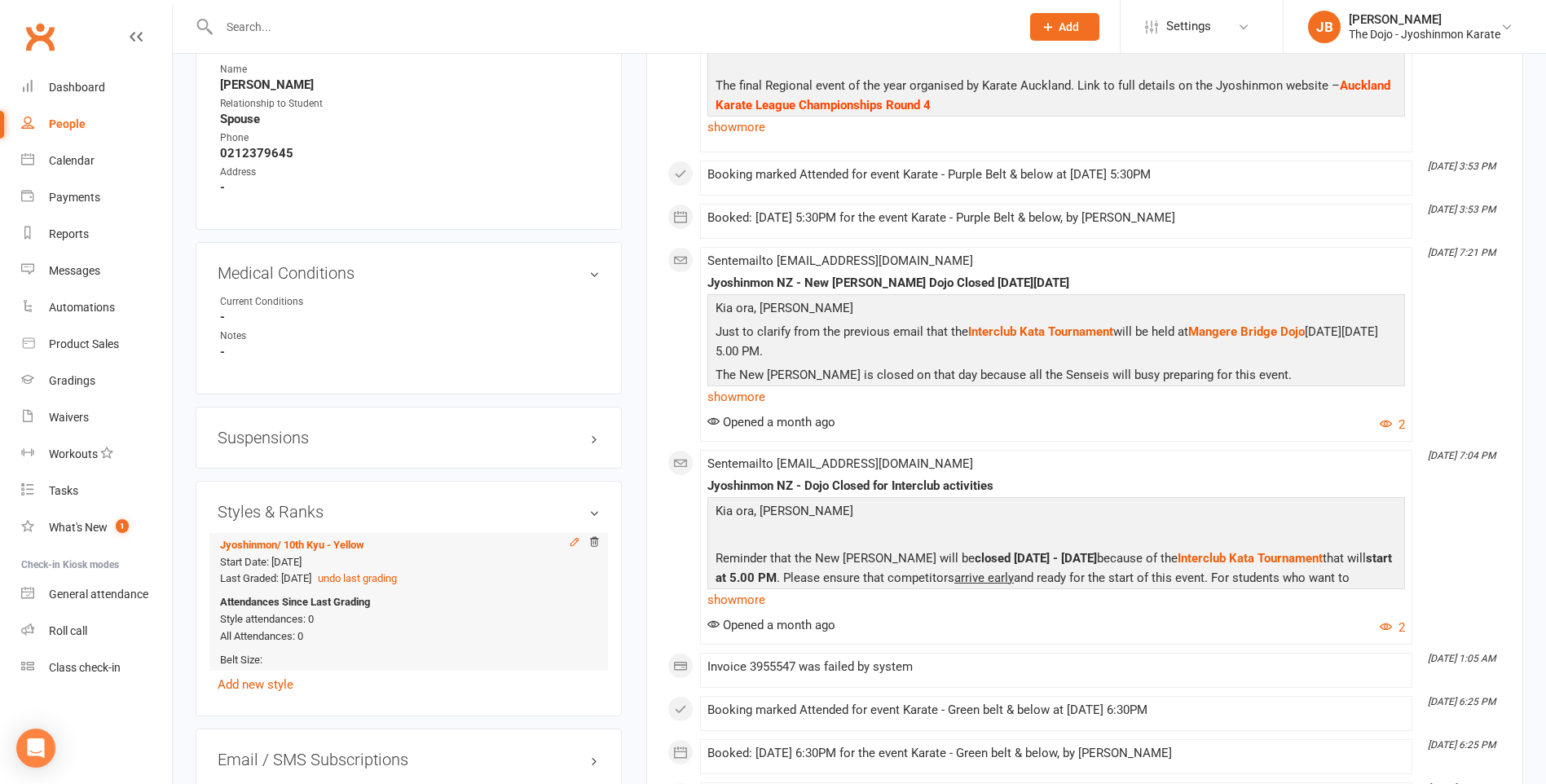
click at [579, 539] on icon at bounding box center [574, 542] width 11 height 11
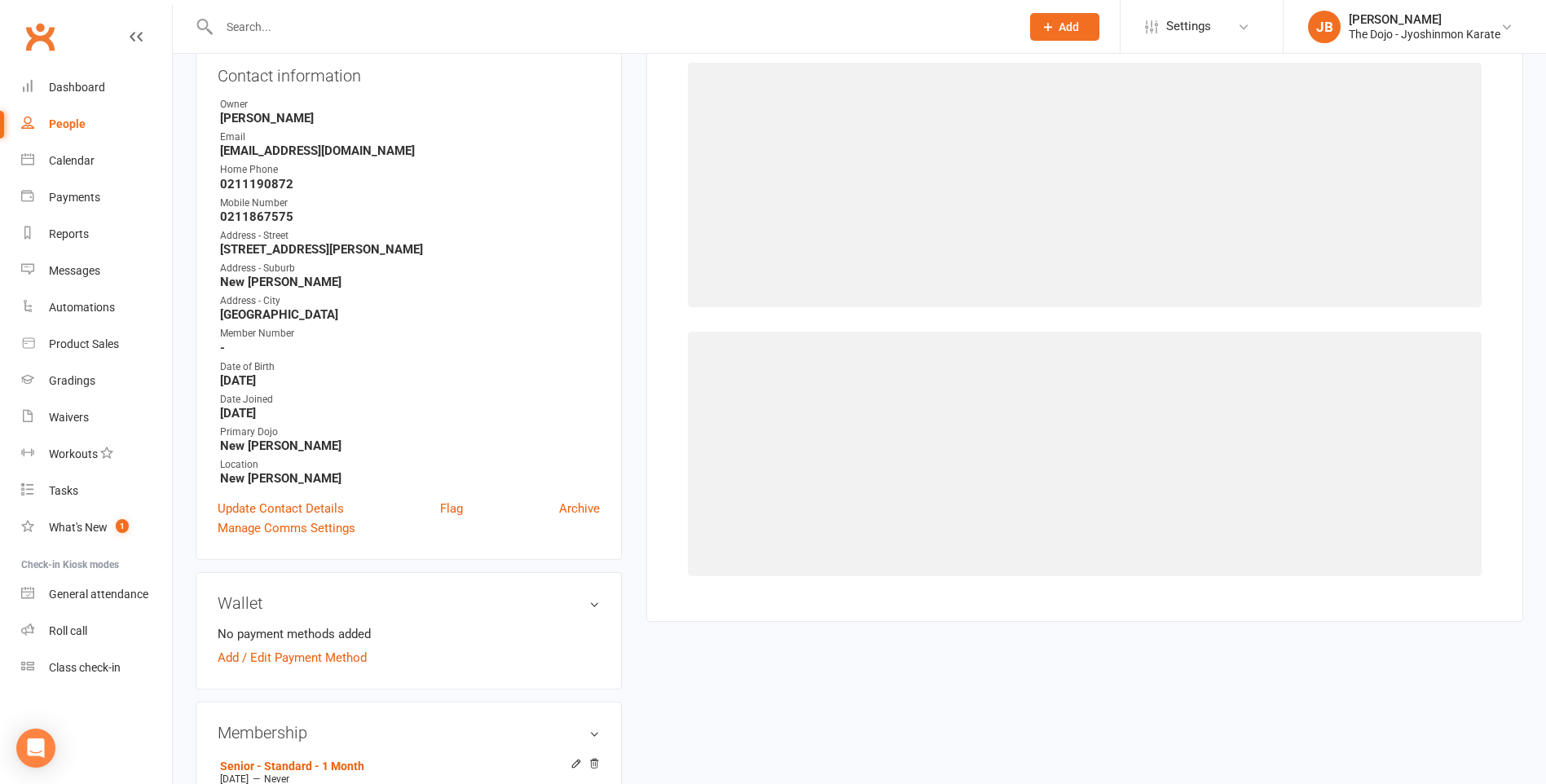
select select "781"
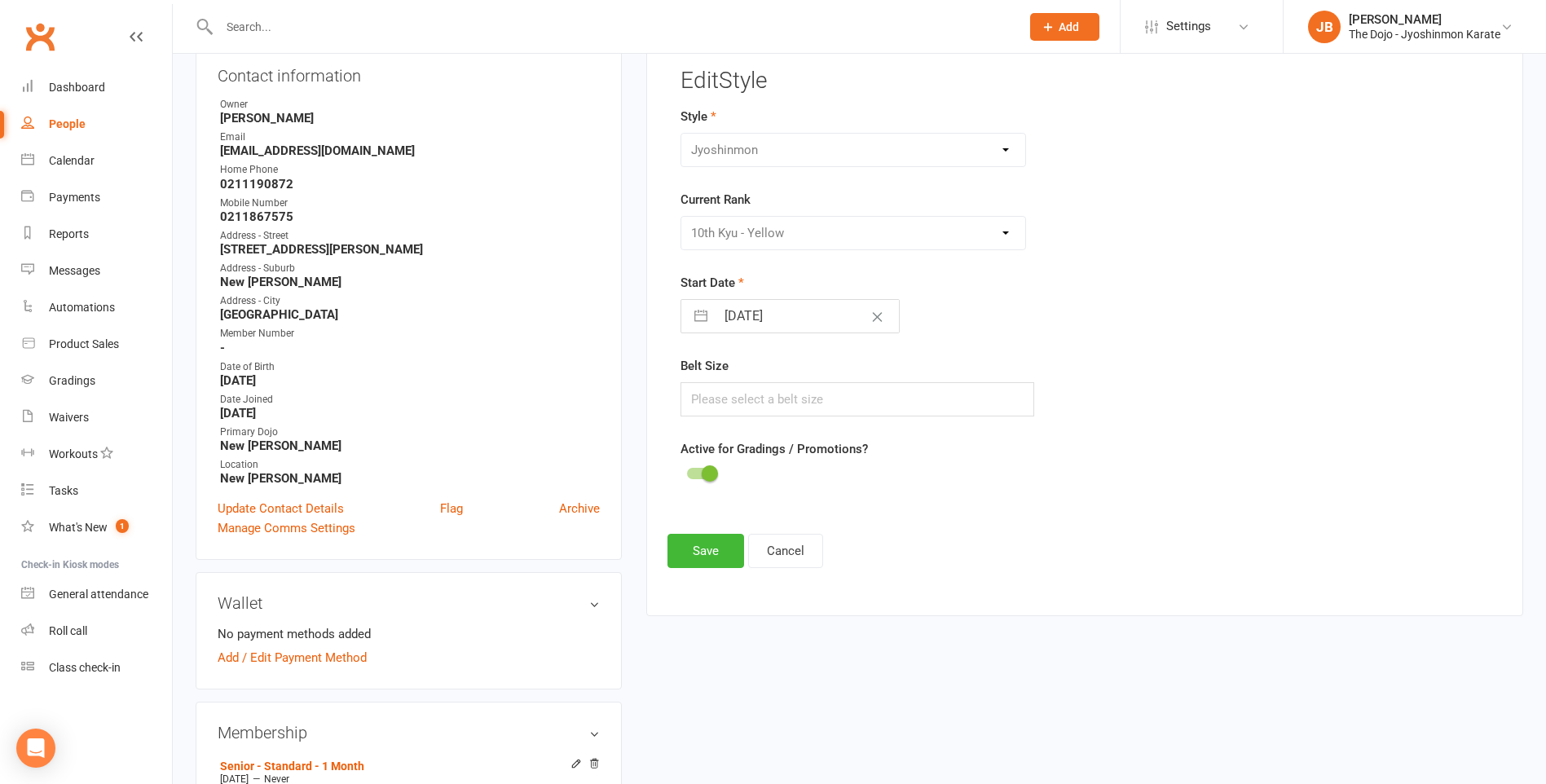
scroll to position [139, 0]
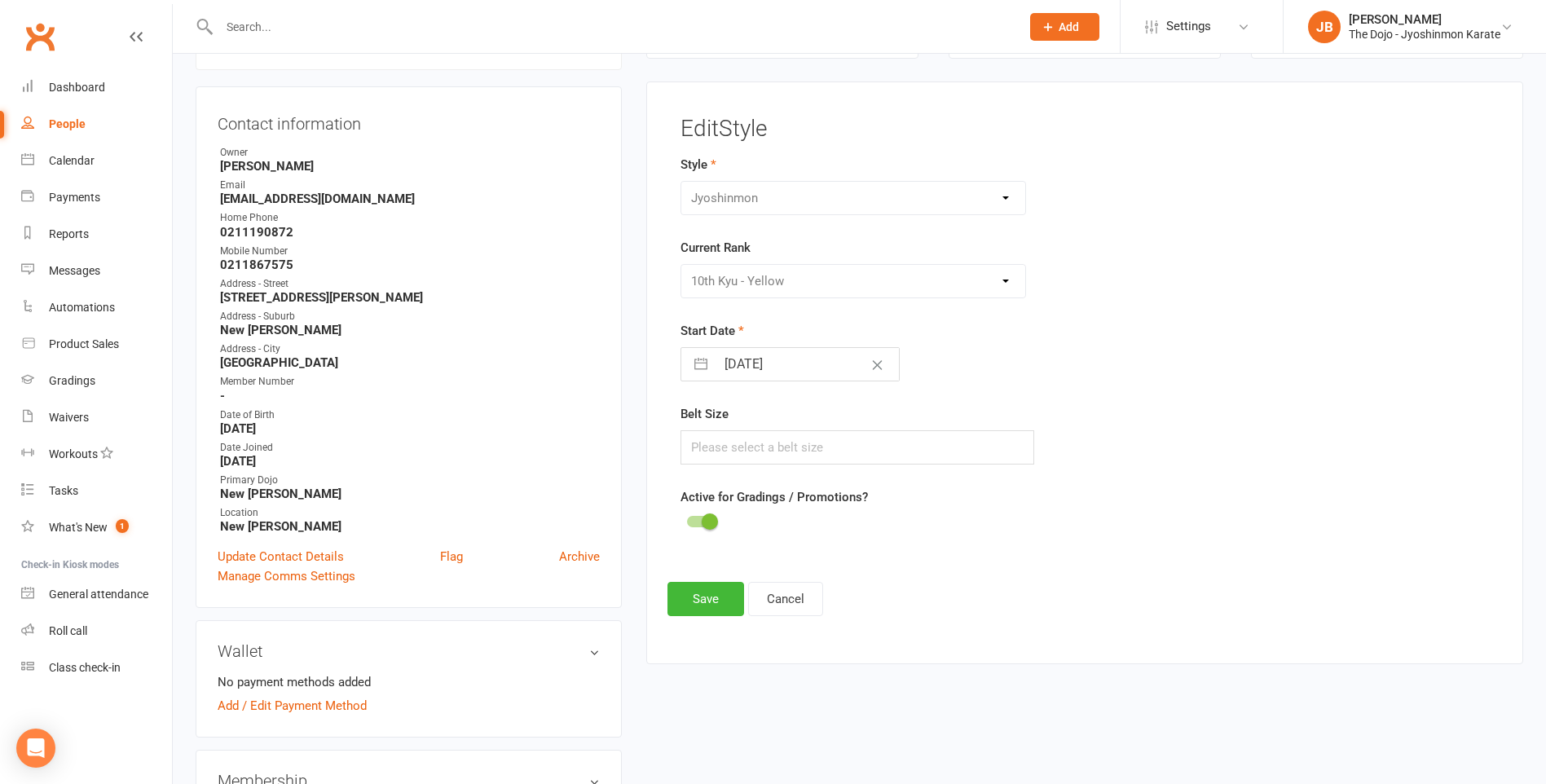
click at [884, 286] on div "Please Select Starting Rank White Belt 10th Kyu - Yellow 9th Kyu - Yellow 8th K…" at bounding box center [853, 281] width 345 height 35
click at [86, 384] on div "Gradings" at bounding box center [73, 380] width 47 height 13
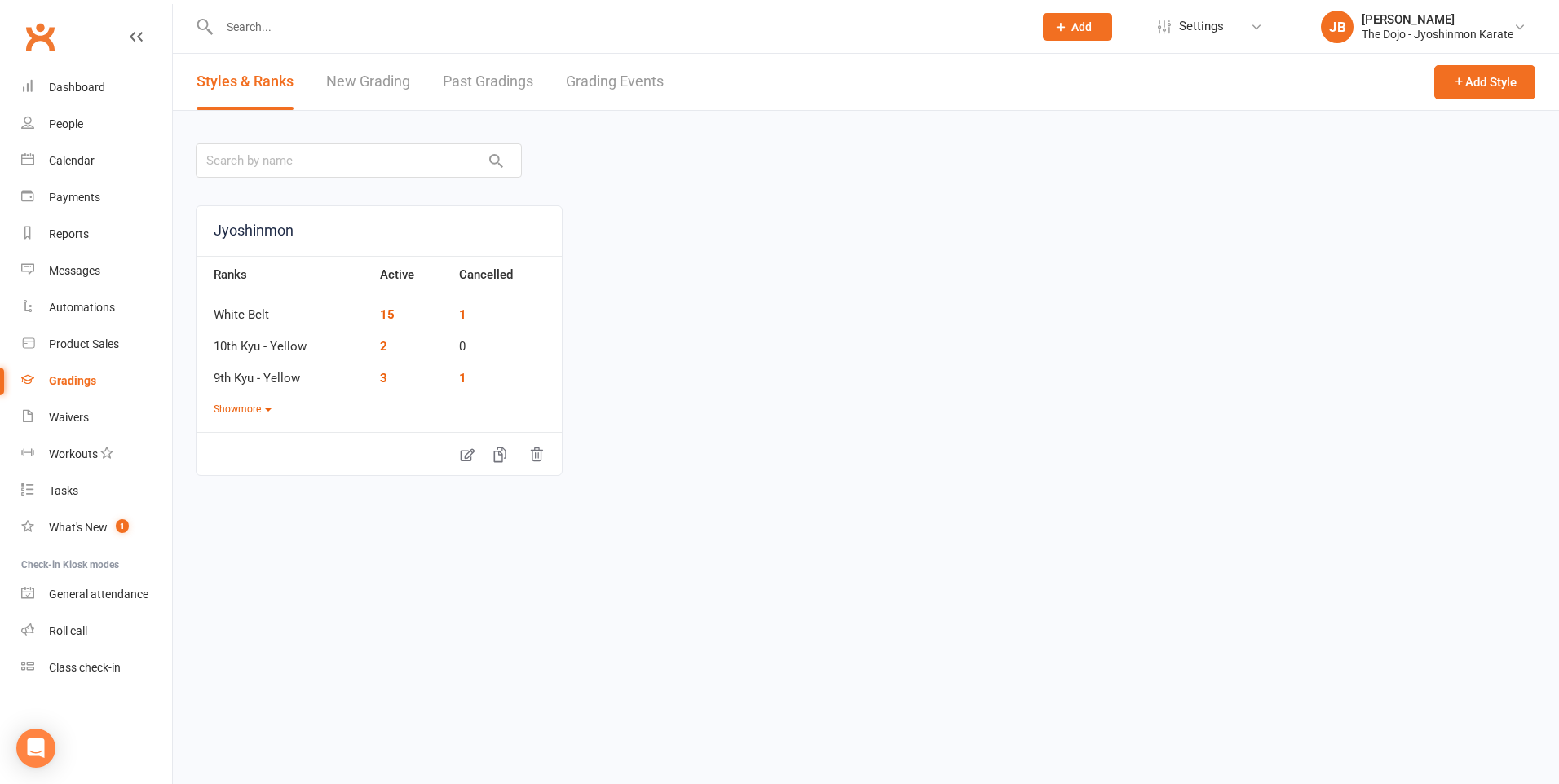
click at [496, 87] on link "Past Gradings" at bounding box center [487, 81] width 91 height 56
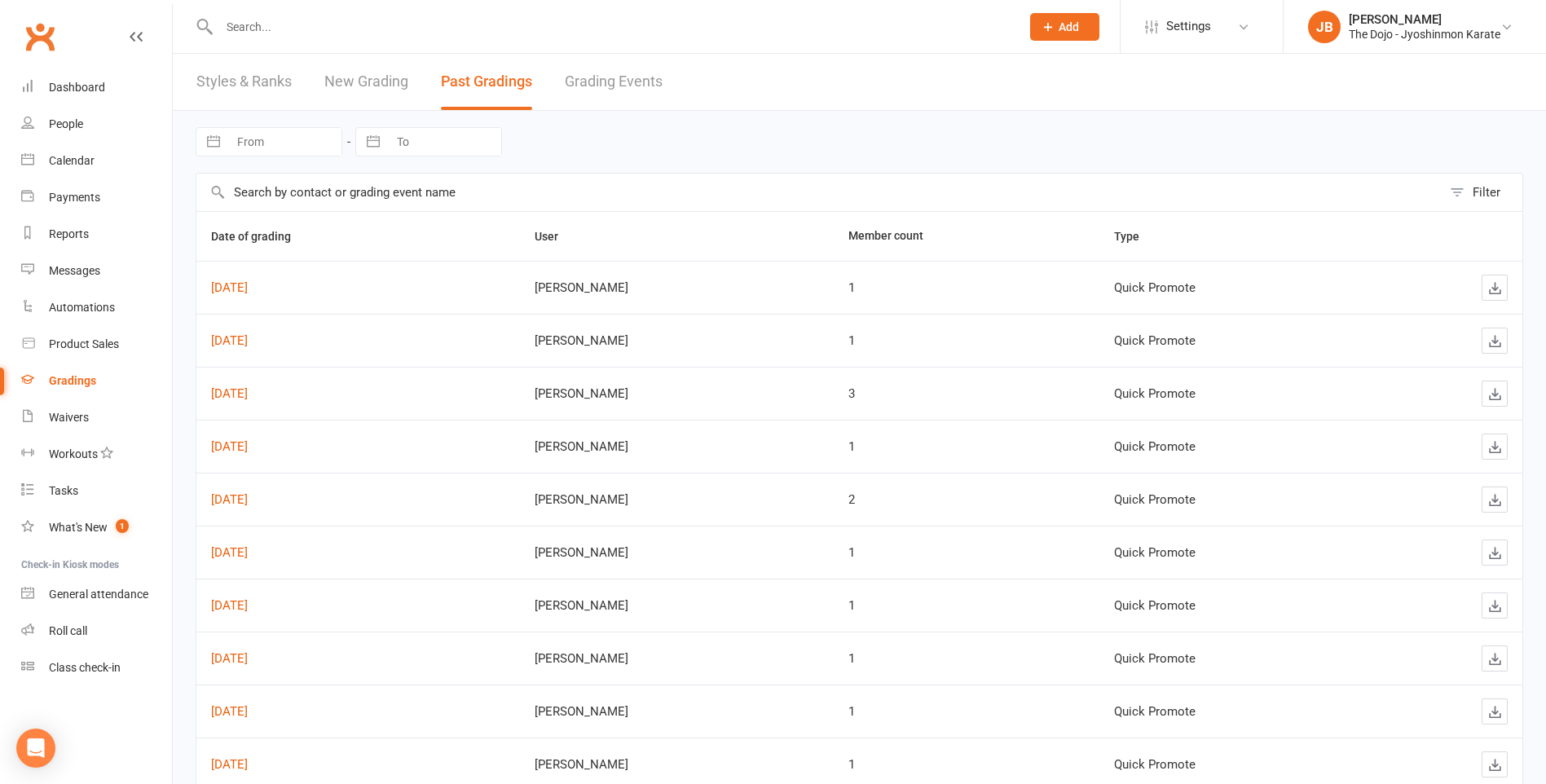
click at [398, 83] on link "New Grading" at bounding box center [366, 81] width 84 height 56
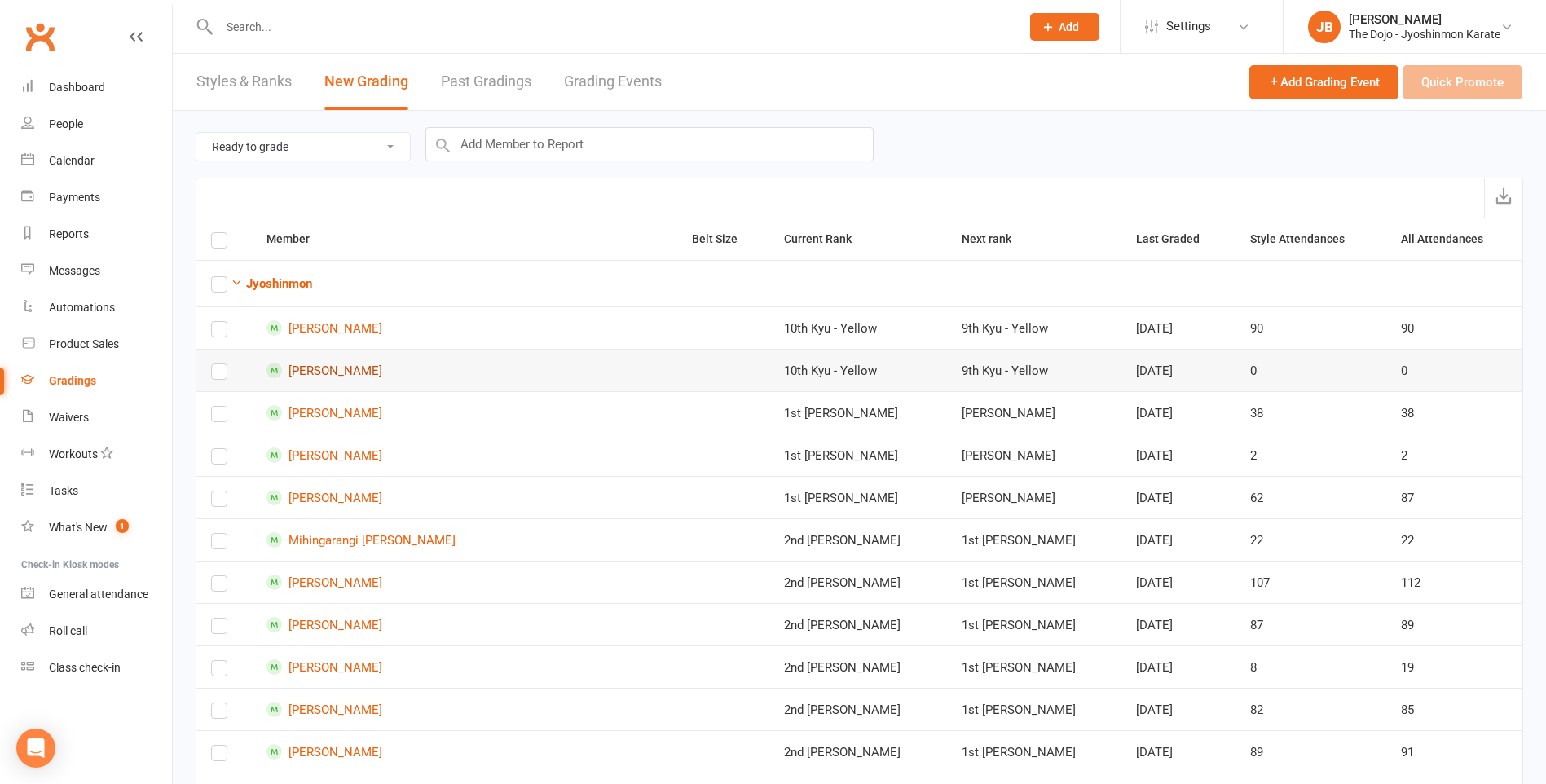
click at [329, 370] on link "Jeffrey Chen" at bounding box center [465, 370] width 396 height 16
click at [216, 375] on label at bounding box center [219, 375] width 16 height 0
click at [216, 364] on input "checkbox" at bounding box center [219, 364] width 16 height 0
click at [1460, 92] on button "Quick Promote" at bounding box center [1463, 82] width 119 height 35
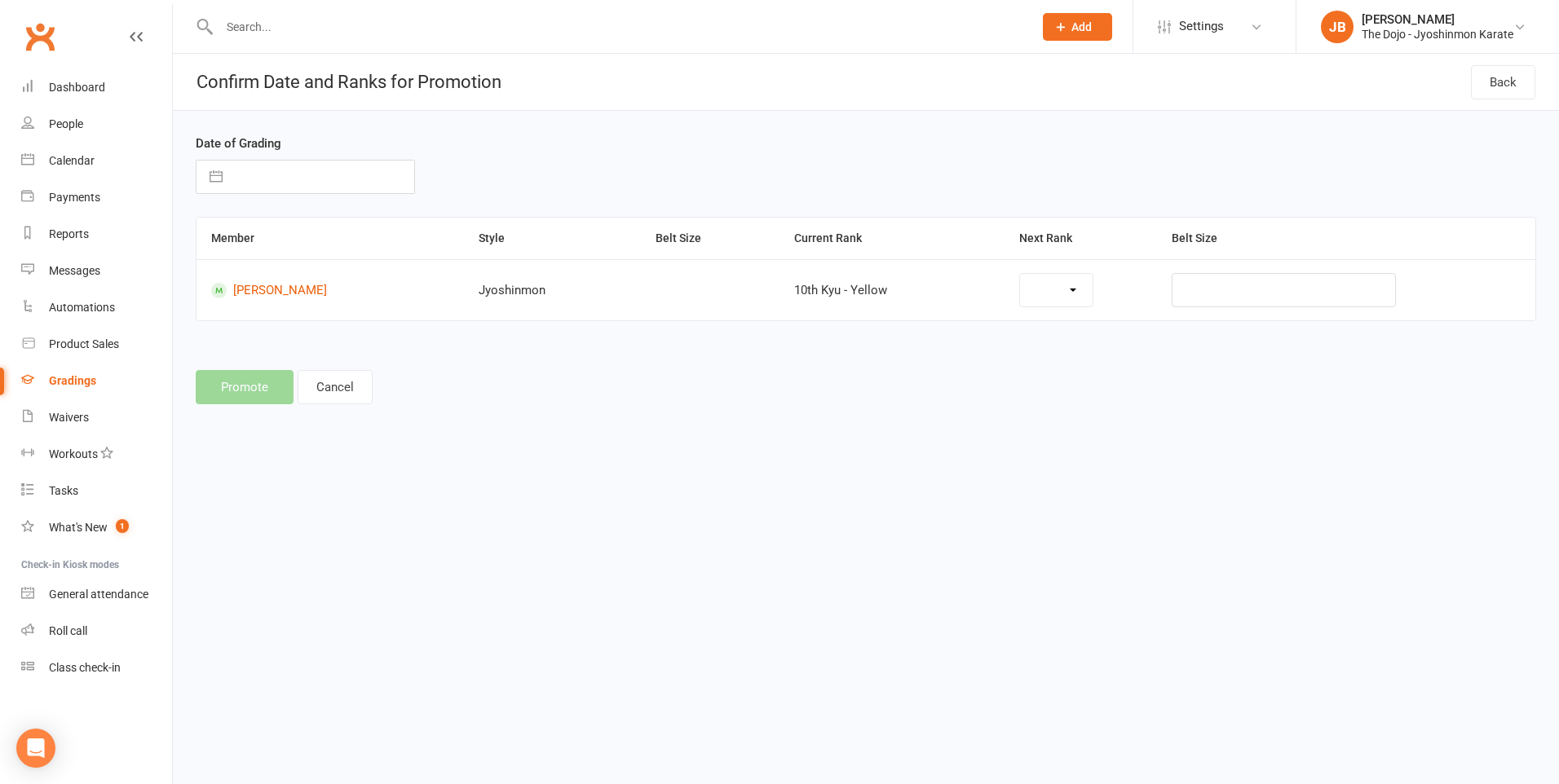
select select "782"
click at [1089, 295] on select "9th Kyu - Yellow 8th Kyu - Orange 7th Kyu - Blue 6th Kyu - Purple 5th Kyu - Pur…" at bounding box center [1006, 290] width 167 height 33
select select "783"
click at [1079, 293] on select "9th Kyu - Yellow 8th Kyu - Orange 7th Kyu - Blue 6th Kyu - Purple 5th Kyu - Pur…" at bounding box center [1006, 290] width 167 height 33
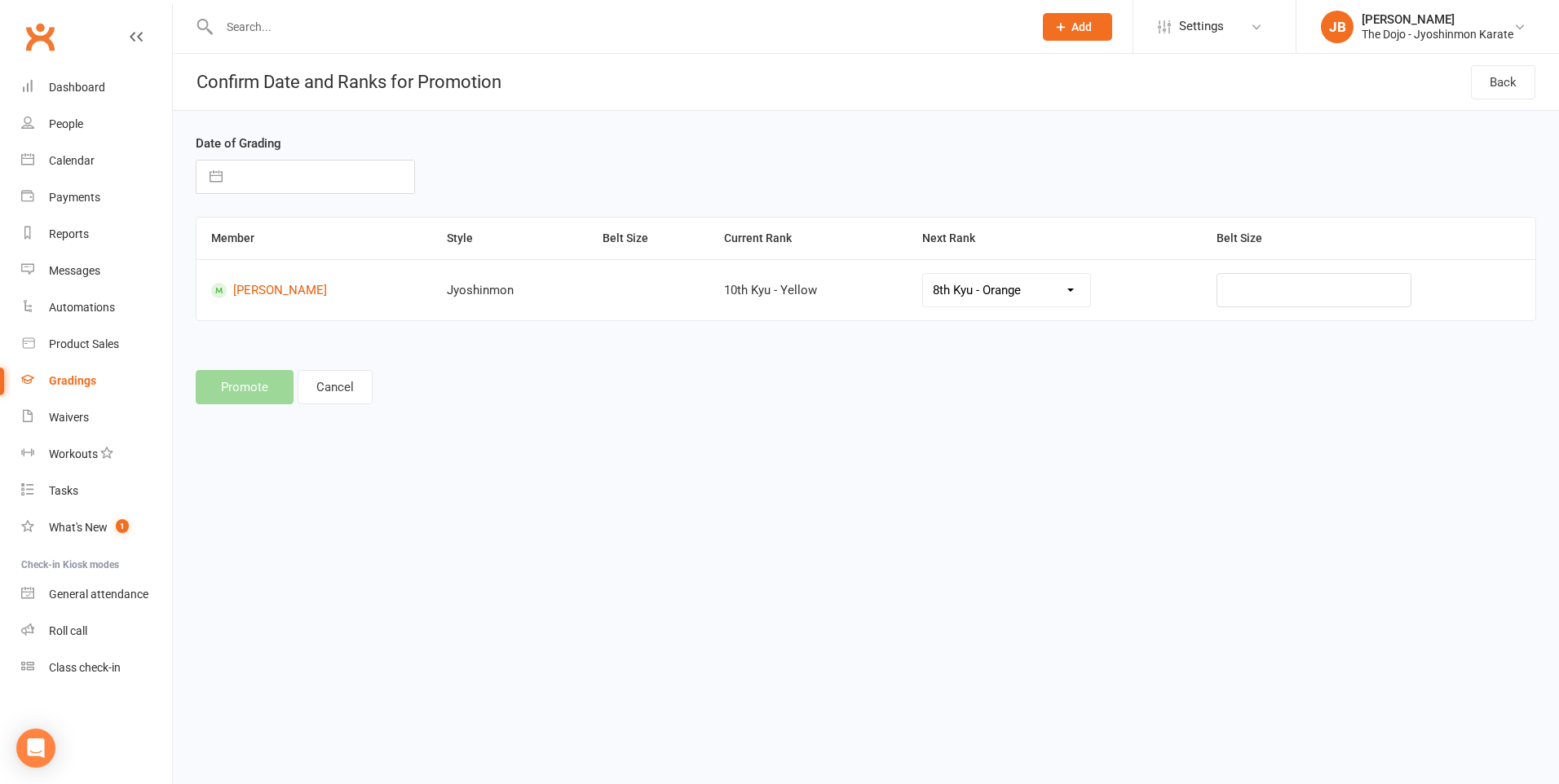
click at [211, 176] on button "button" at bounding box center [216, 177] width 29 height 33
select select "7"
select select "2025"
select select "8"
select select "2025"
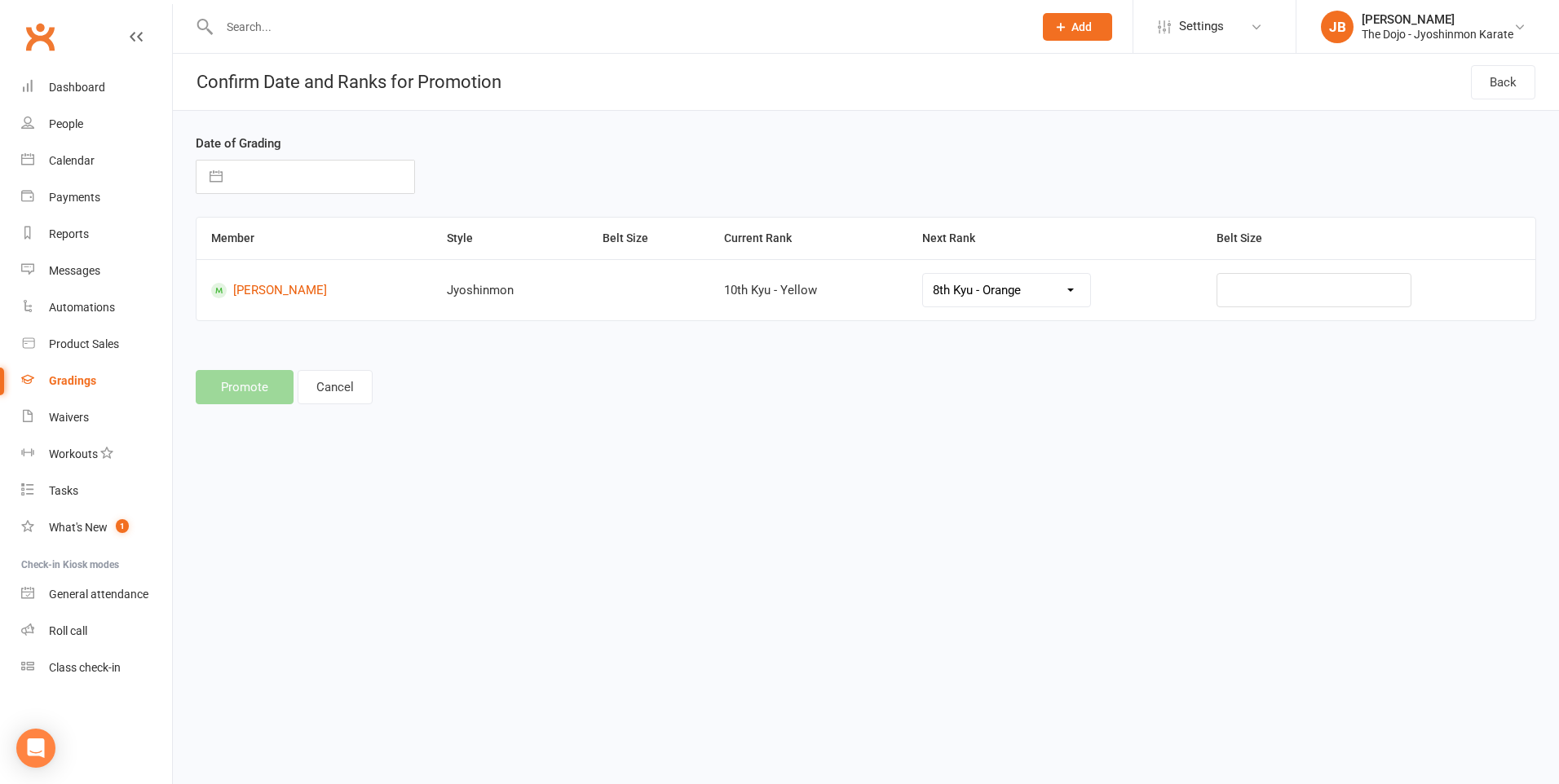
select select "9"
select select "2025"
click at [228, 244] on icon "Move backward to switch to the previous month." at bounding box center [229, 241] width 16 height 16
select select "6"
select select "2025"
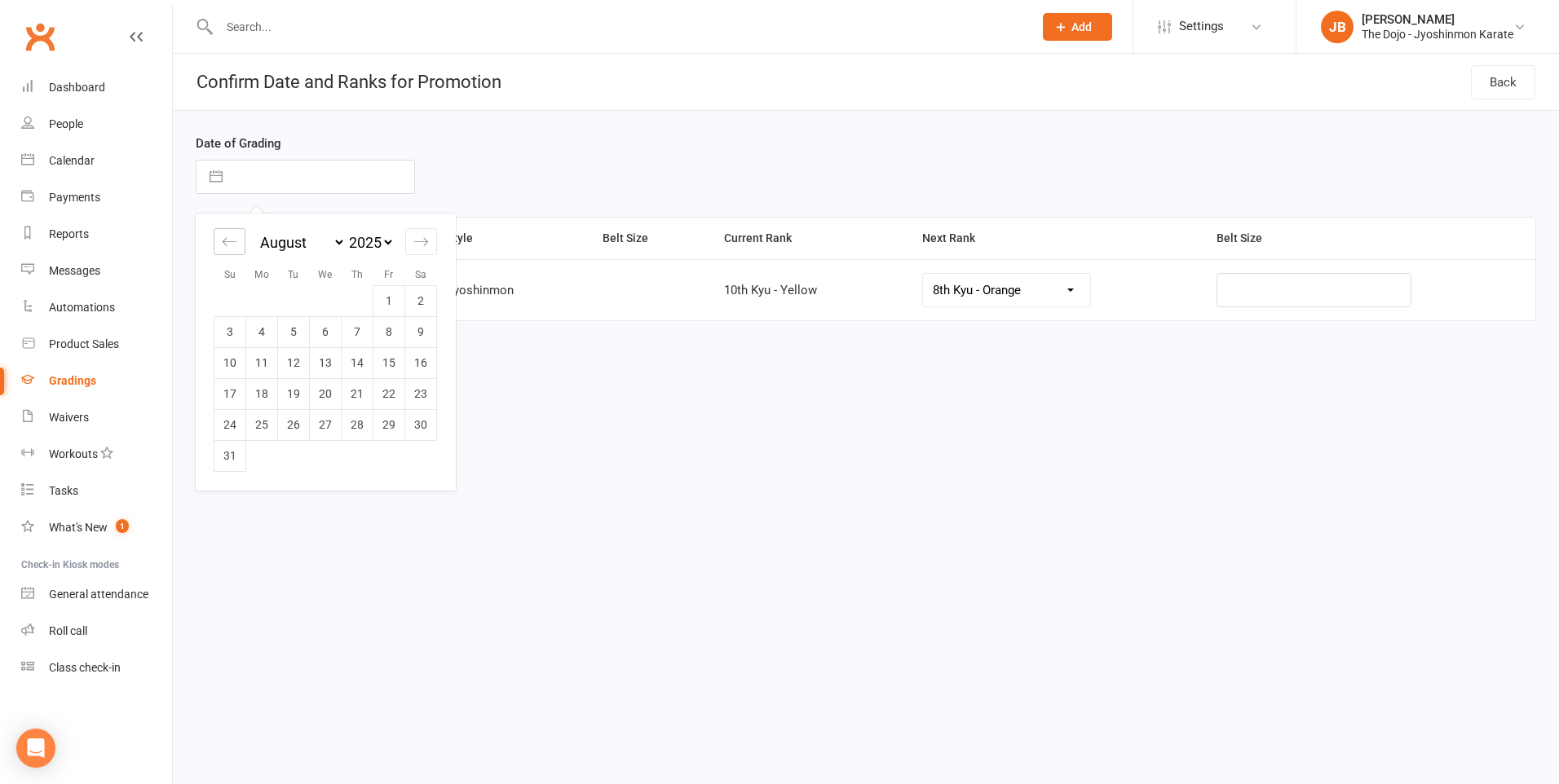
click at [228, 244] on icon "Move backward to switch to the previous month." at bounding box center [229, 241] width 16 height 16
select select "5"
select select "2025"
click at [228, 244] on icon "Move backward to switch to the previous month." at bounding box center [229, 241] width 16 height 16
select select "4"
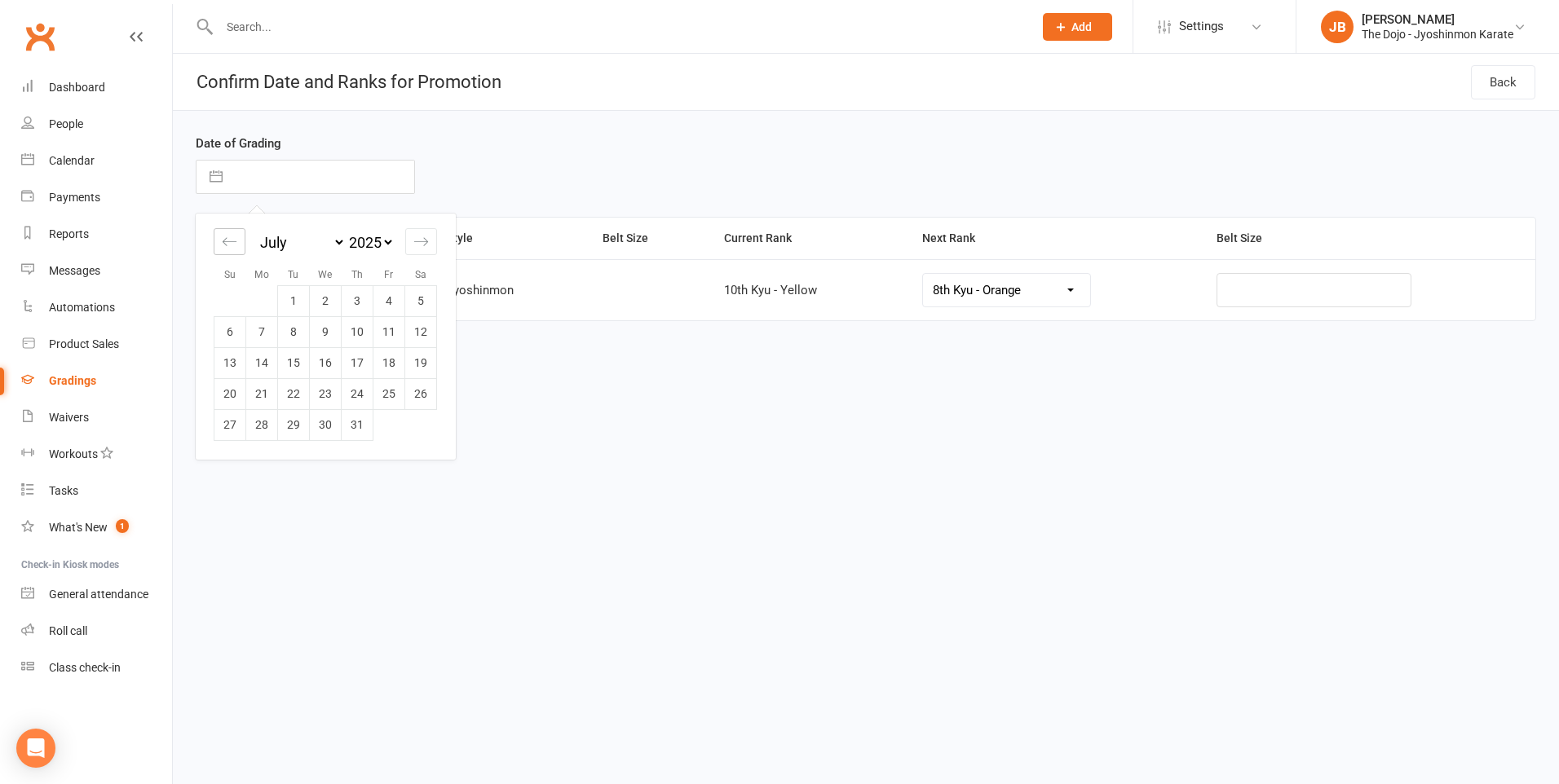
select select "2025"
click at [228, 244] on icon "Move backward to switch to the previous month." at bounding box center [229, 241] width 16 height 16
select select "3"
select select "2025"
click at [227, 427] on td "25" at bounding box center [230, 425] width 32 height 31
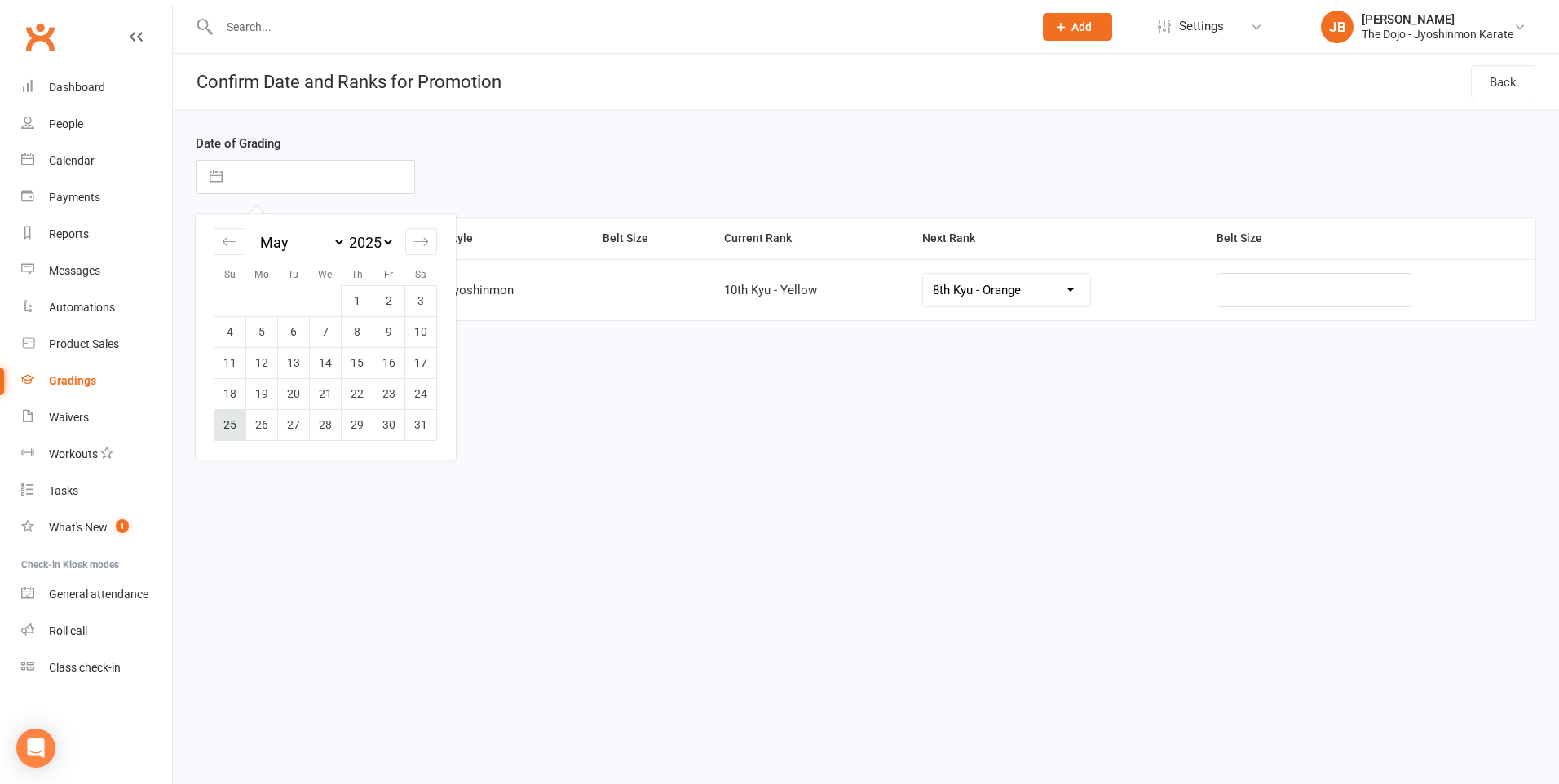
type input "25 May 2025"
click at [1090, 292] on select "9th Kyu - Yellow 8th Kyu - Orange 7th Kyu - Blue 6th Kyu - Purple 5th Kyu - Pur…" at bounding box center [1006, 290] width 167 height 33
select select "13976"
click at [255, 389] on button "Promote" at bounding box center [244, 388] width 98 height 35
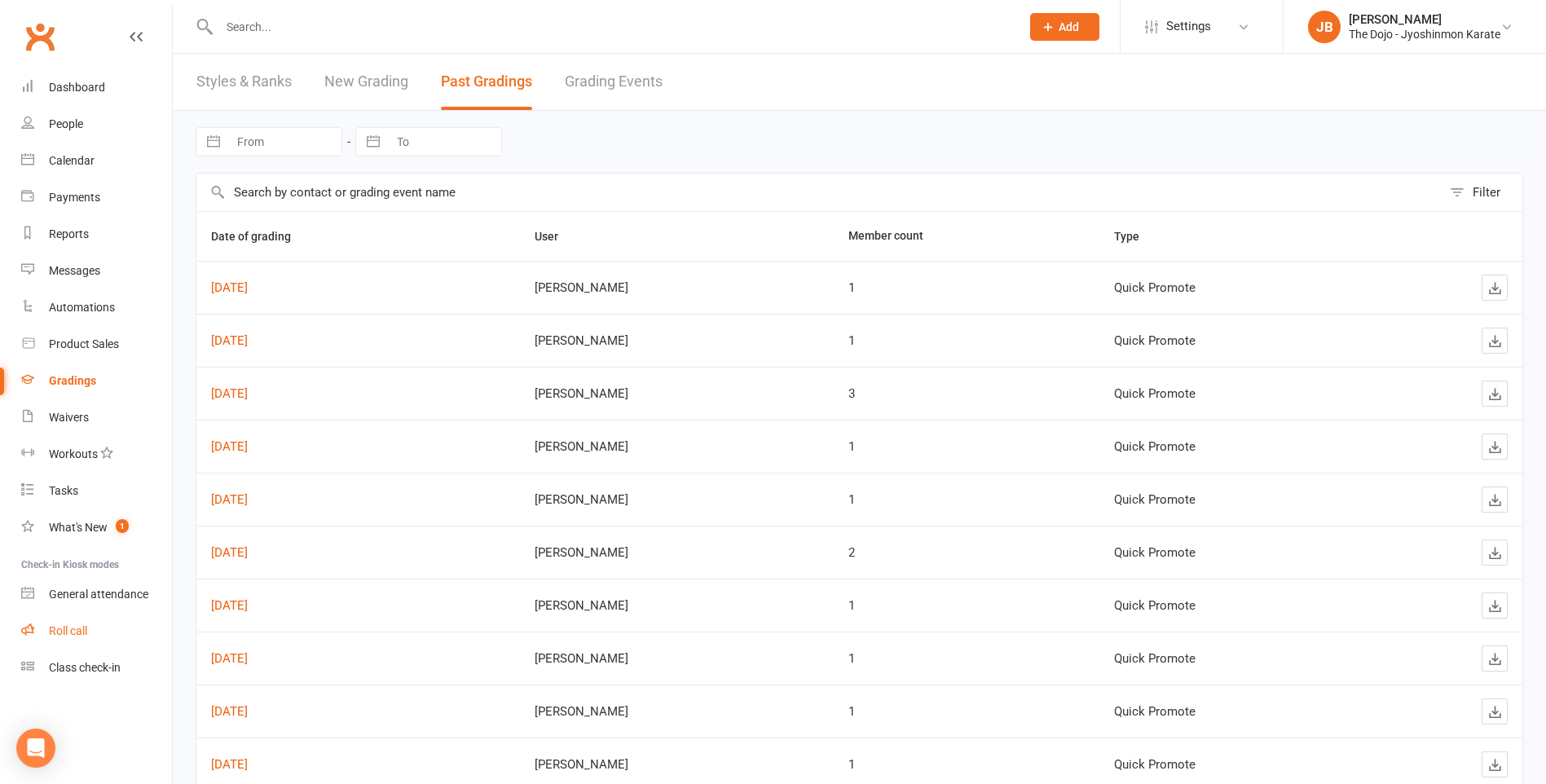
click at [64, 631] on div "Roll call" at bounding box center [68, 630] width 38 height 13
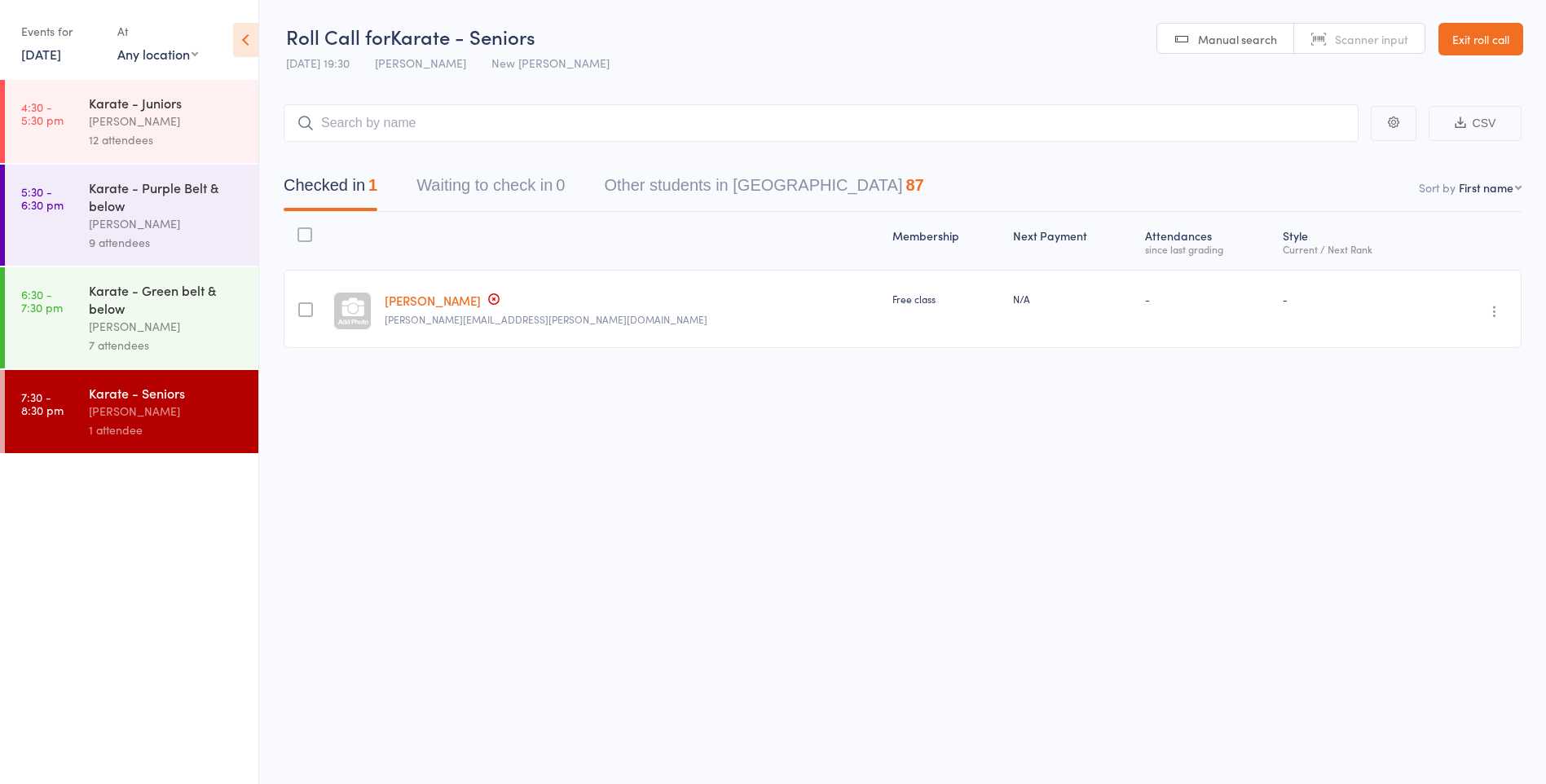
click at [131, 337] on div "7 attendees" at bounding box center [167, 345] width 156 height 19
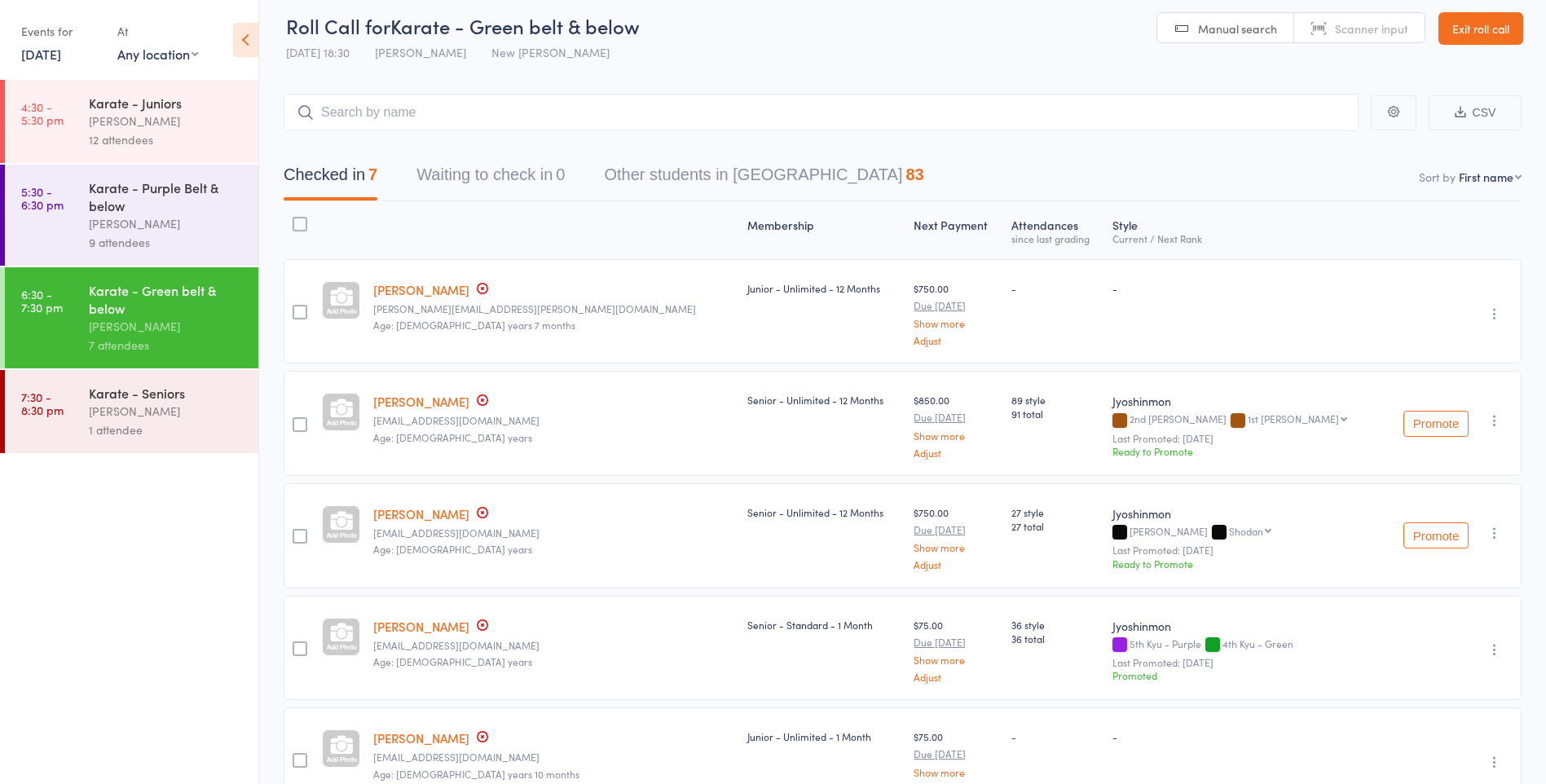
scroll to position [10, 0]
click at [186, 408] on div "[PERSON_NAME]" at bounding box center [167, 411] width 156 height 19
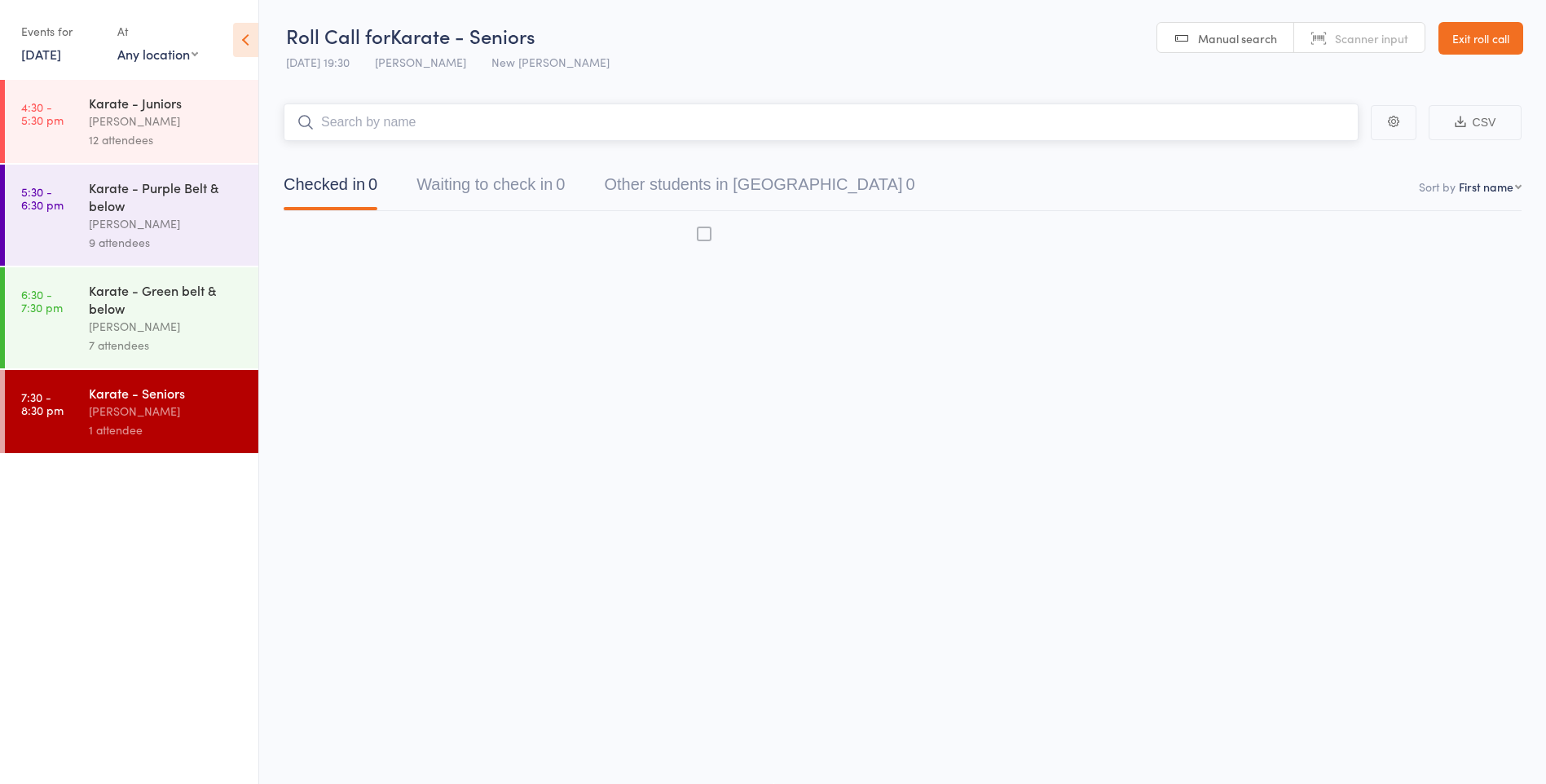
scroll to position [1, 0]
click at [464, 304] on link "[PERSON_NAME]" at bounding box center [432, 299] width 96 height 17
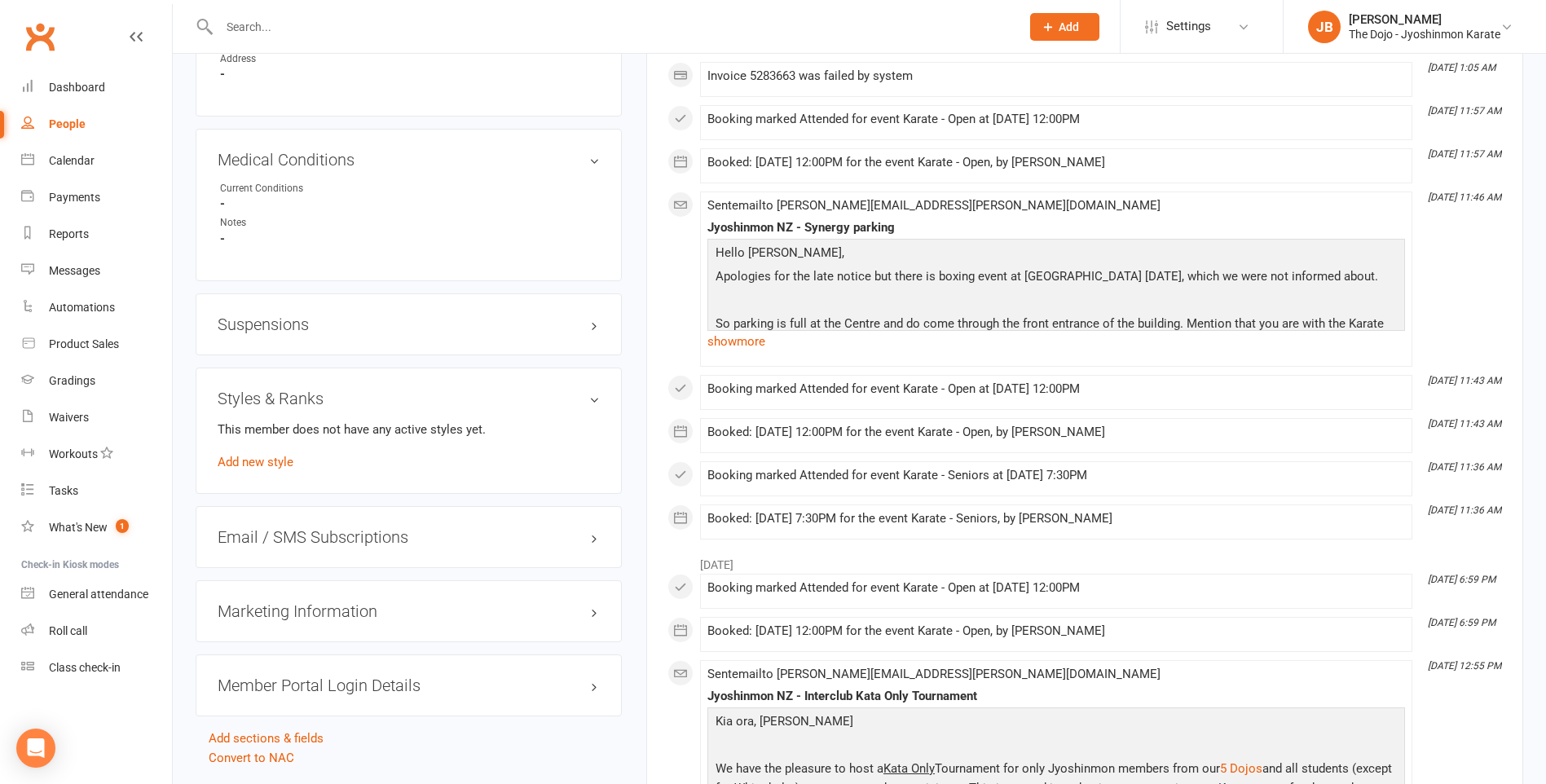
click at [271, 454] on link "Add new style" at bounding box center [255, 461] width 76 height 15
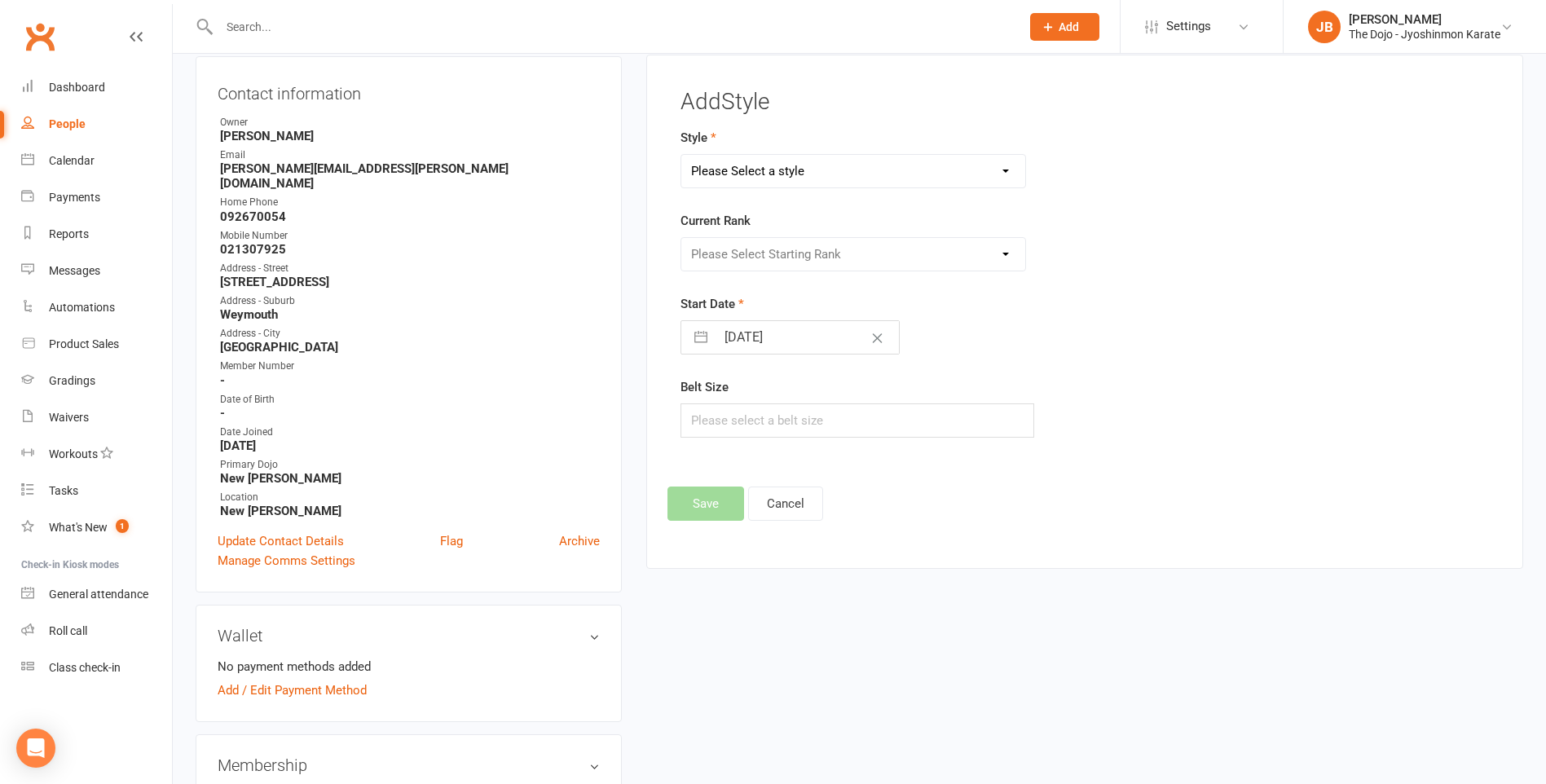
scroll to position [139, 0]
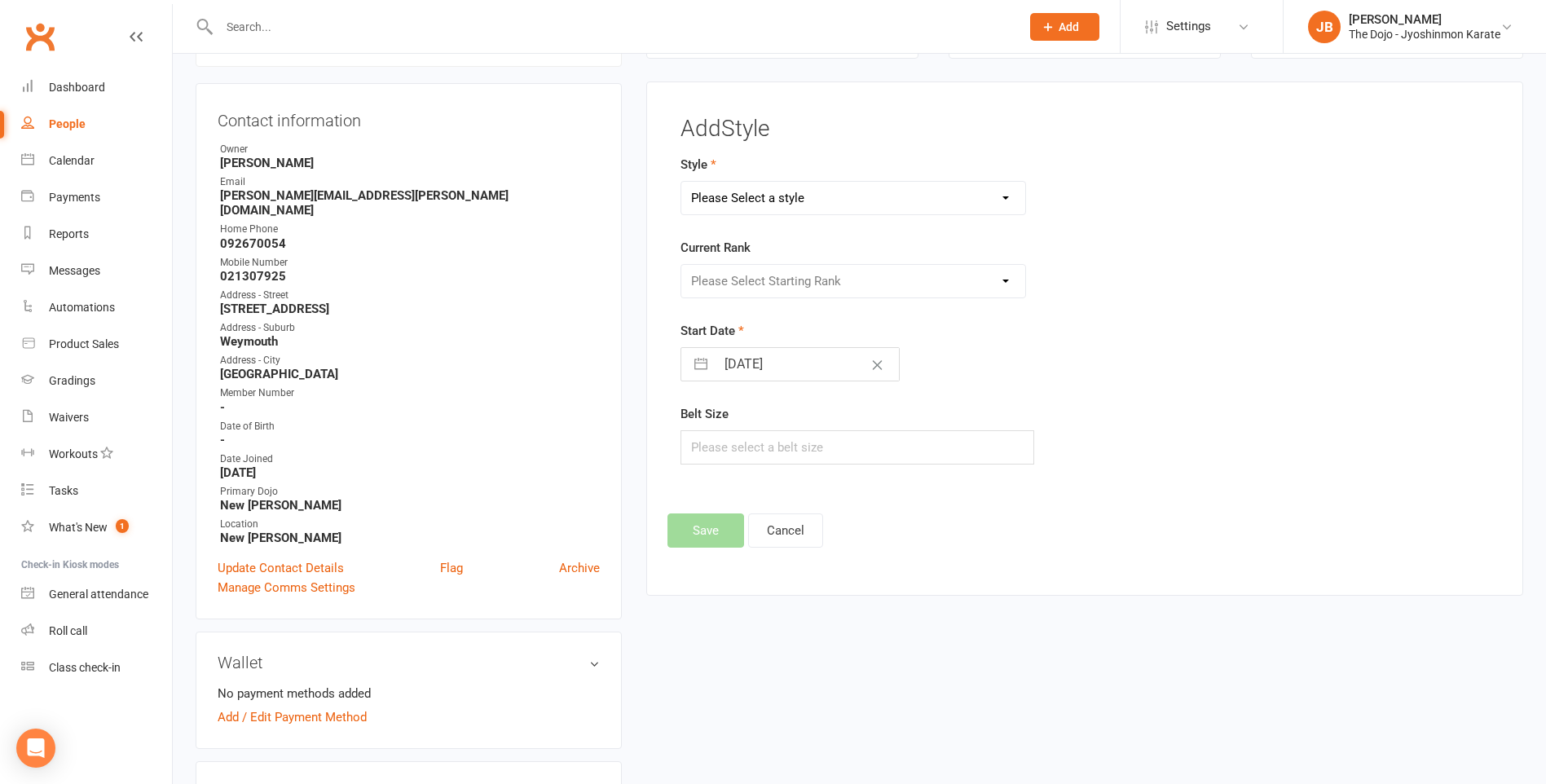
click at [862, 194] on select "Please Select a style Jyoshinmon" at bounding box center [853, 198] width 344 height 33
select select "105"
click at [681, 182] on select "Please Select a style Jyoshinmon" at bounding box center [853, 198] width 344 height 33
click at [874, 286] on select "Please Select Starting Rank White Belt 10th Kyu - Yellow 9th Kyu - Yellow 8th K…" at bounding box center [853, 281] width 344 height 33
select select "13979"
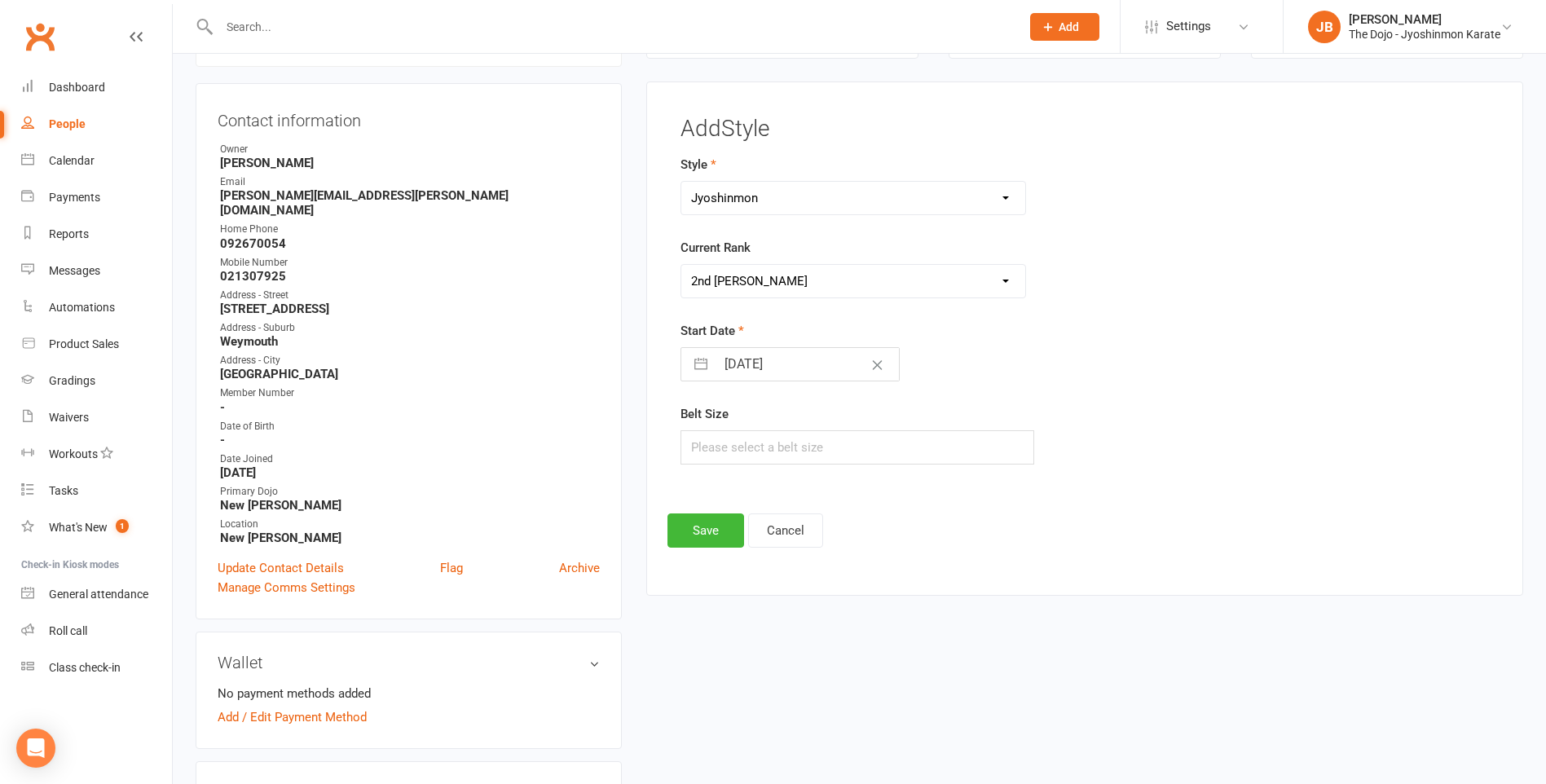
click at [681, 265] on select "Please Select Starting Rank White Belt 10th Kyu - Yellow 9th Kyu - Yellow 8th K…" at bounding box center [853, 281] width 344 height 33
click at [872, 368] on icon "Clear Date" at bounding box center [878, 364] width 12 height 10
click at [797, 367] on input "Select Start Date" at bounding box center [808, 364] width 184 height 33
select select "7"
select select "2025"
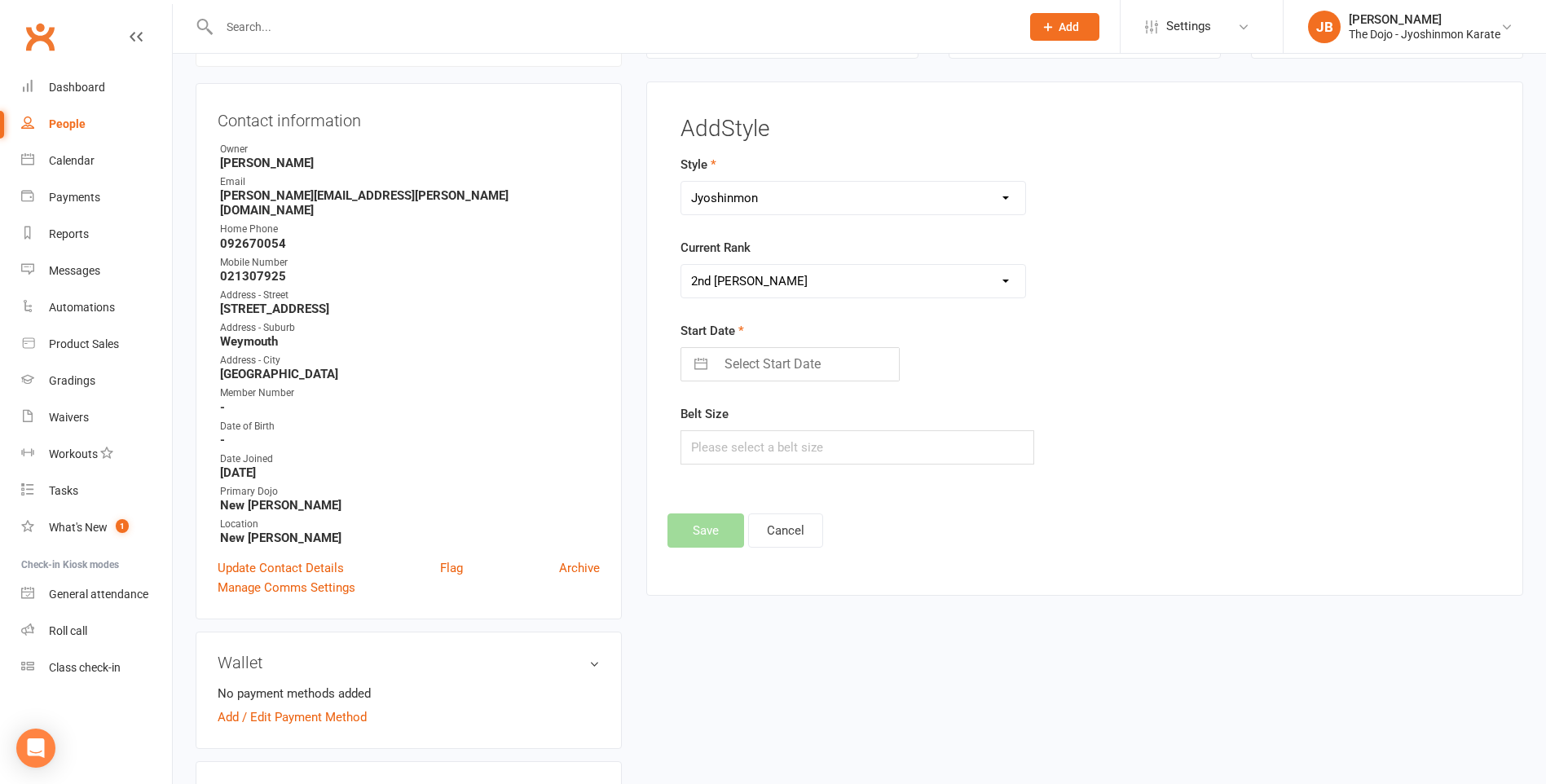
select select "8"
select select "2025"
select select "9"
select select "2025"
click at [718, 433] on icon "Move backward to switch to the previous month." at bounding box center [714, 429] width 16 height 16
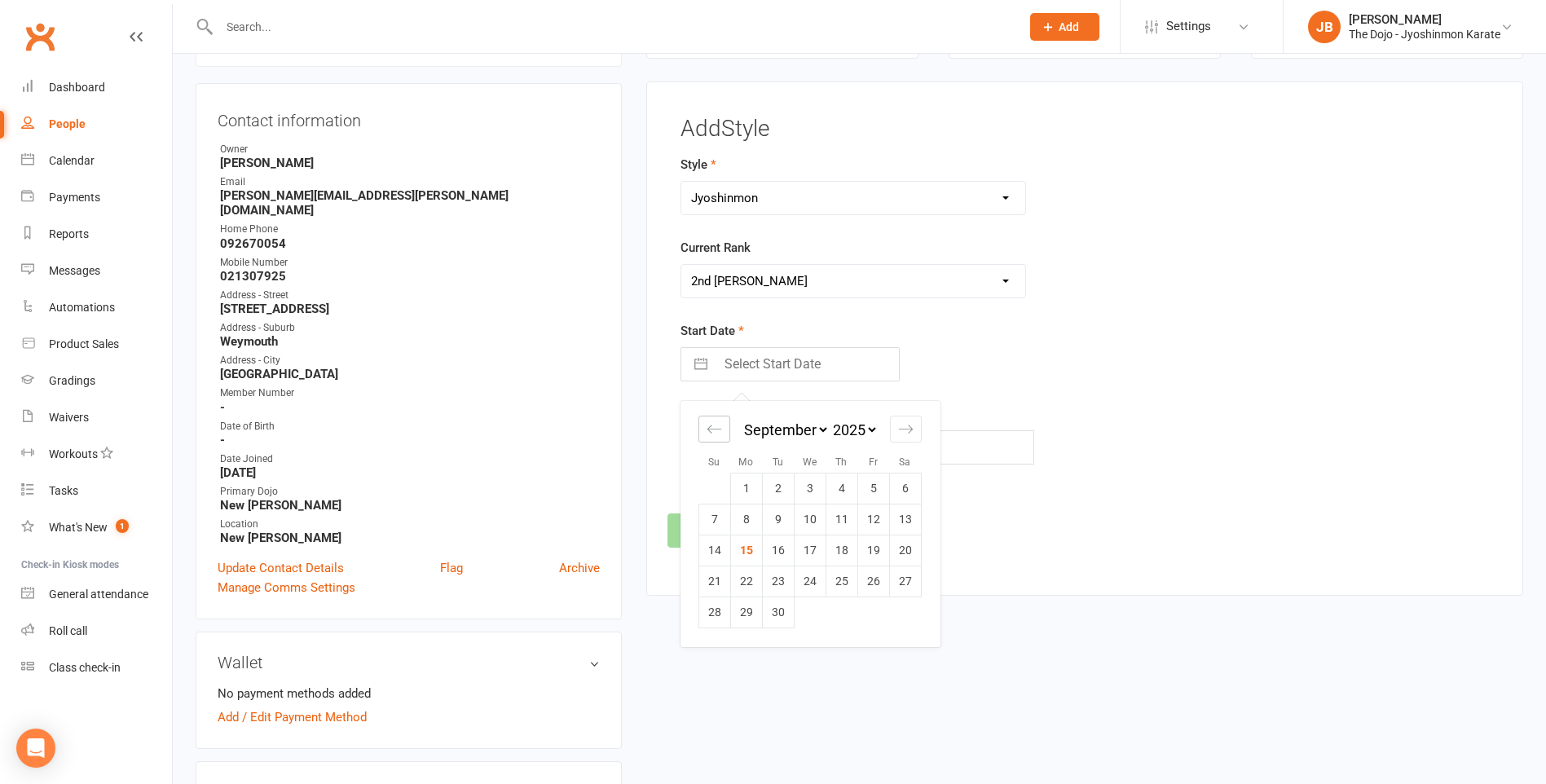
select select "6"
select select "2025"
click at [864, 434] on select "2035 2034 2033 2032 2031 2030 2029 2028 2027 2026 2025 2024 2023 2022 2021 2020…" at bounding box center [854, 430] width 49 height 19
select select "6"
select select "2023"
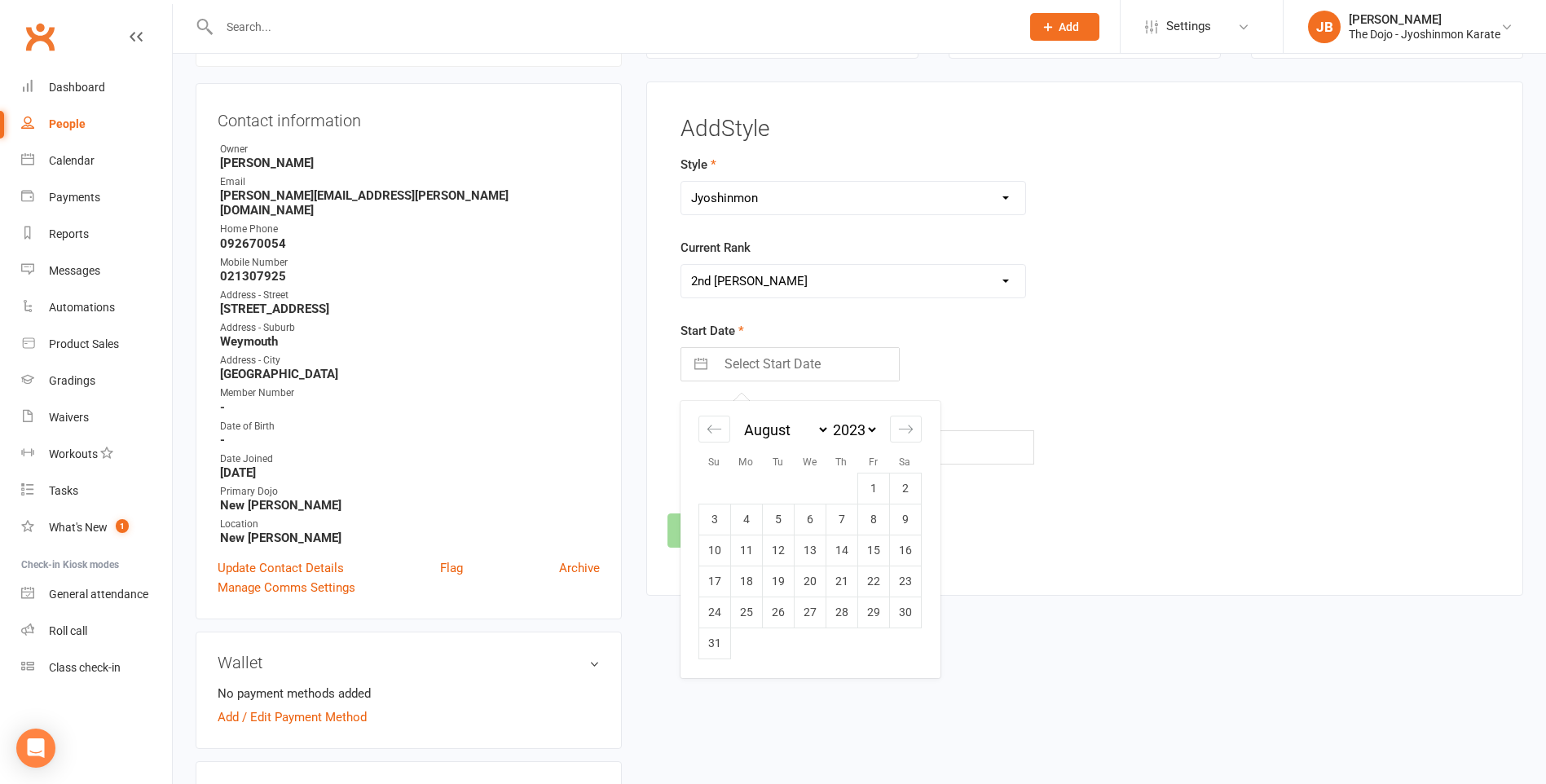
select select "7"
select select "2023"
select select "8"
select select "2023"
click at [902, 434] on icon "Move forward to switch to the next month." at bounding box center [906, 429] width 16 height 16
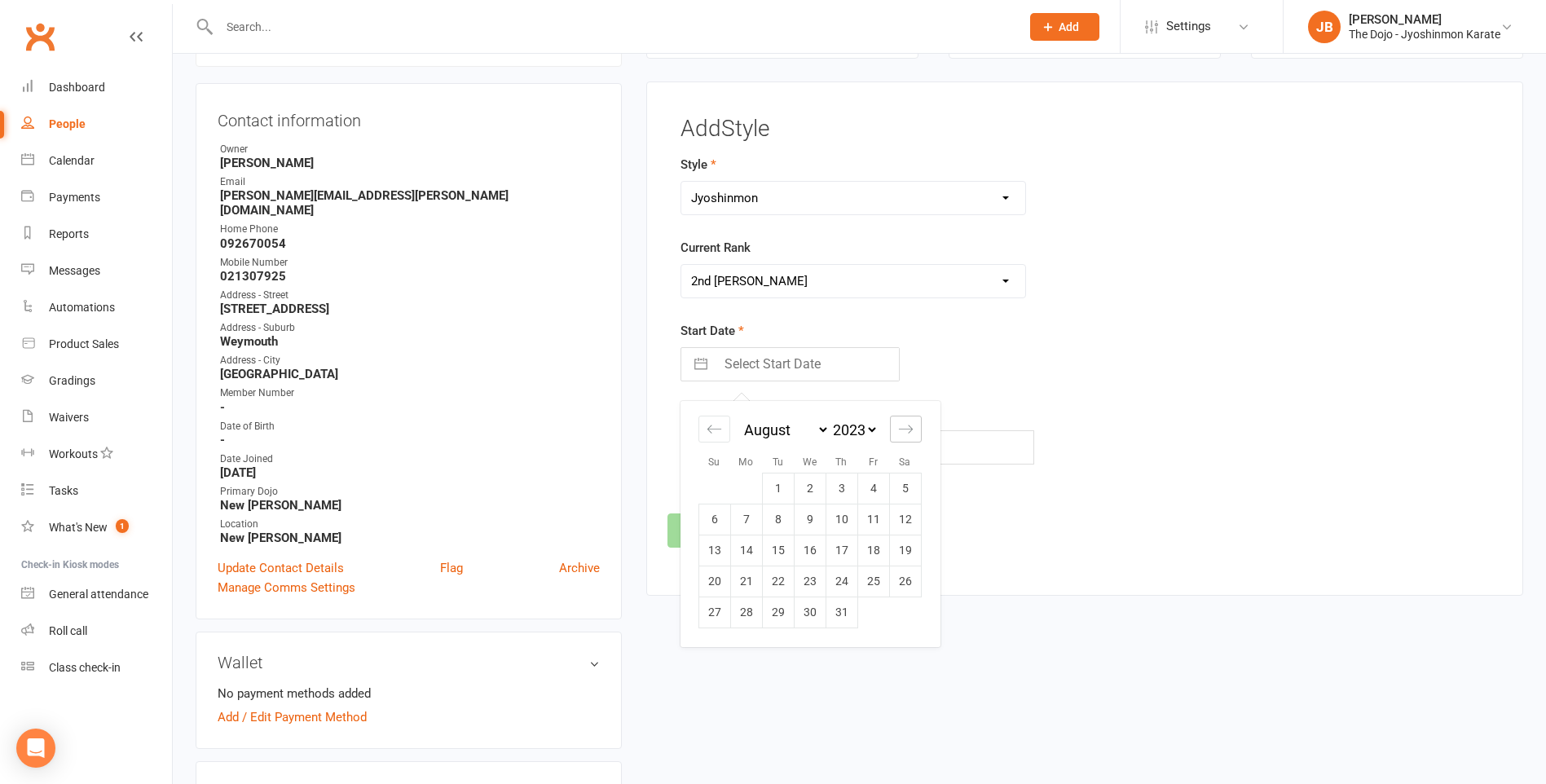
select select "9"
select select "2023"
click at [902, 434] on icon "Move forward to switch to the next month." at bounding box center [906, 429] width 16 height 16
select select "10"
select select "2023"
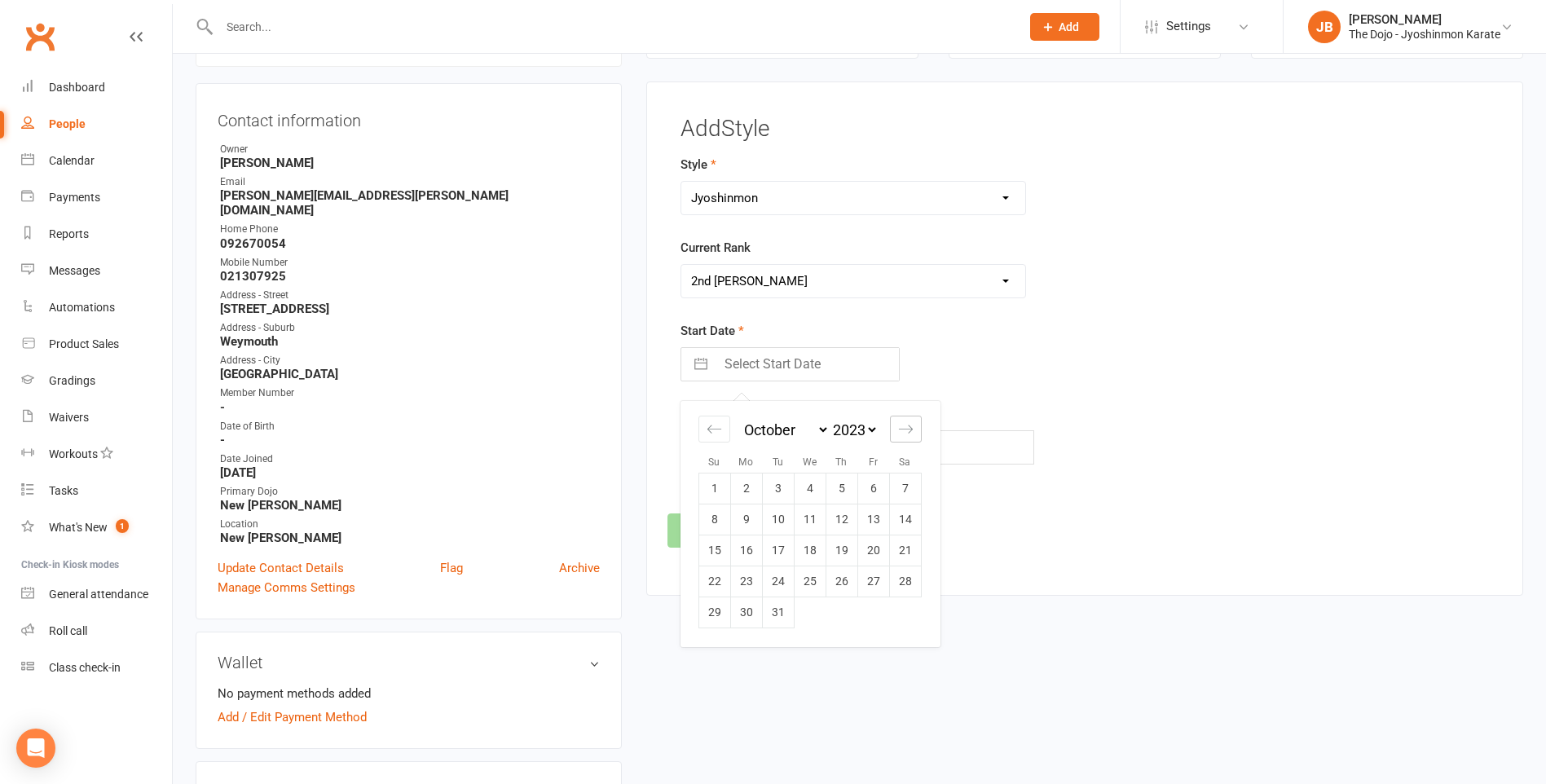
click at [902, 434] on icon "Move forward to switch to the next month." at bounding box center [906, 429] width 16 height 16
select select "11"
select select "2023"
click at [711, 610] on td "26" at bounding box center [714, 612] width 32 height 31
type input "26 Nov 2023"
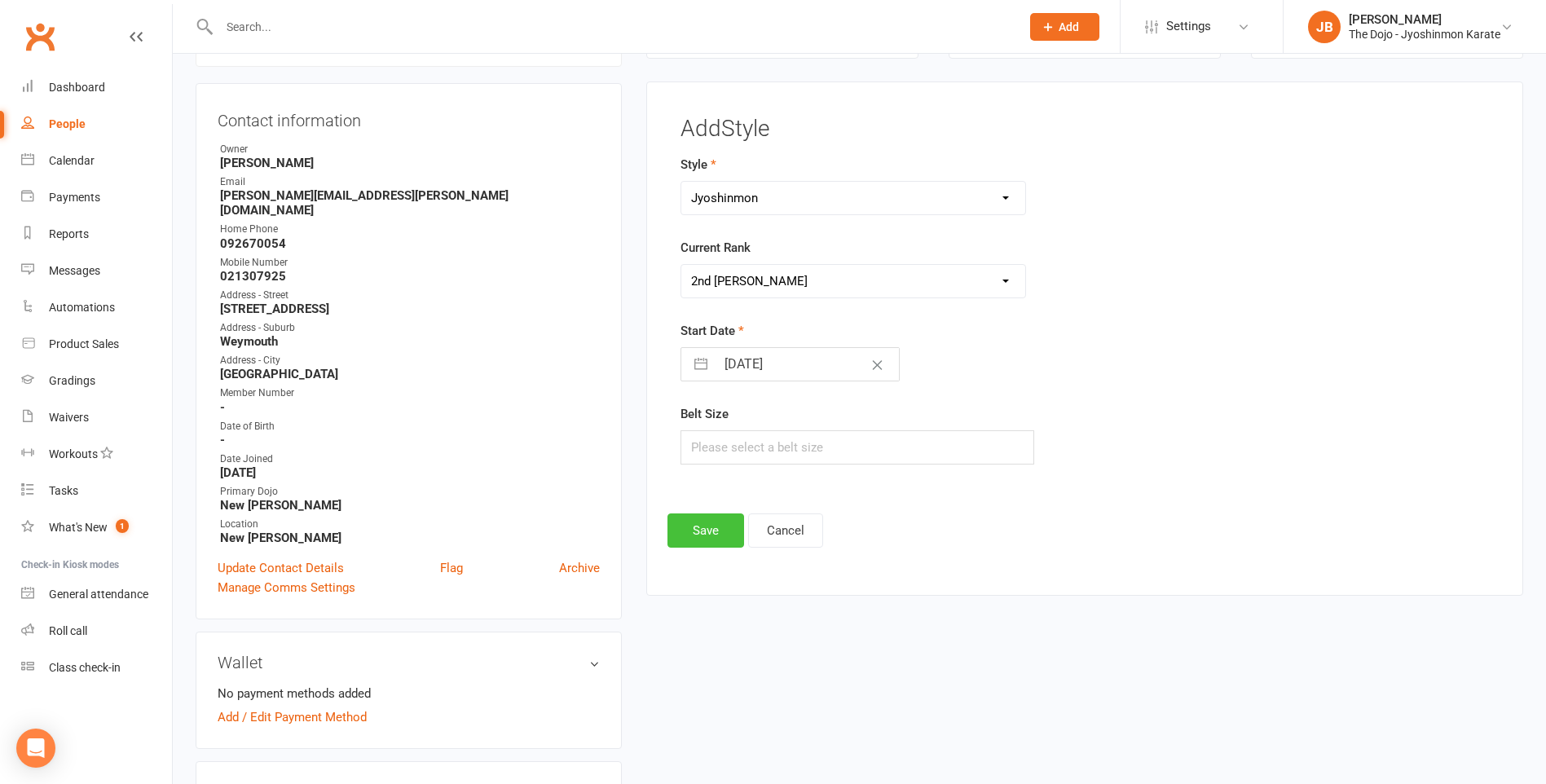
click at [712, 526] on button "Save" at bounding box center [705, 530] width 77 height 35
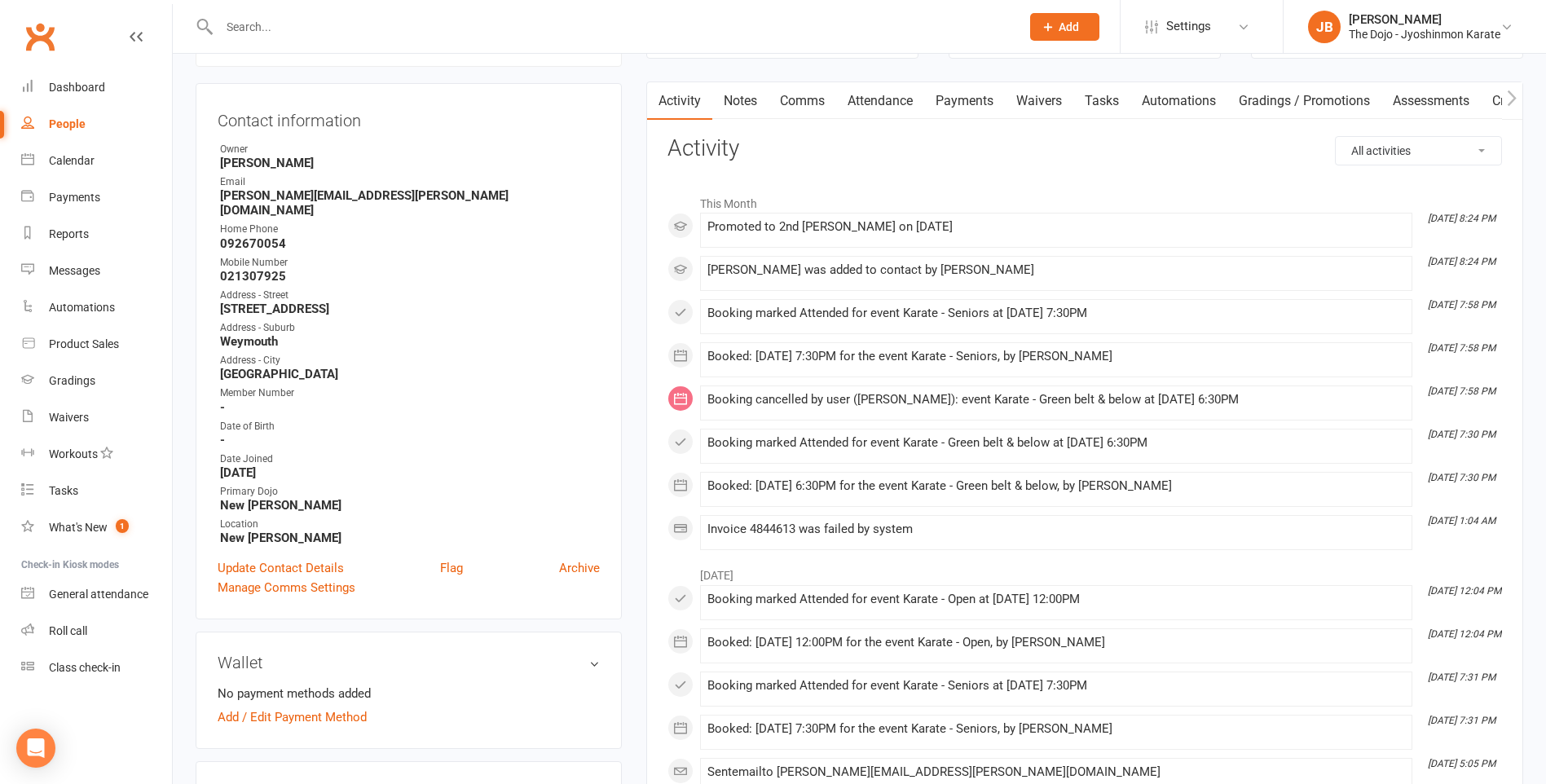
click at [616, 30] on input "text" at bounding box center [612, 27] width 795 height 22
click at [67, 631] on div "Roll call" at bounding box center [68, 630] width 38 height 13
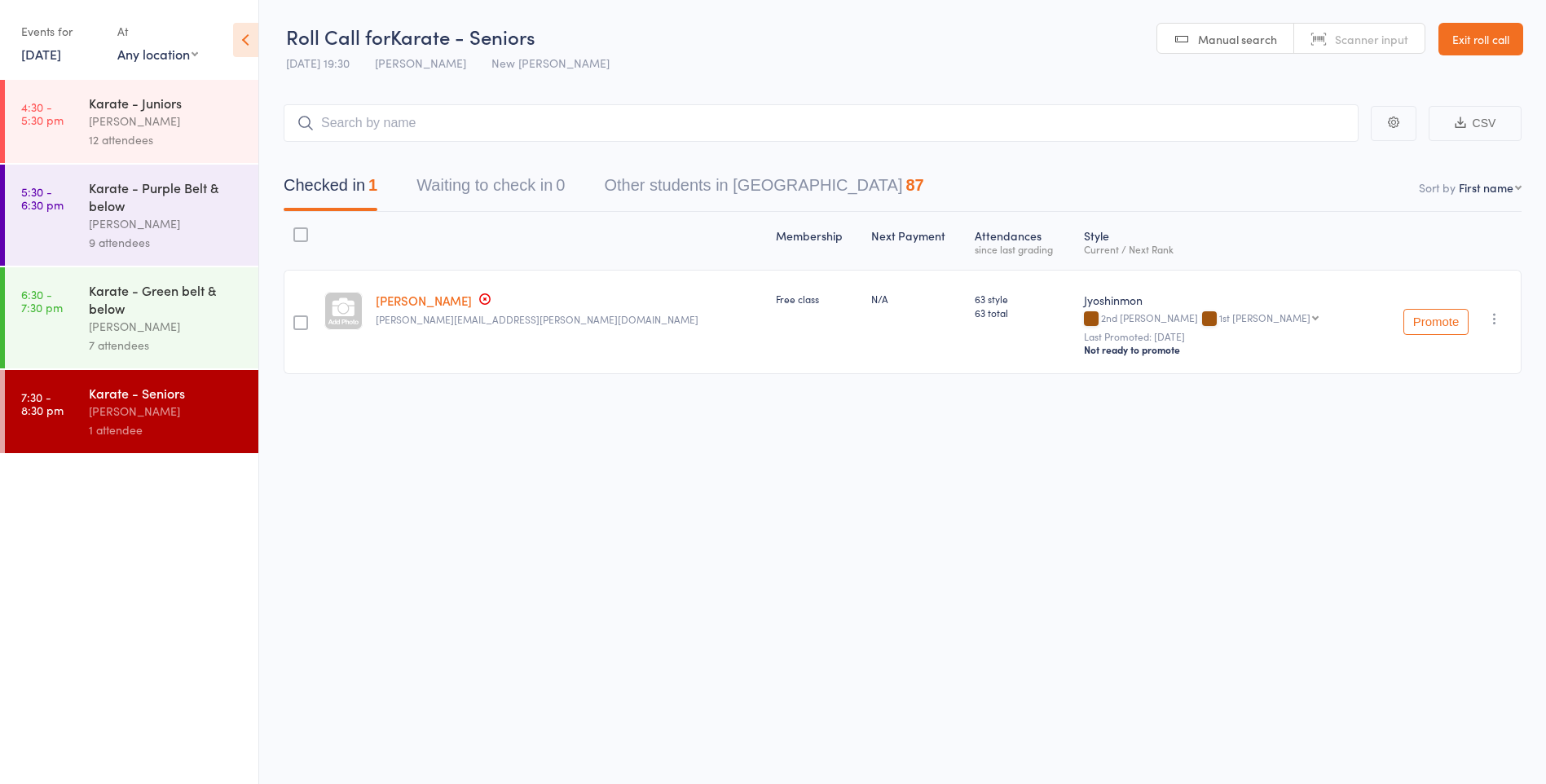
scroll to position [1, 0]
